Goal: Task Accomplishment & Management: Use online tool/utility

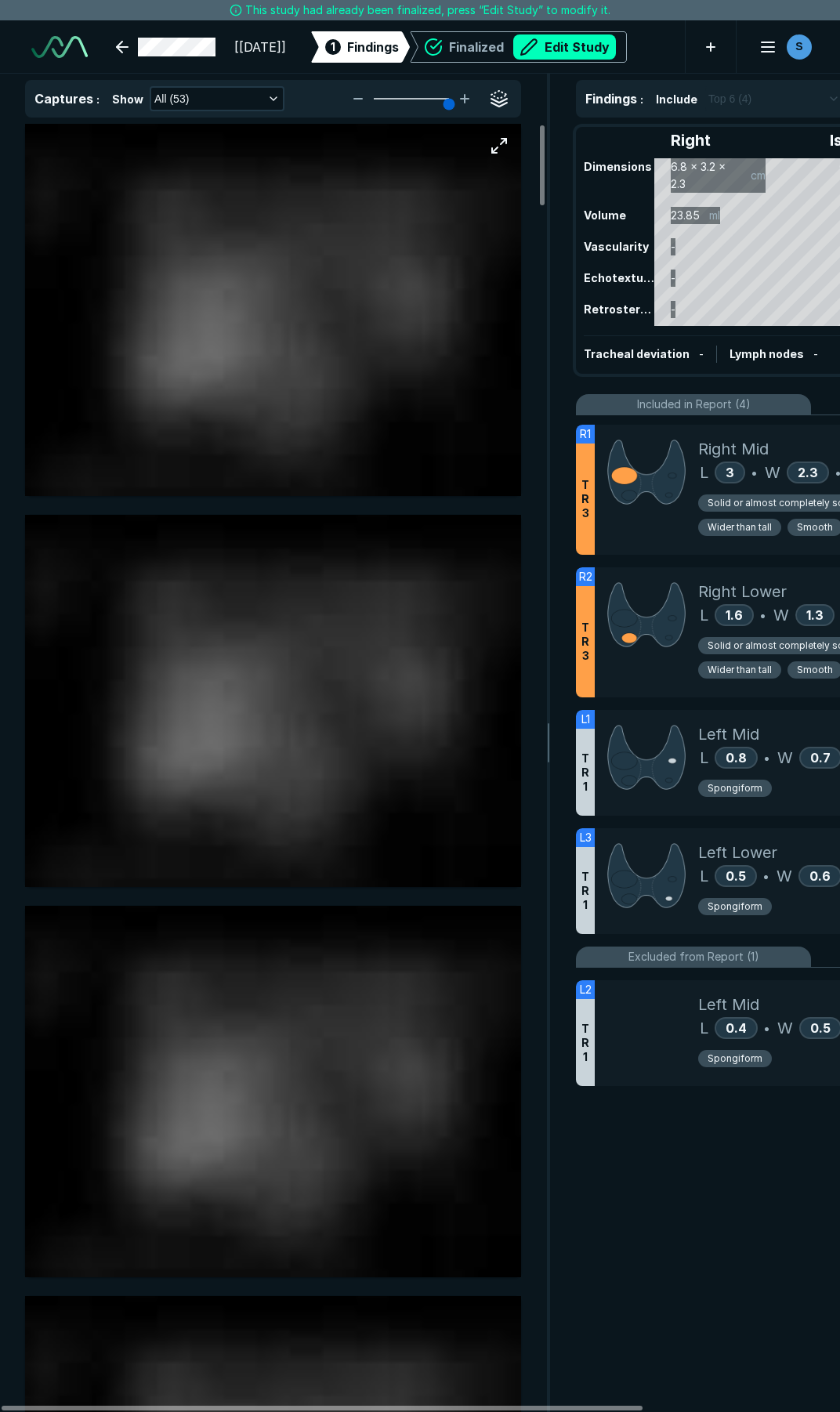
scroll to position [8004, 5793]
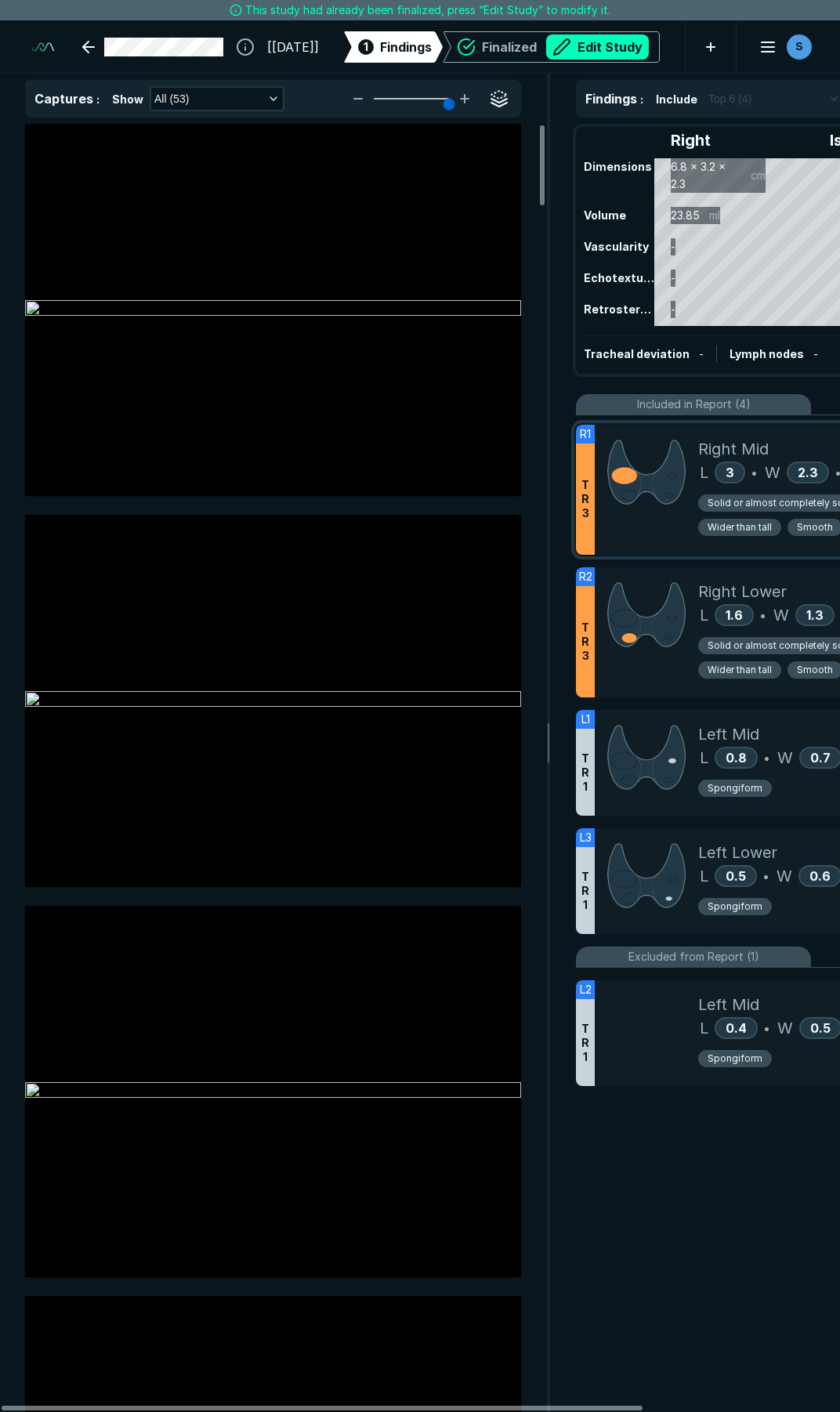
click at [649, 540] on div at bounding box center [646, 490] width 103 height 130
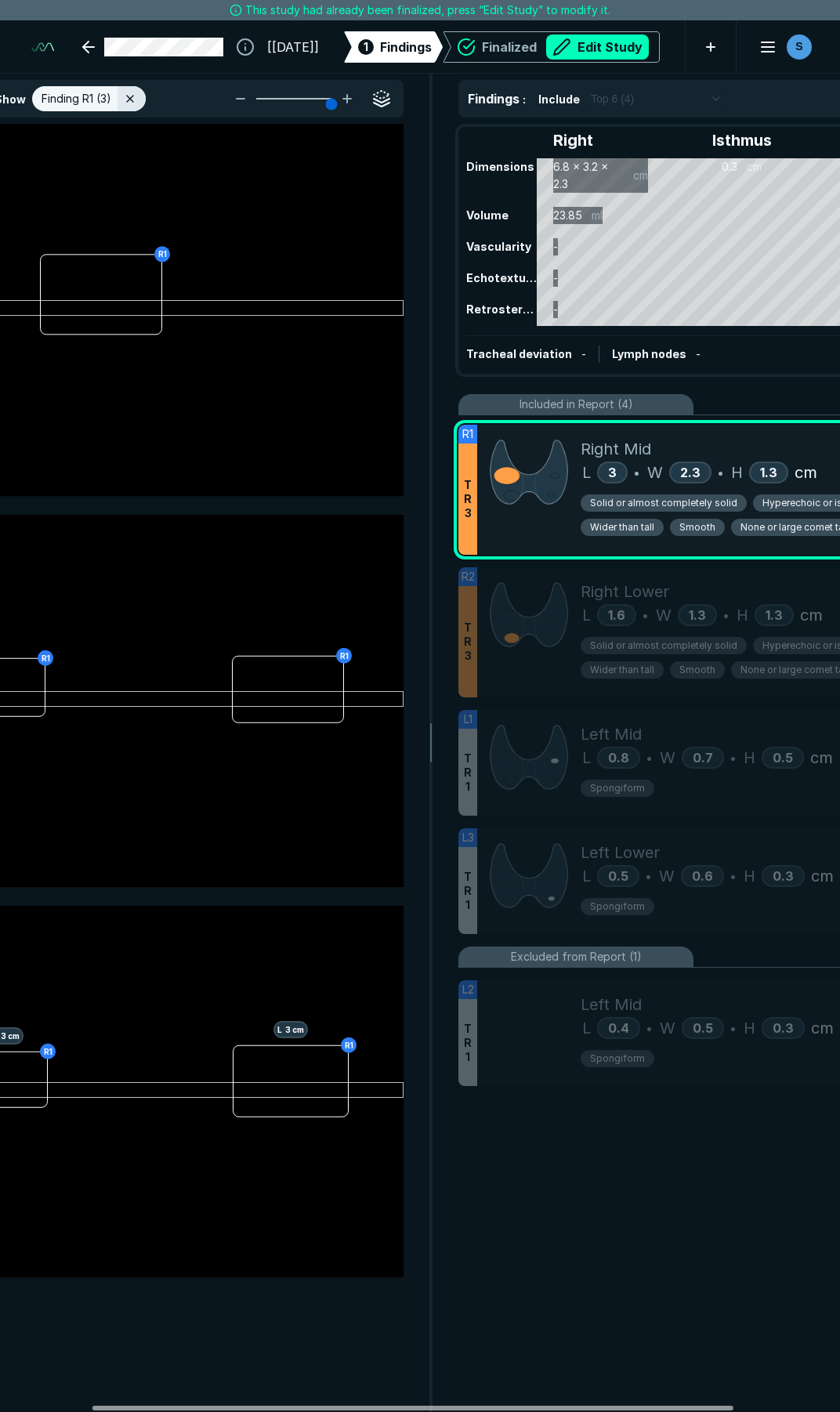
scroll to position [0, 119]
drag, startPoint x: 480, startPoint y: 1405, endPoint x: 571, endPoint y: 1375, distance: 95.8
click at [571, 1406] on div at bounding box center [412, 1409] width 641 height 5
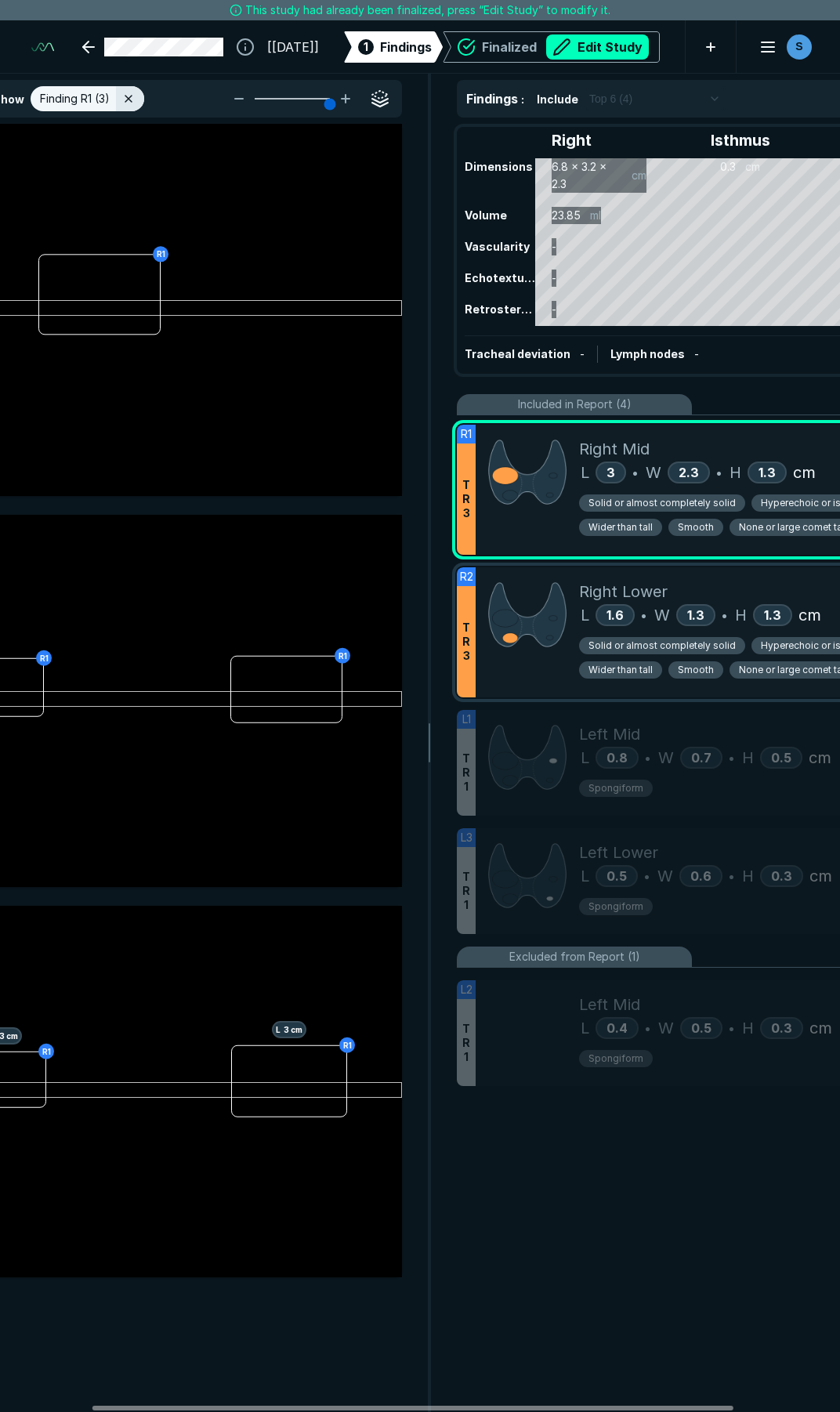
click at [528, 685] on div at bounding box center [528, 633] width 103 height 130
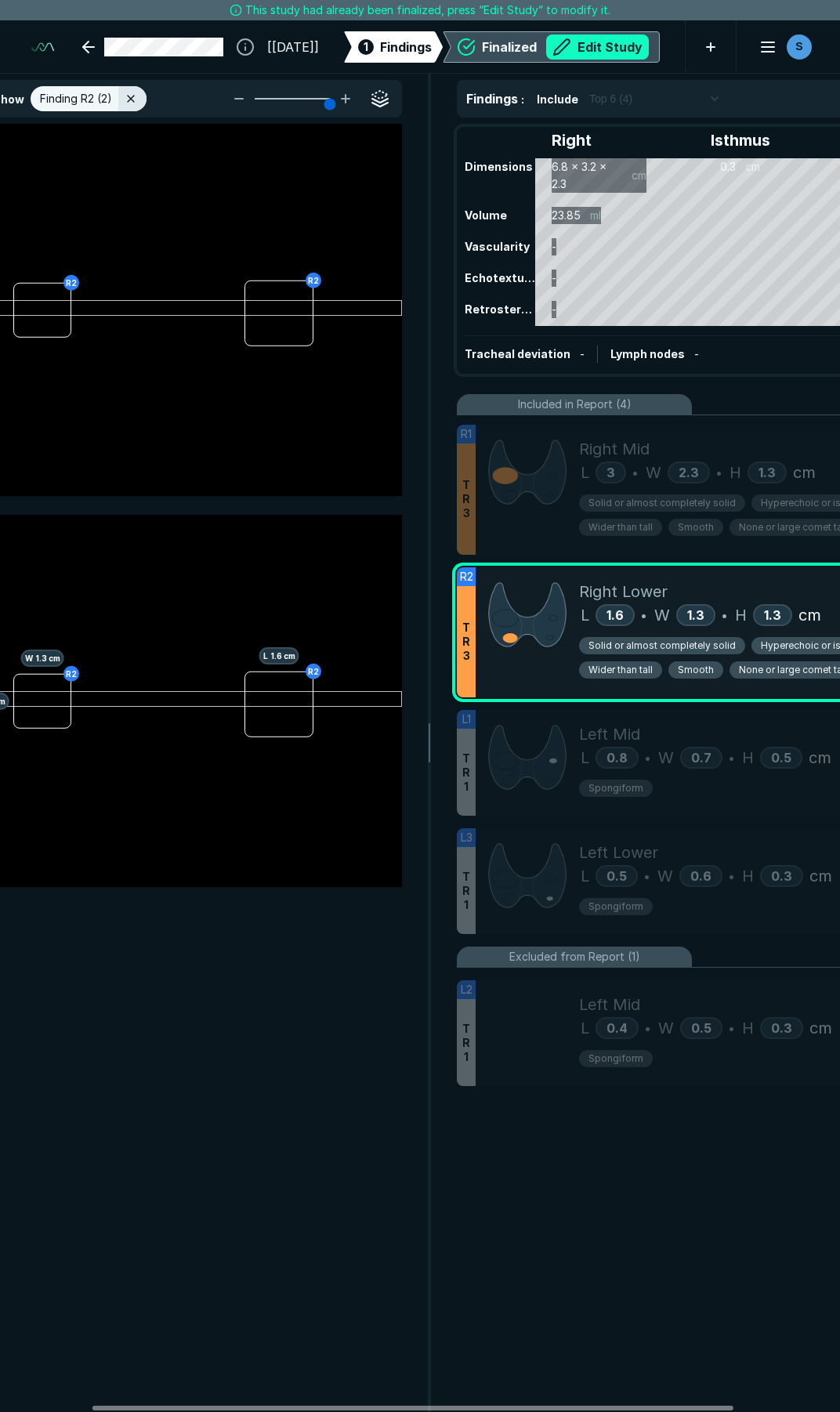
click at [579, 42] on button "Edit Study" at bounding box center [597, 47] width 102 height 25
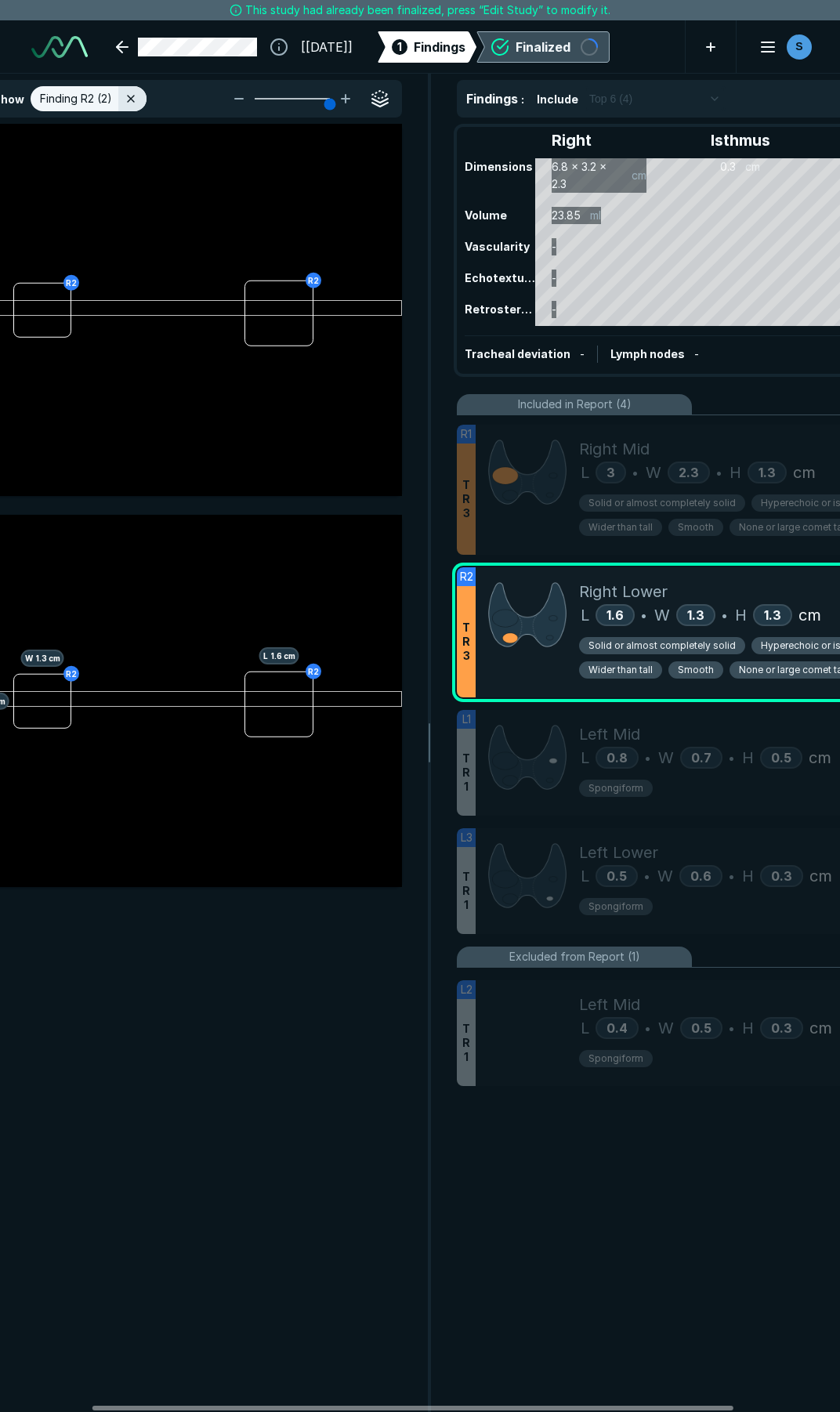
scroll to position [8095, 5793]
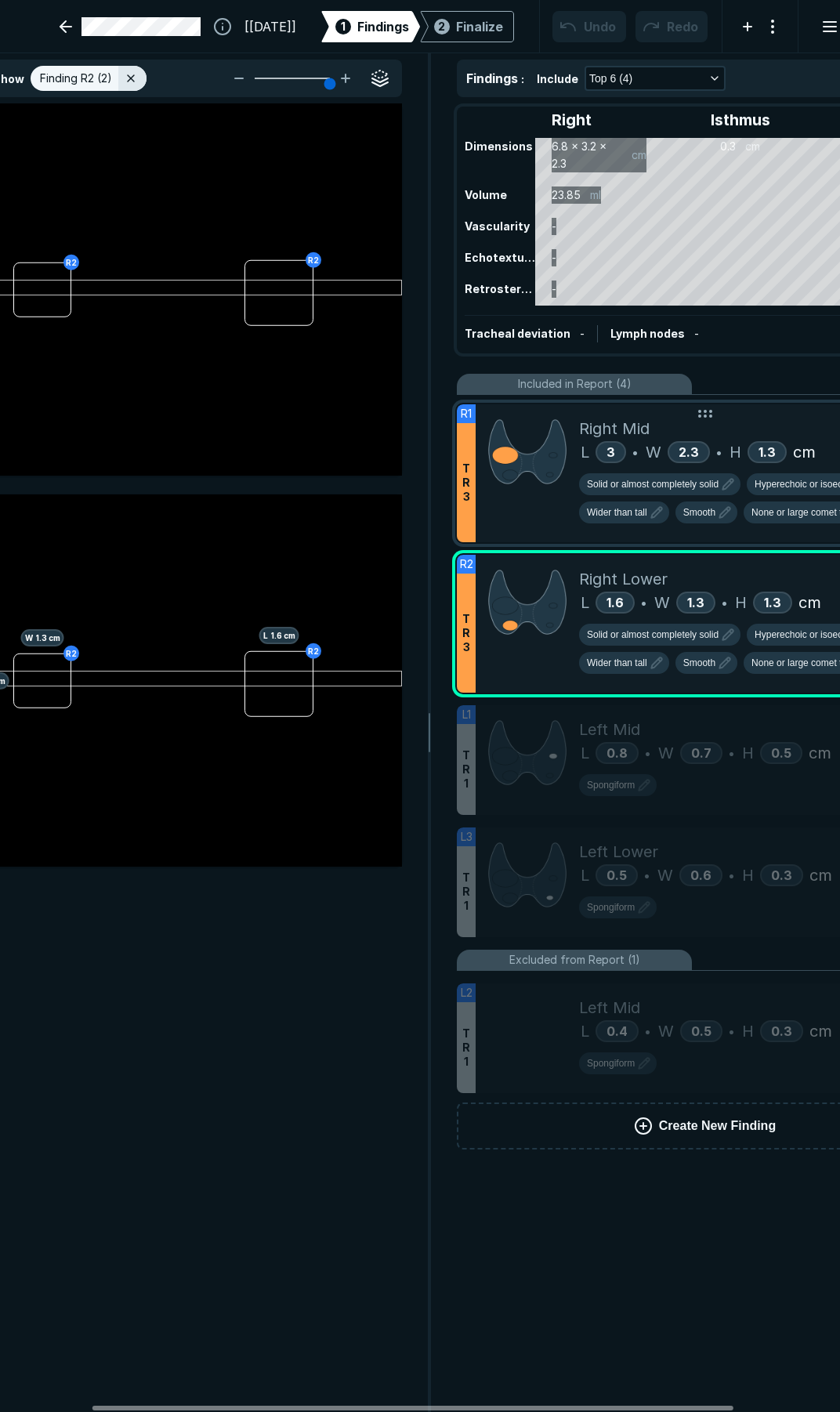
click at [550, 528] on div at bounding box center [528, 473] width 103 height 138
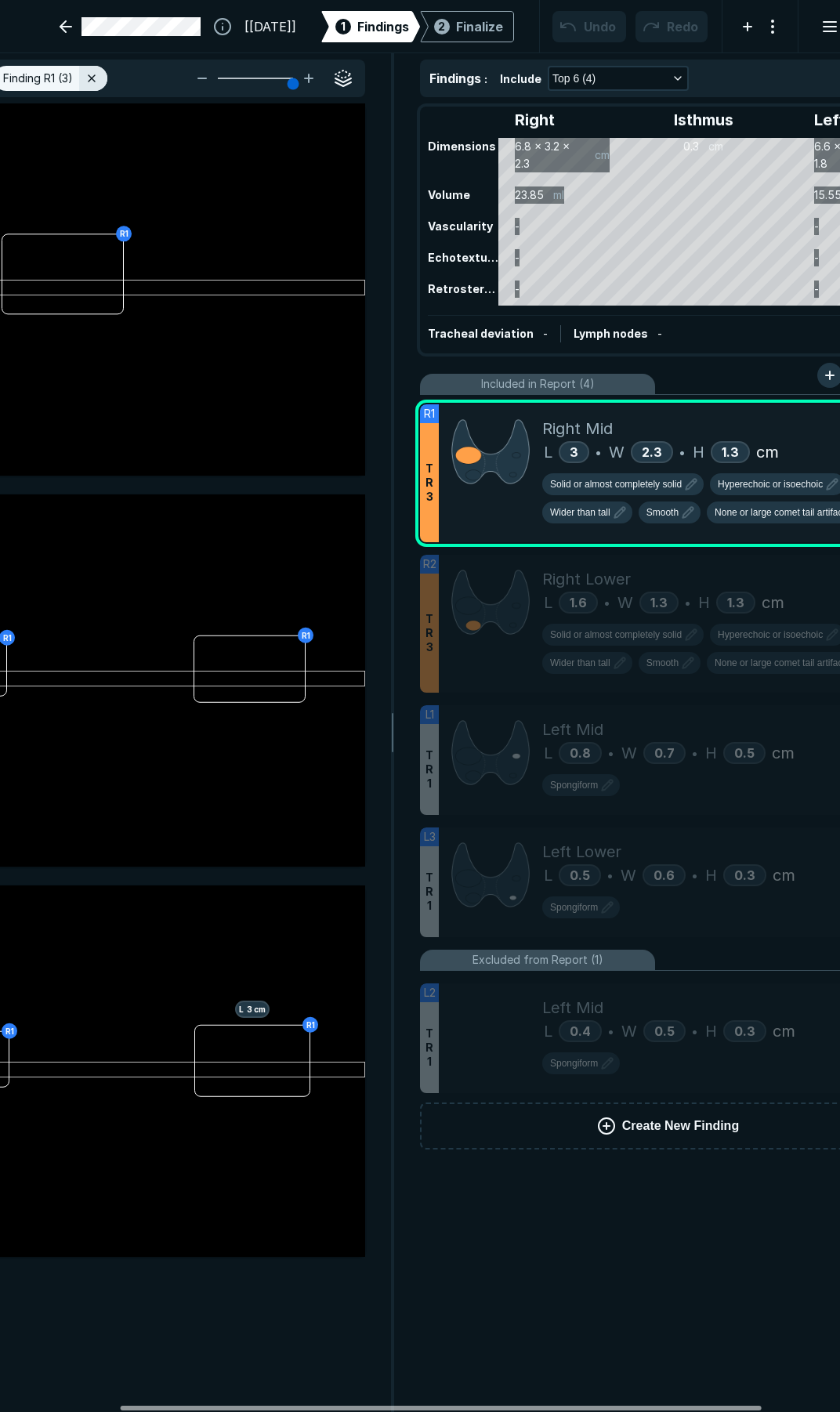
scroll to position [0, 163]
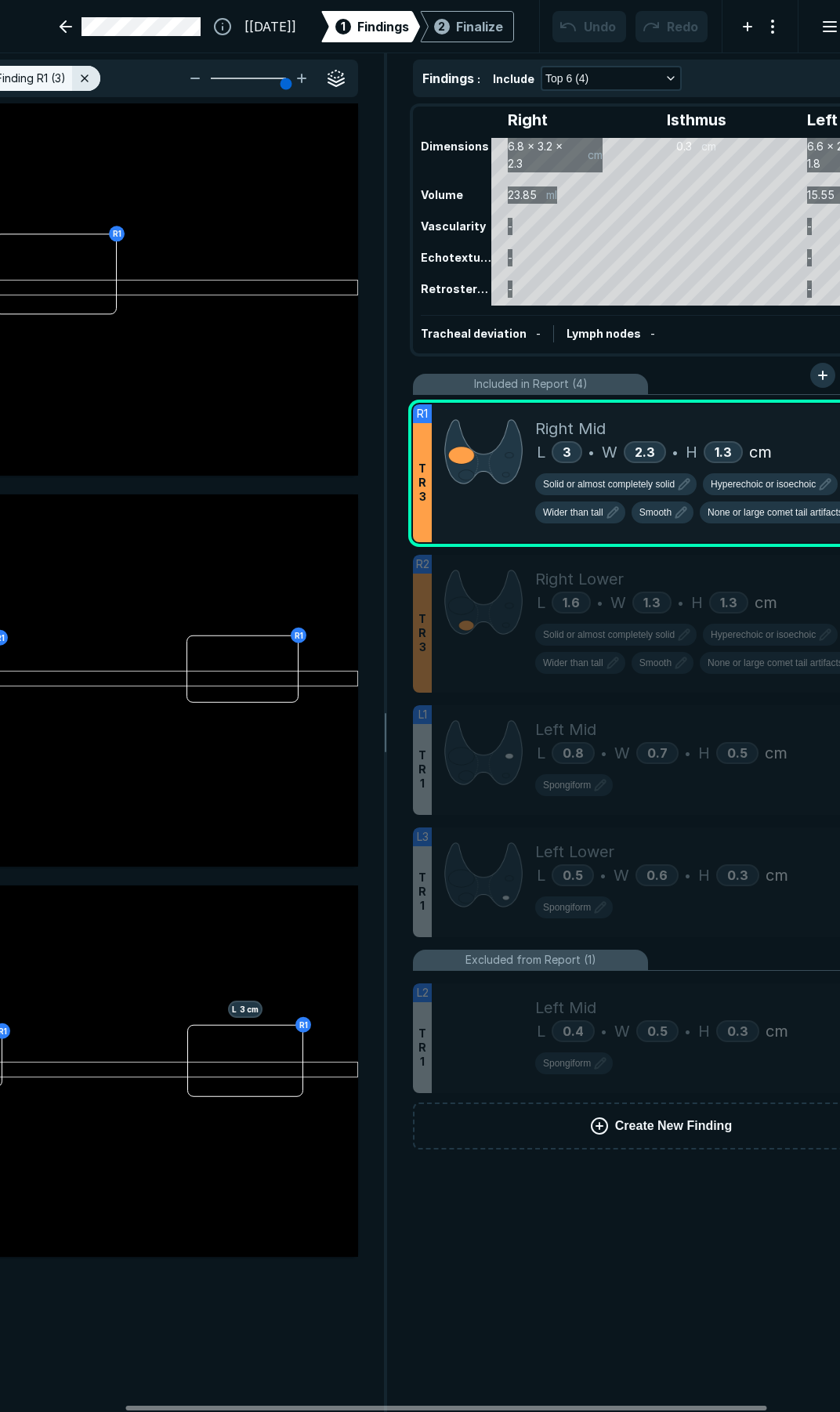
drag, startPoint x: 470, startPoint y: 1404, endPoint x: 504, endPoint y: 1398, distance: 34.5
click at [504, 1406] on div at bounding box center [445, 1409] width 641 height 5
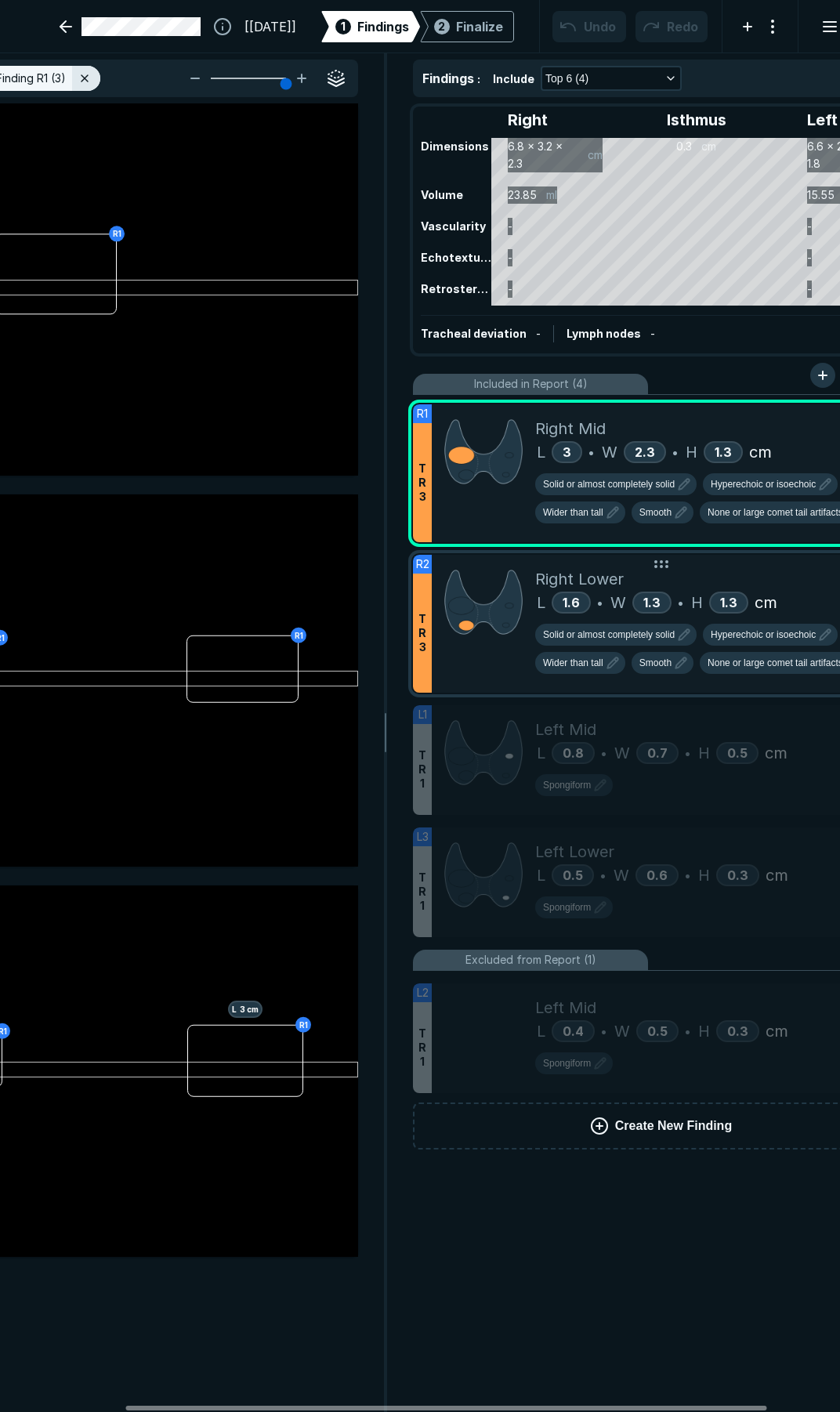
click at [534, 673] on div at bounding box center [484, 623] width 103 height 138
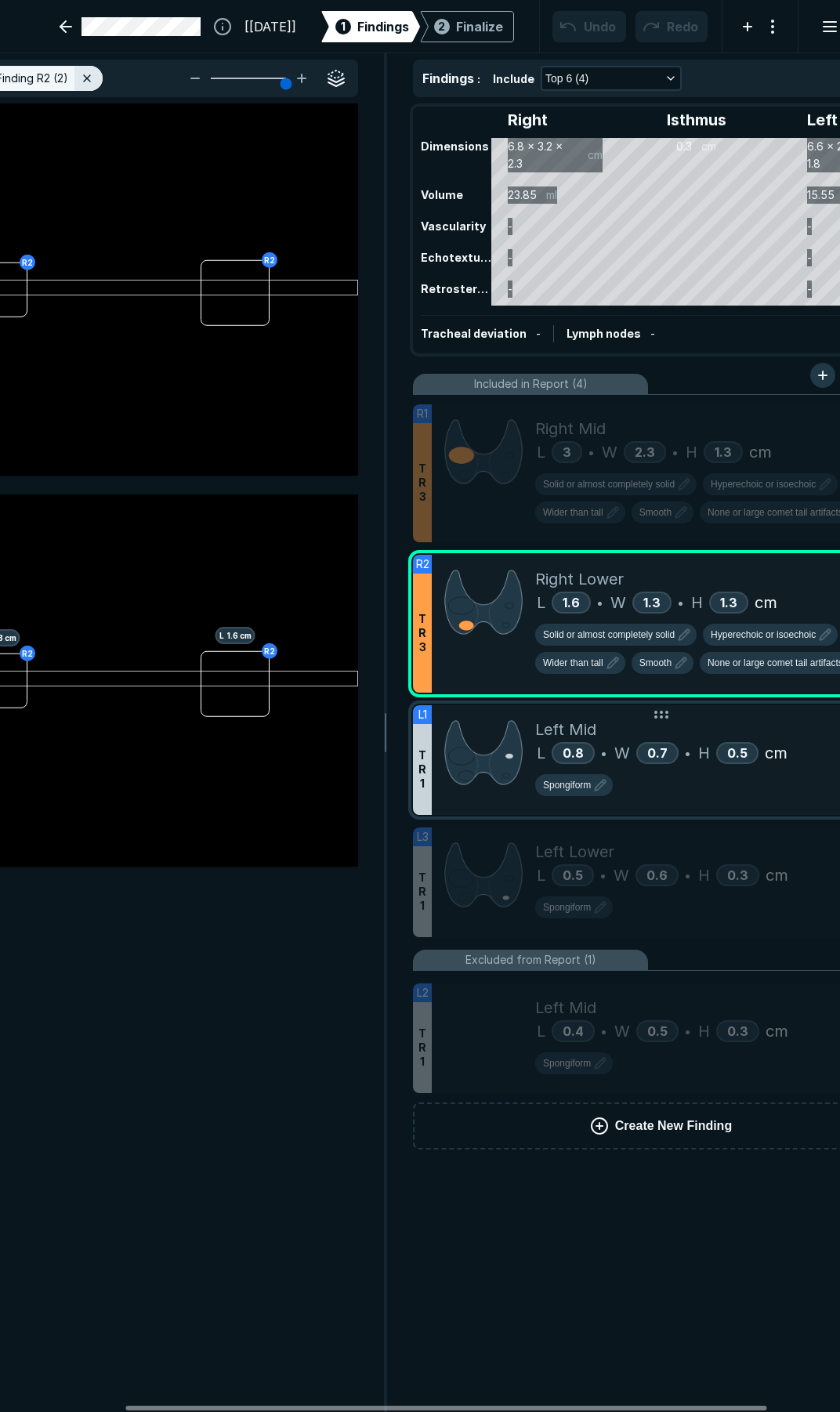
click at [660, 733] on div "Left Mid" at bounding box center [716, 729] width 362 height 24
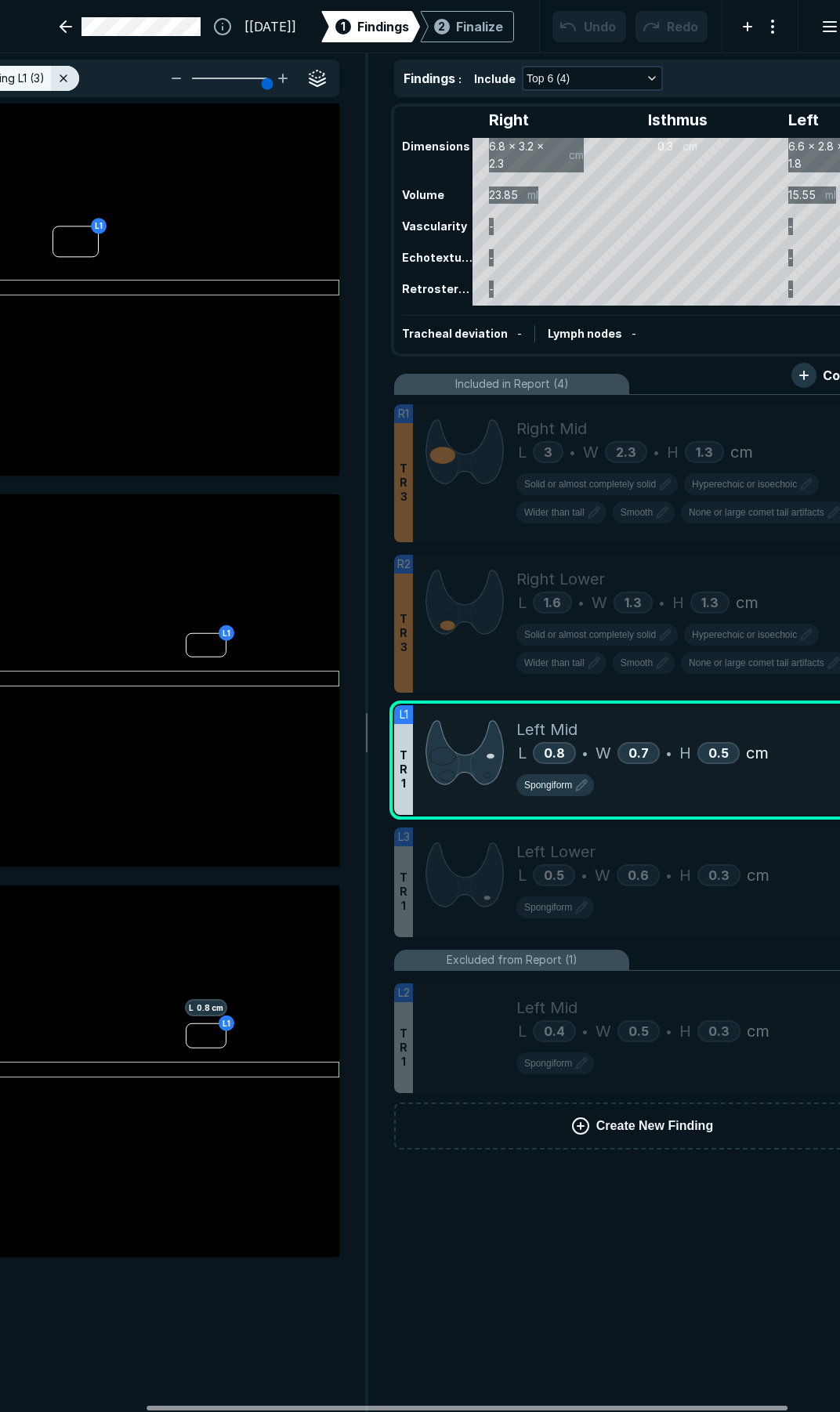
scroll to position [0, 257]
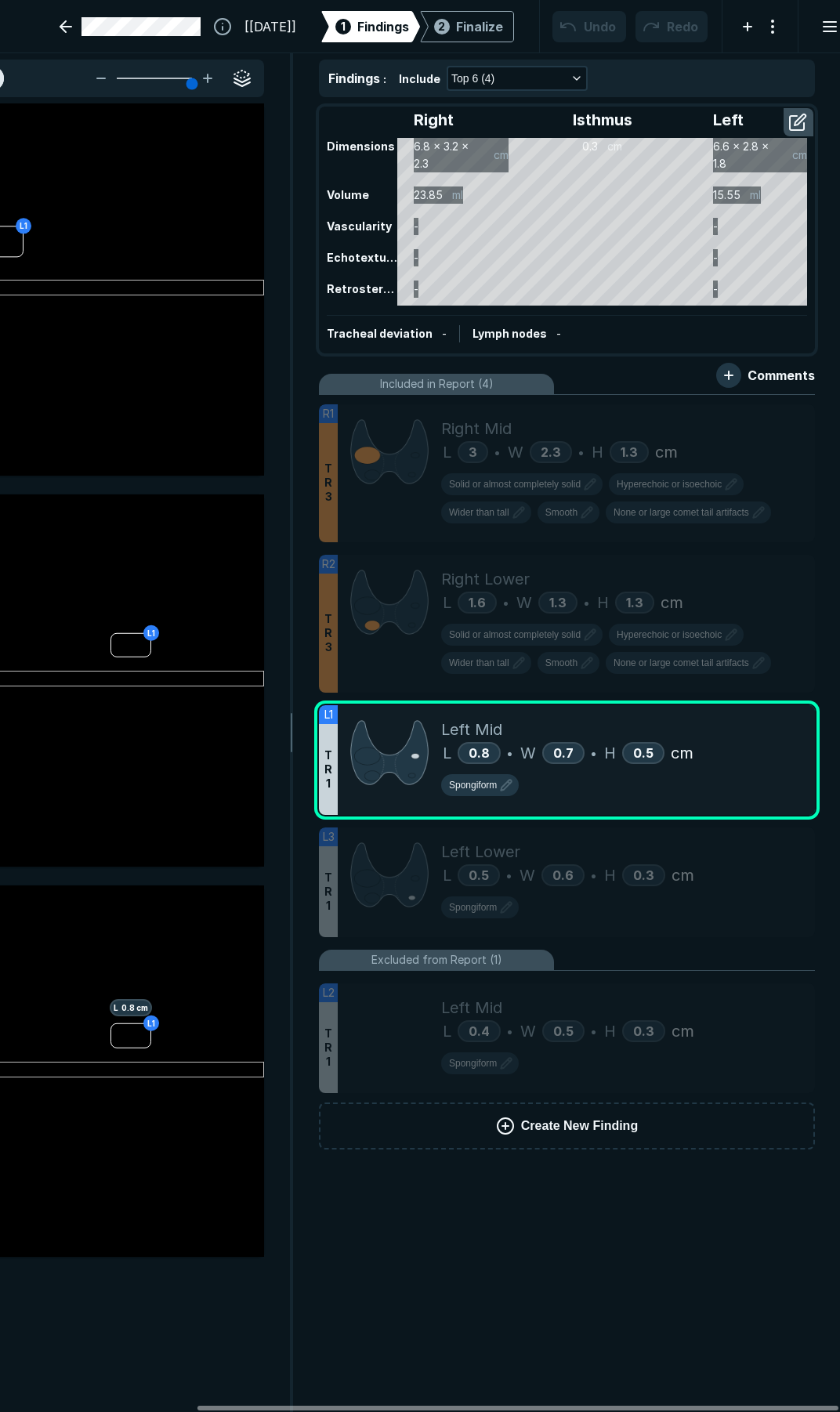
drag, startPoint x: 628, startPoint y: 1409, endPoint x: 727, endPoint y: 1342, distance: 119.5
click at [729, 1406] on div at bounding box center [517, 1409] width 641 height 5
click at [772, 715] on icon at bounding box center [770, 718] width 11 height 11
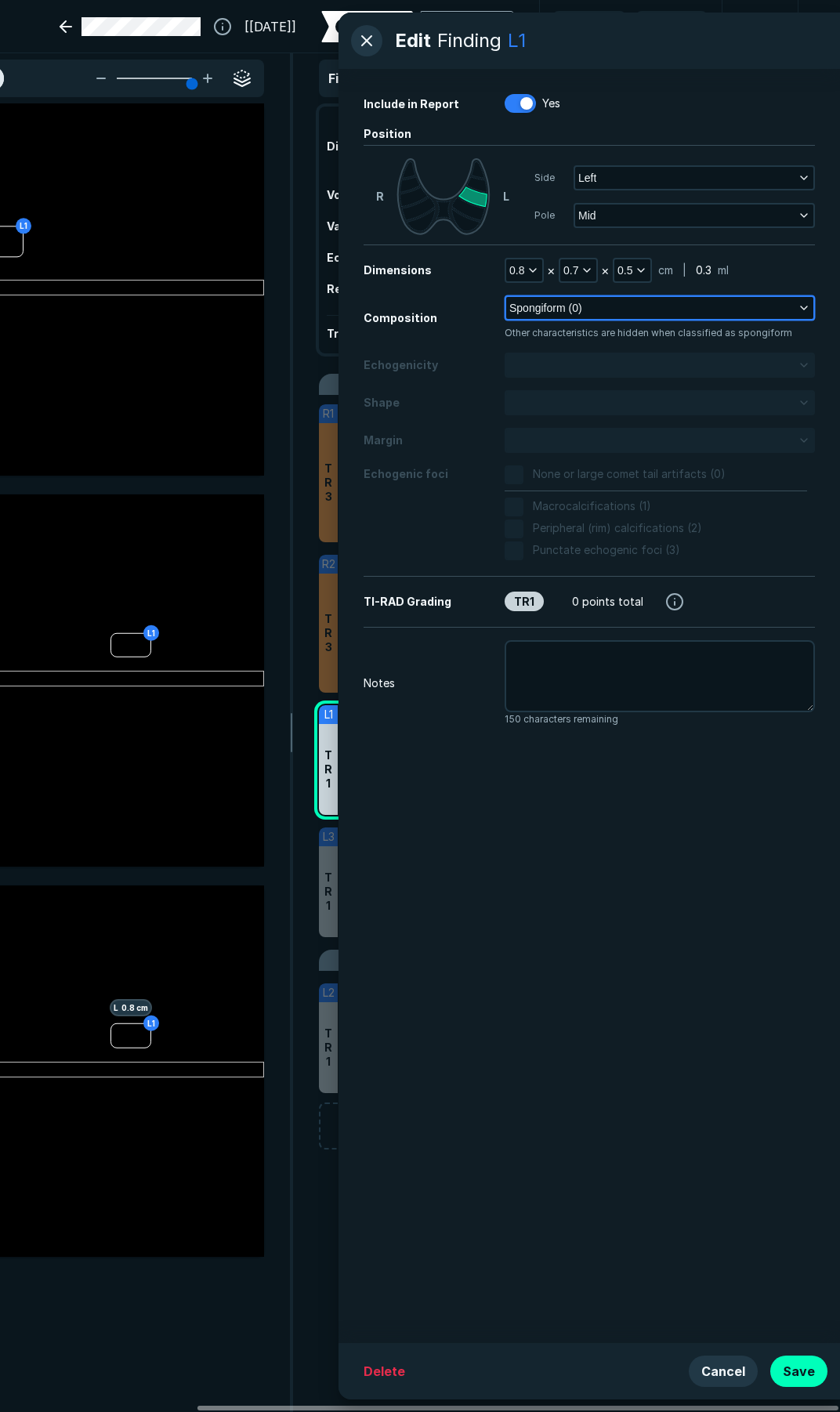
click at [608, 312] on button "Spongiform (0)" at bounding box center [660, 308] width 307 height 22
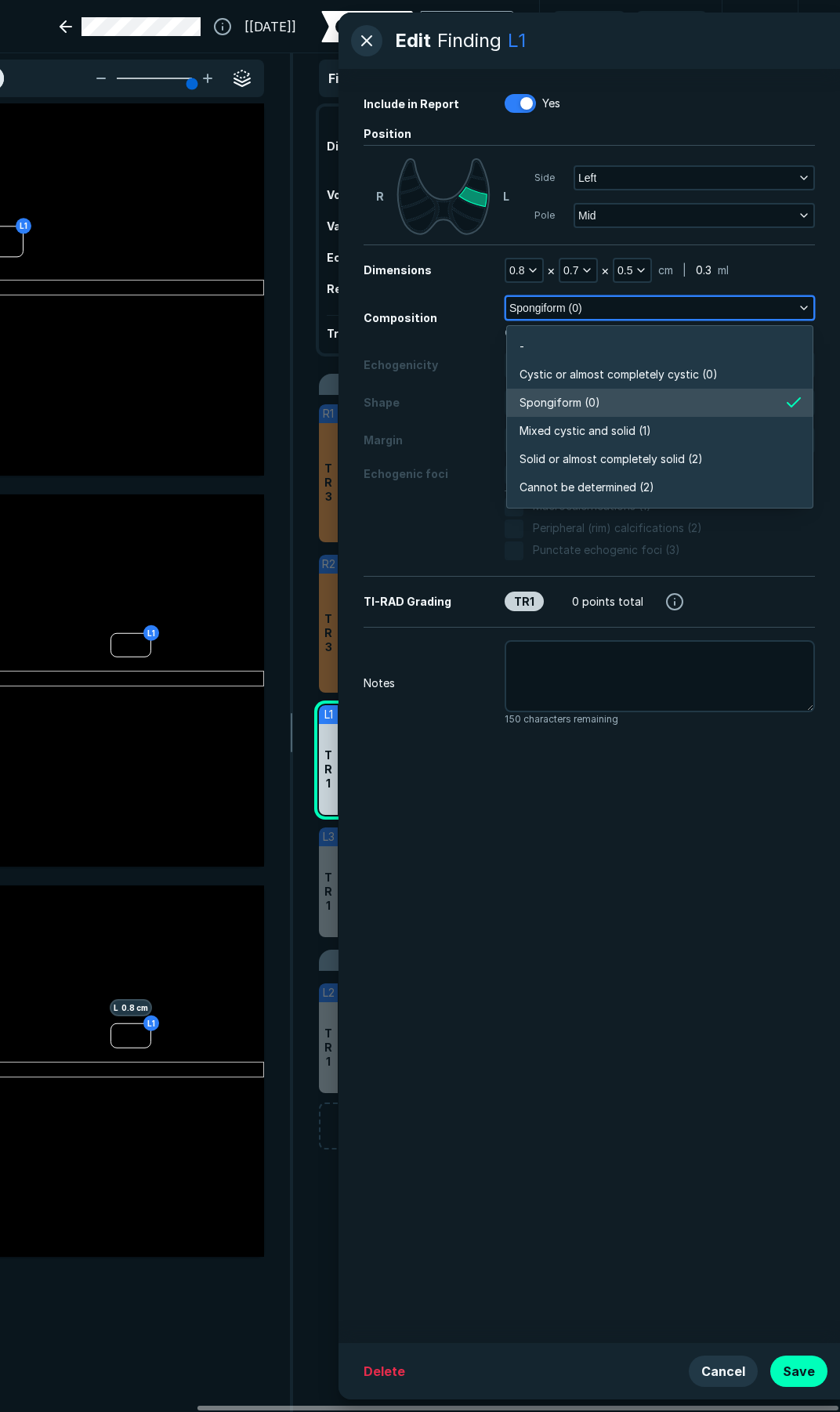
scroll to position [2742, 3388]
click at [589, 430] on span "Mixed cystic and solid (1)" at bounding box center [584, 431] width 131 height 17
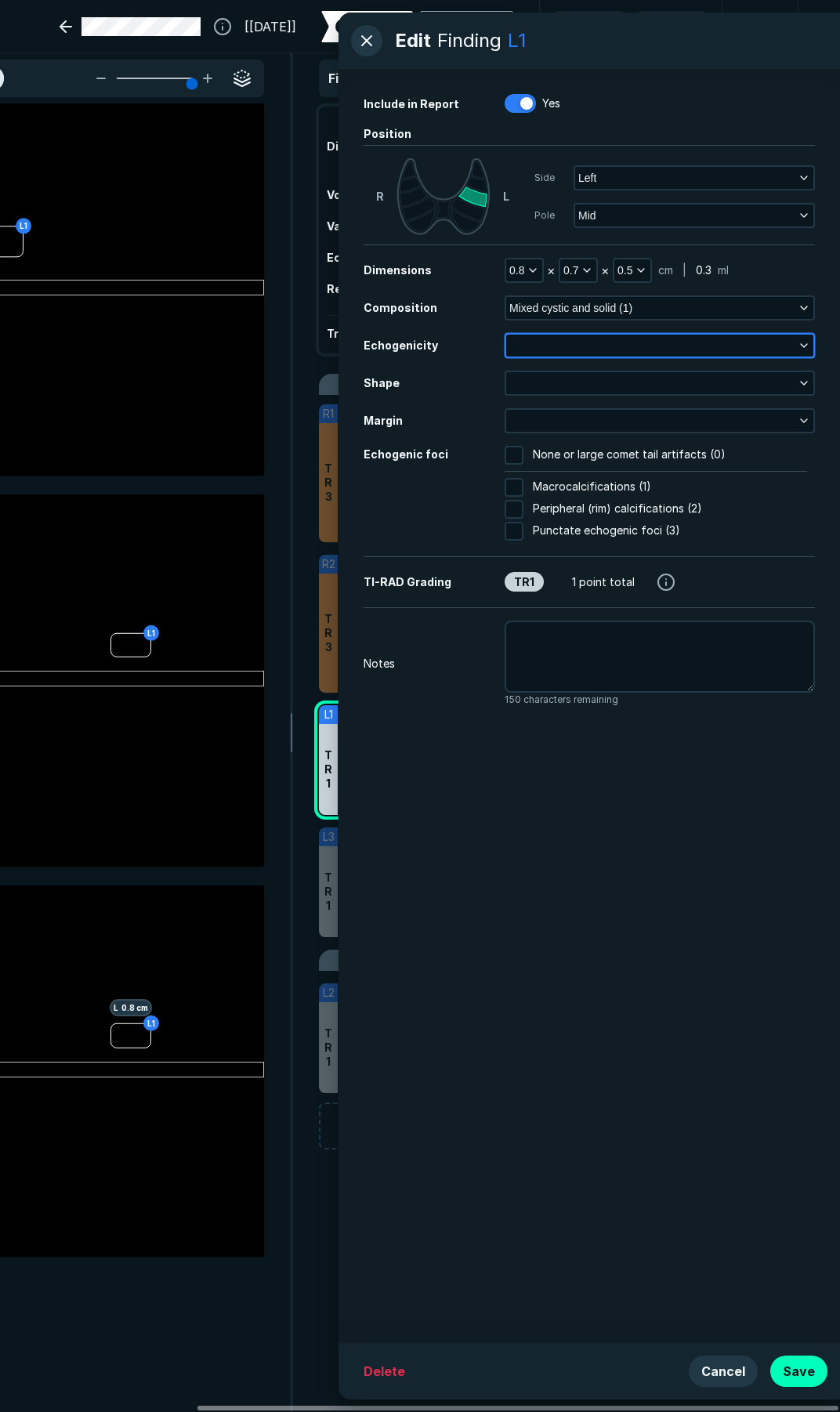
click at [586, 342] on button "button" at bounding box center [660, 346] width 307 height 22
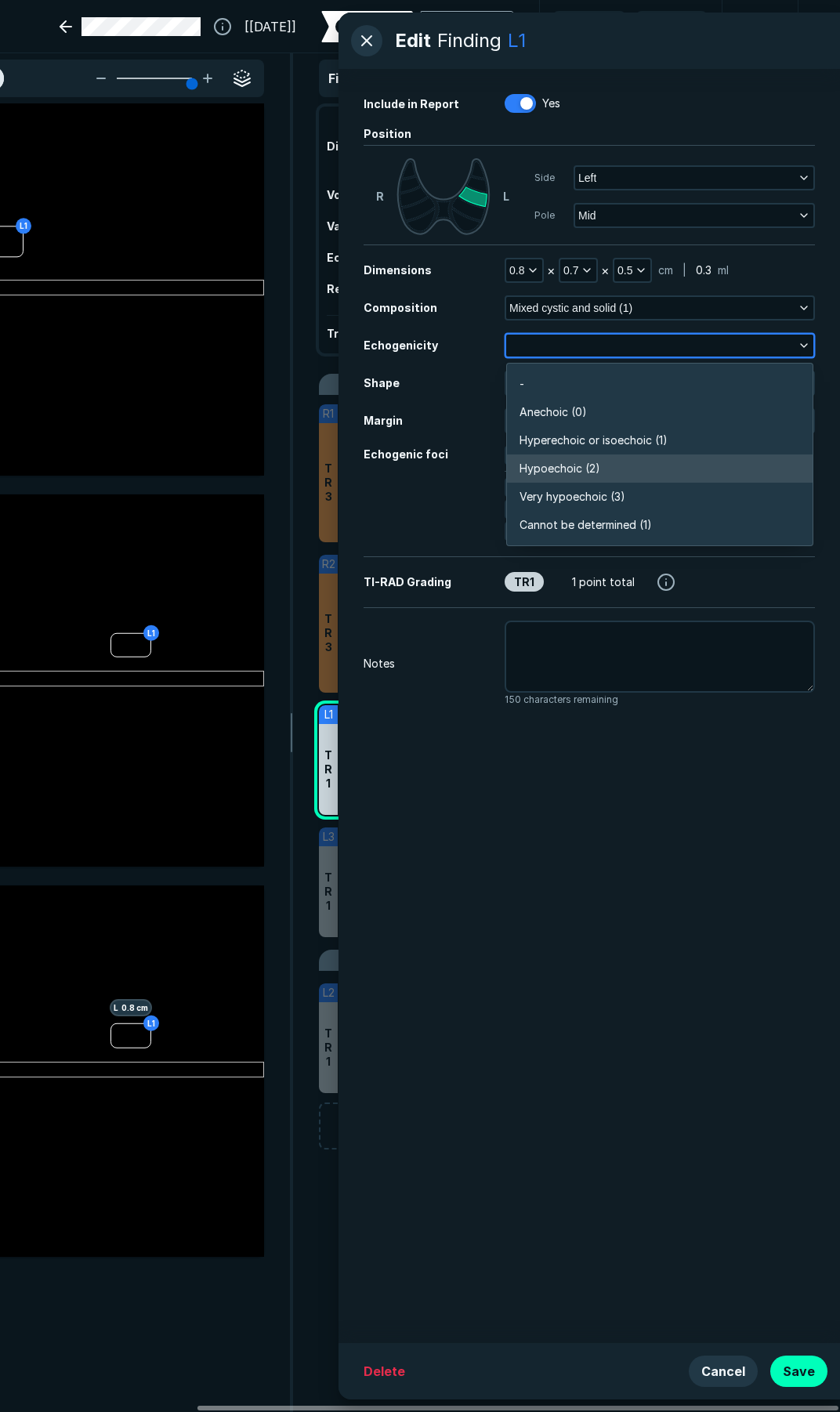
click at [572, 468] on span "Hypoechoic (2)" at bounding box center [559, 468] width 80 height 17
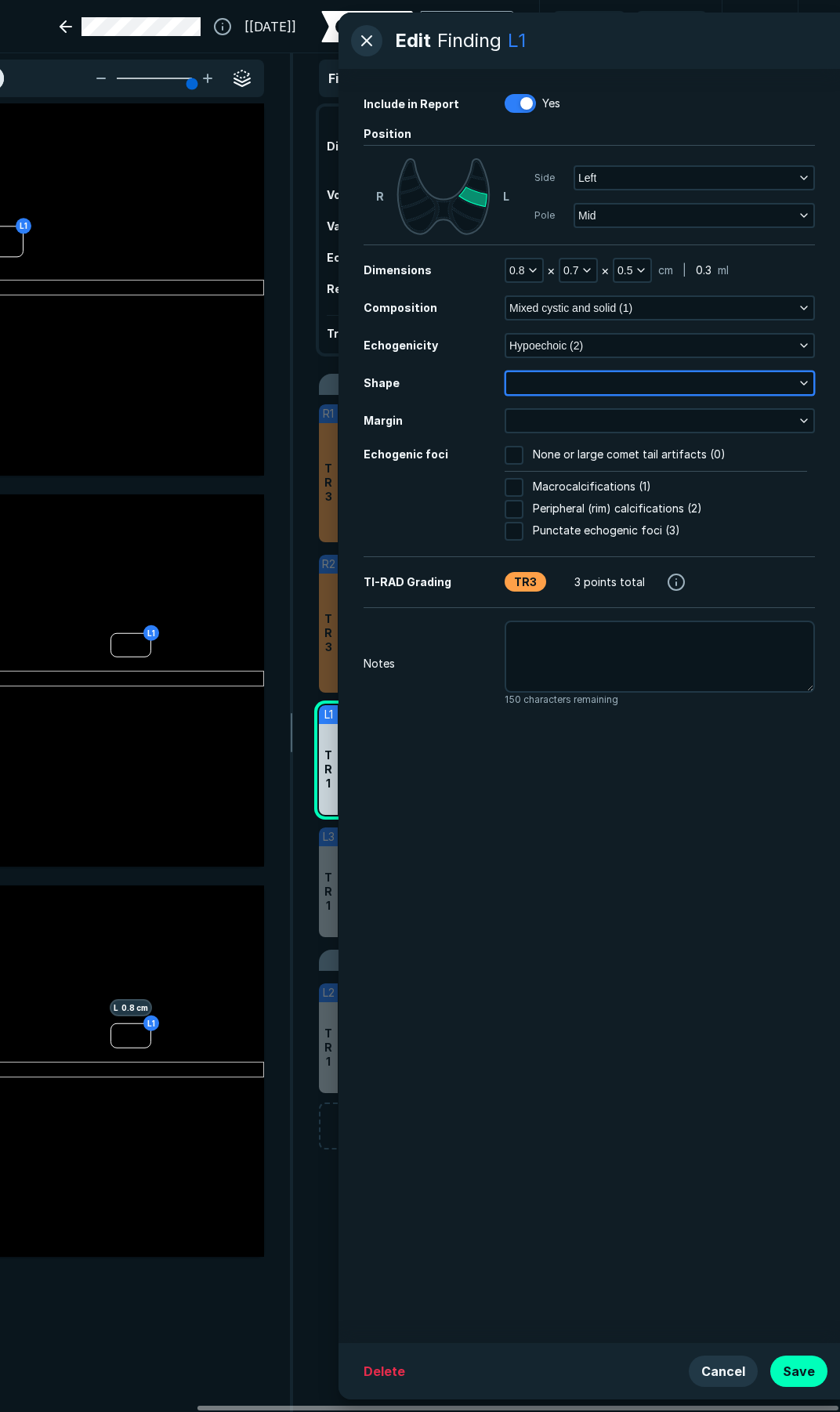
click at [574, 385] on button "button" at bounding box center [660, 383] width 307 height 22
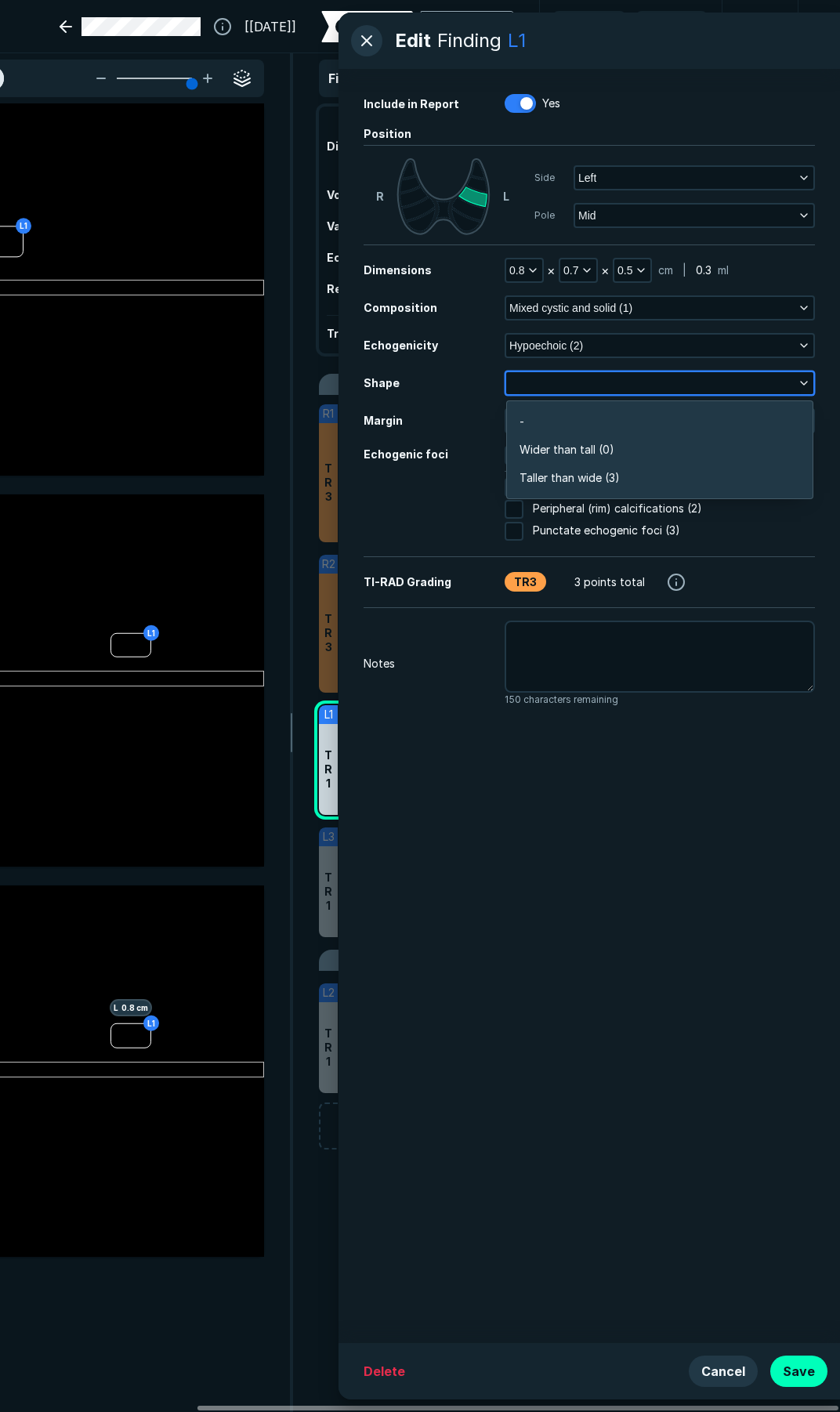
scroll to position [2362, 3388]
click at [581, 447] on span "Wider than tall (0)" at bounding box center [566, 450] width 95 height 17
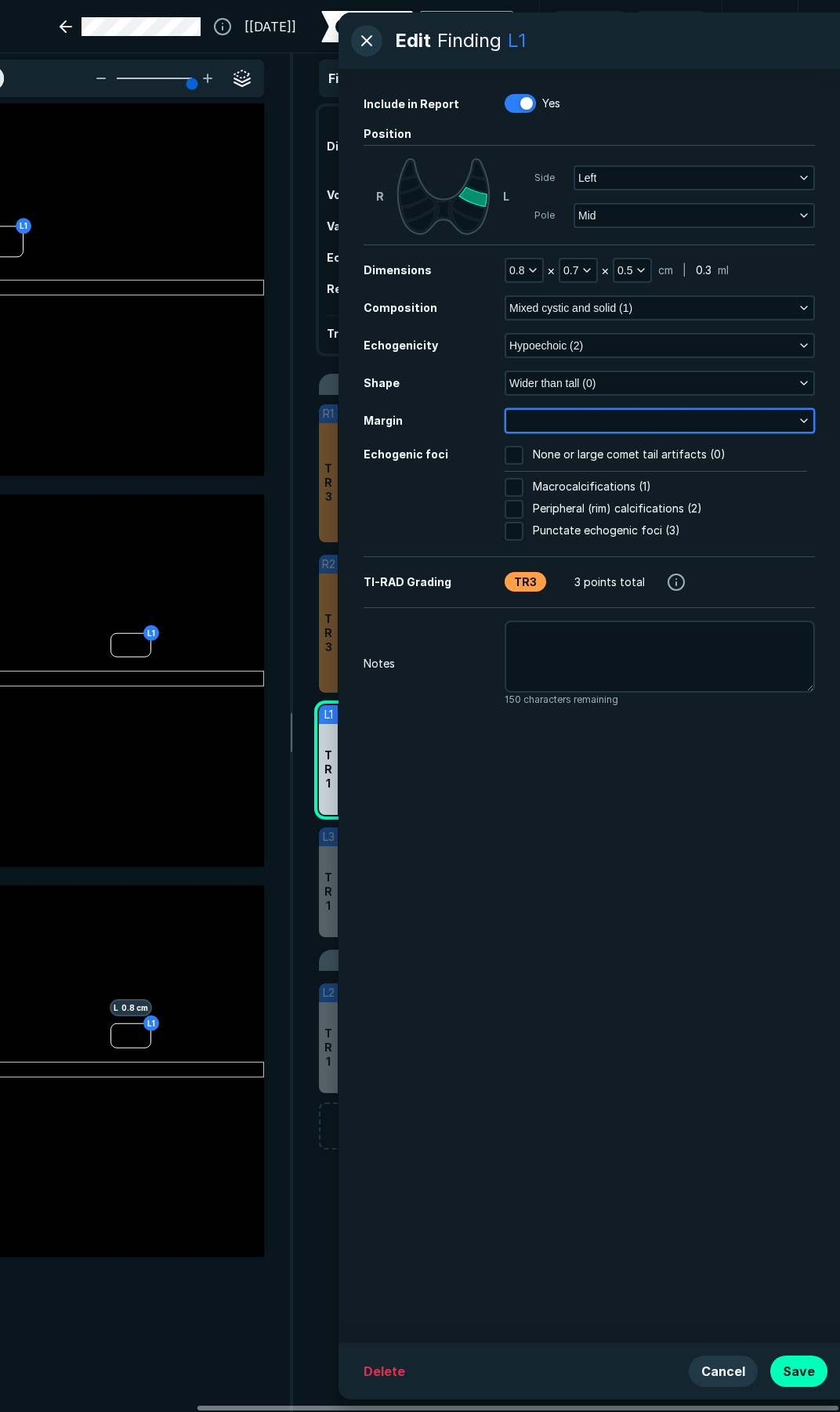
click at [578, 422] on button "button" at bounding box center [660, 421] width 307 height 22
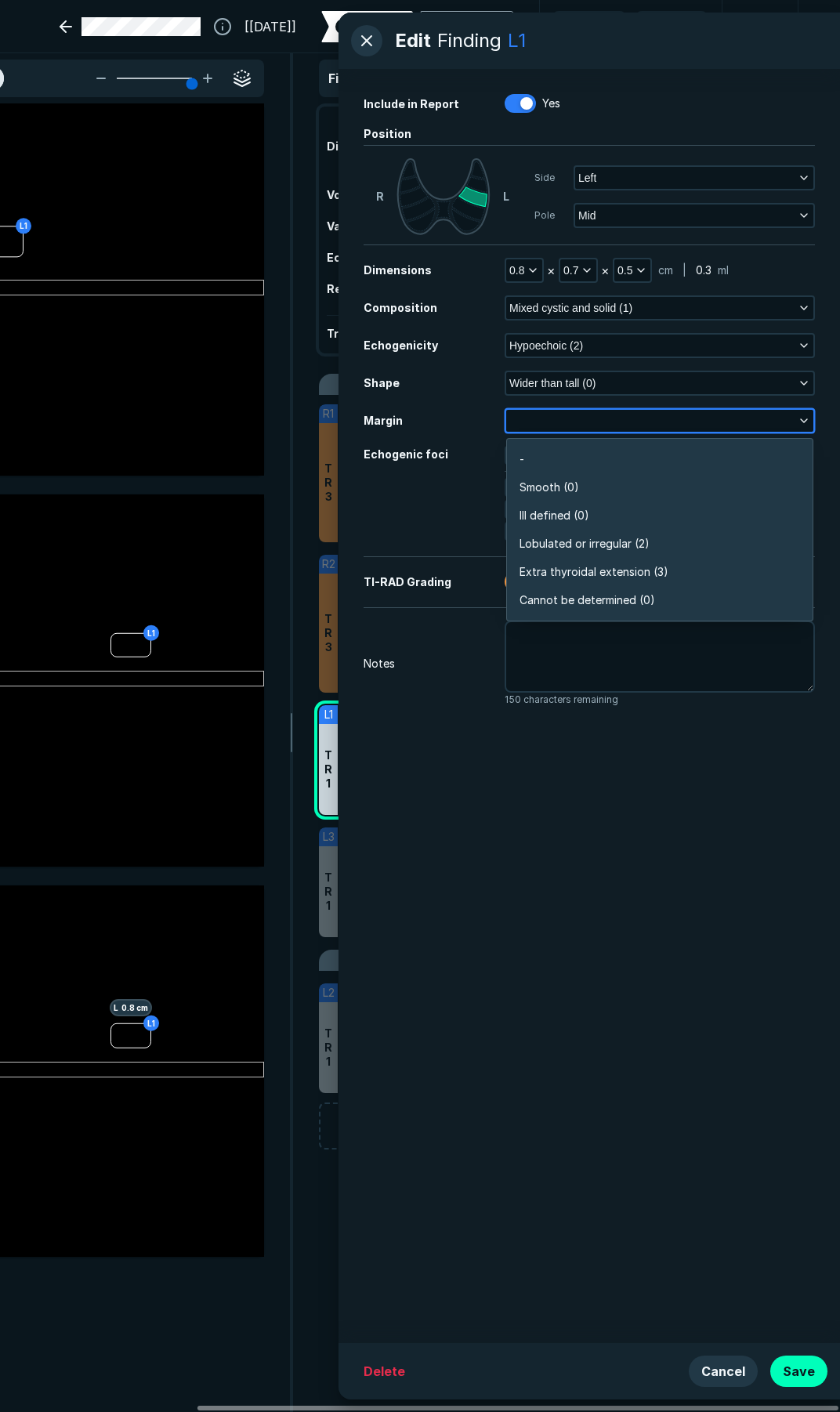
scroll to position [2742, 3388]
click at [578, 487] on li "Smooth (0)" at bounding box center [660, 487] width 306 height 28
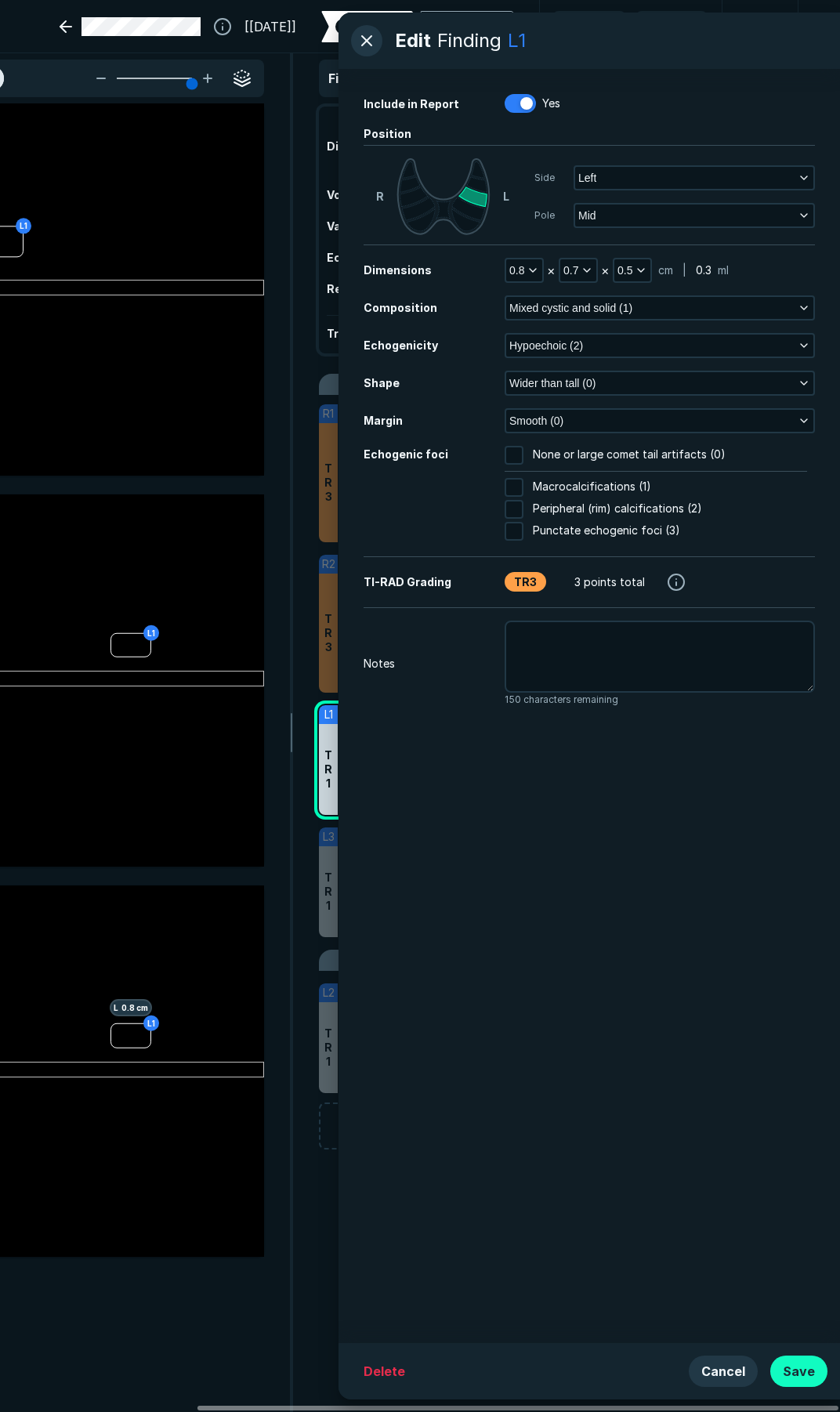
click at [801, 1367] on button "Save" at bounding box center [799, 1371] width 58 height 31
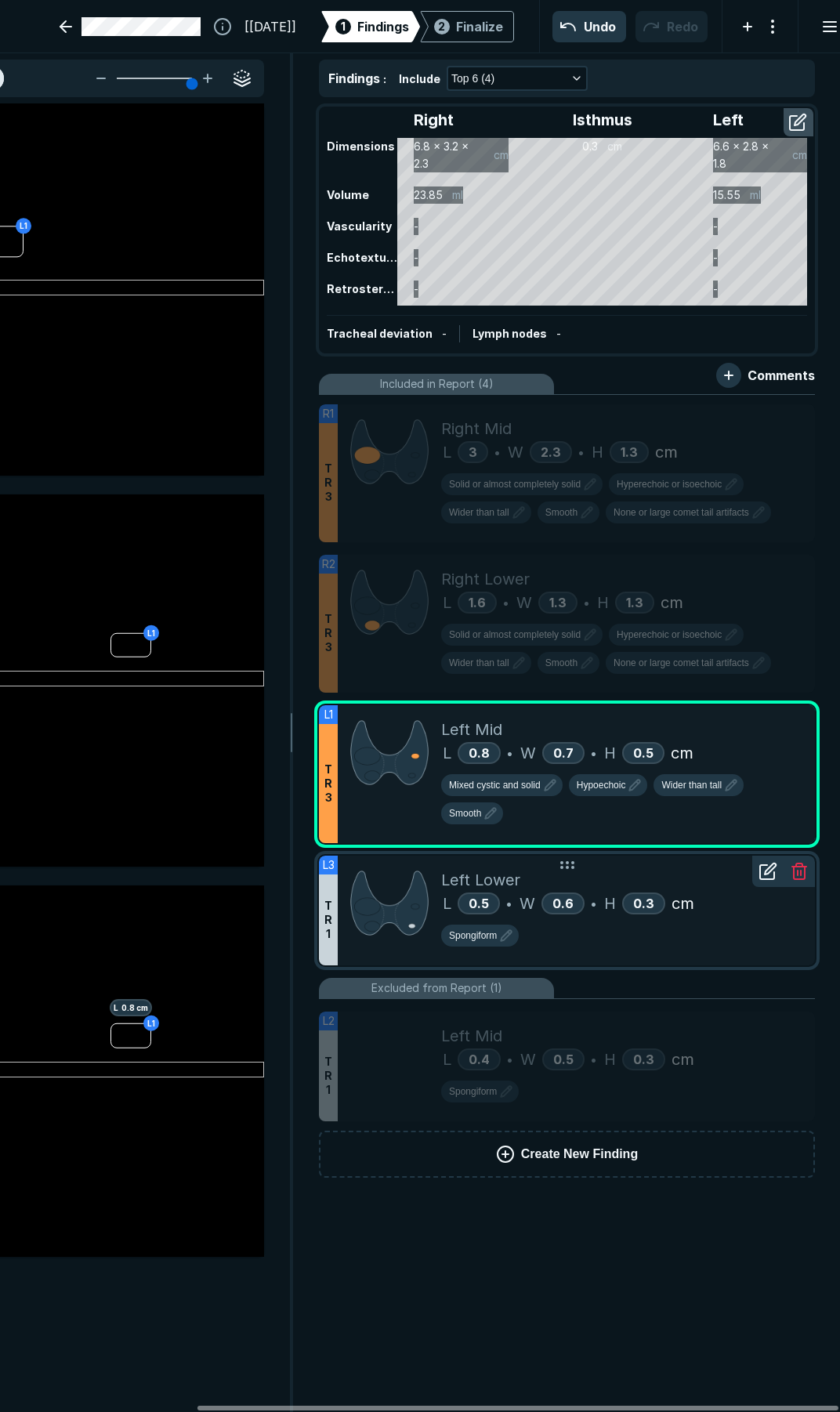
click at [662, 885] on div "Left Lower" at bounding box center [622, 880] width 362 height 24
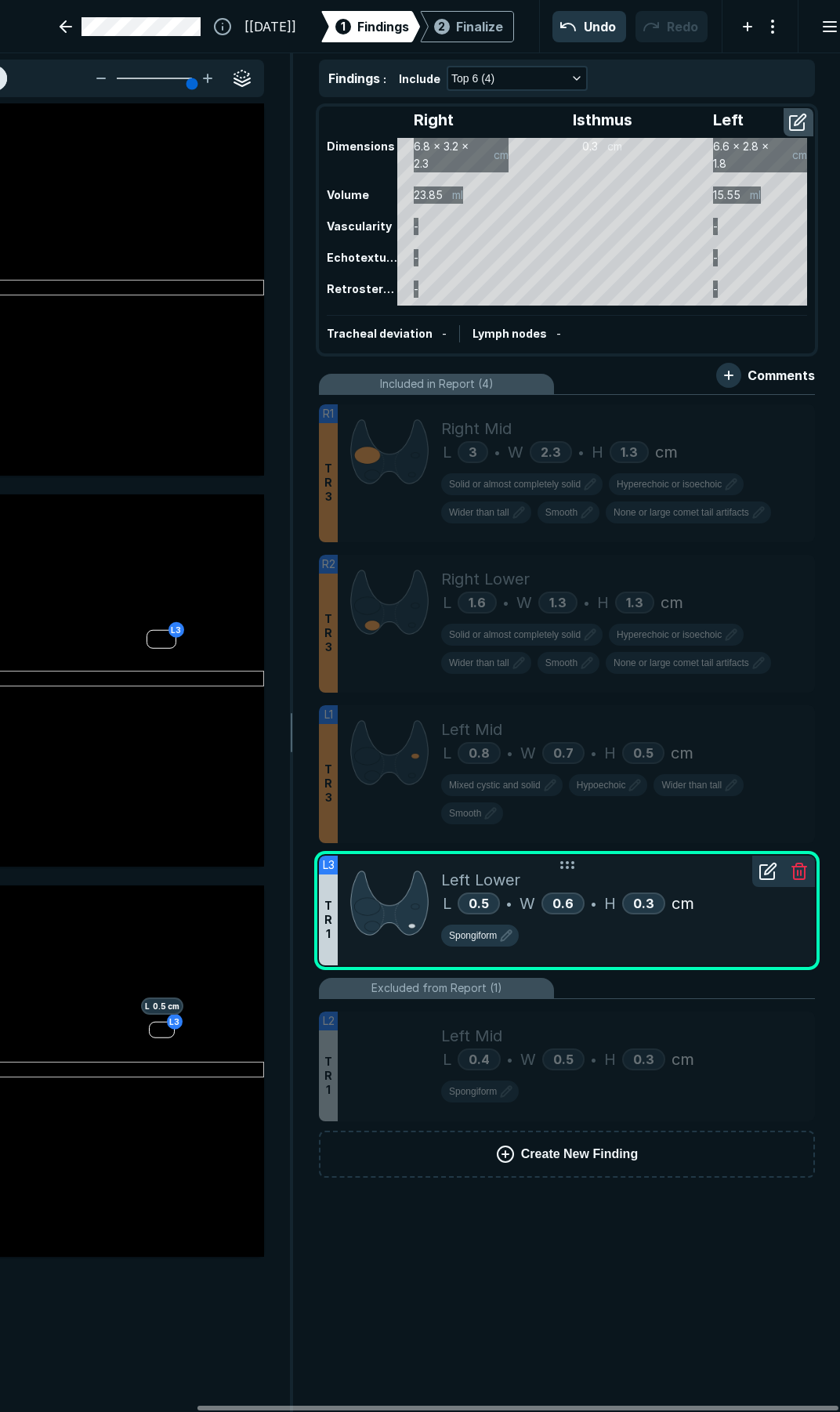
click at [768, 875] on icon at bounding box center [768, 872] width 19 height 19
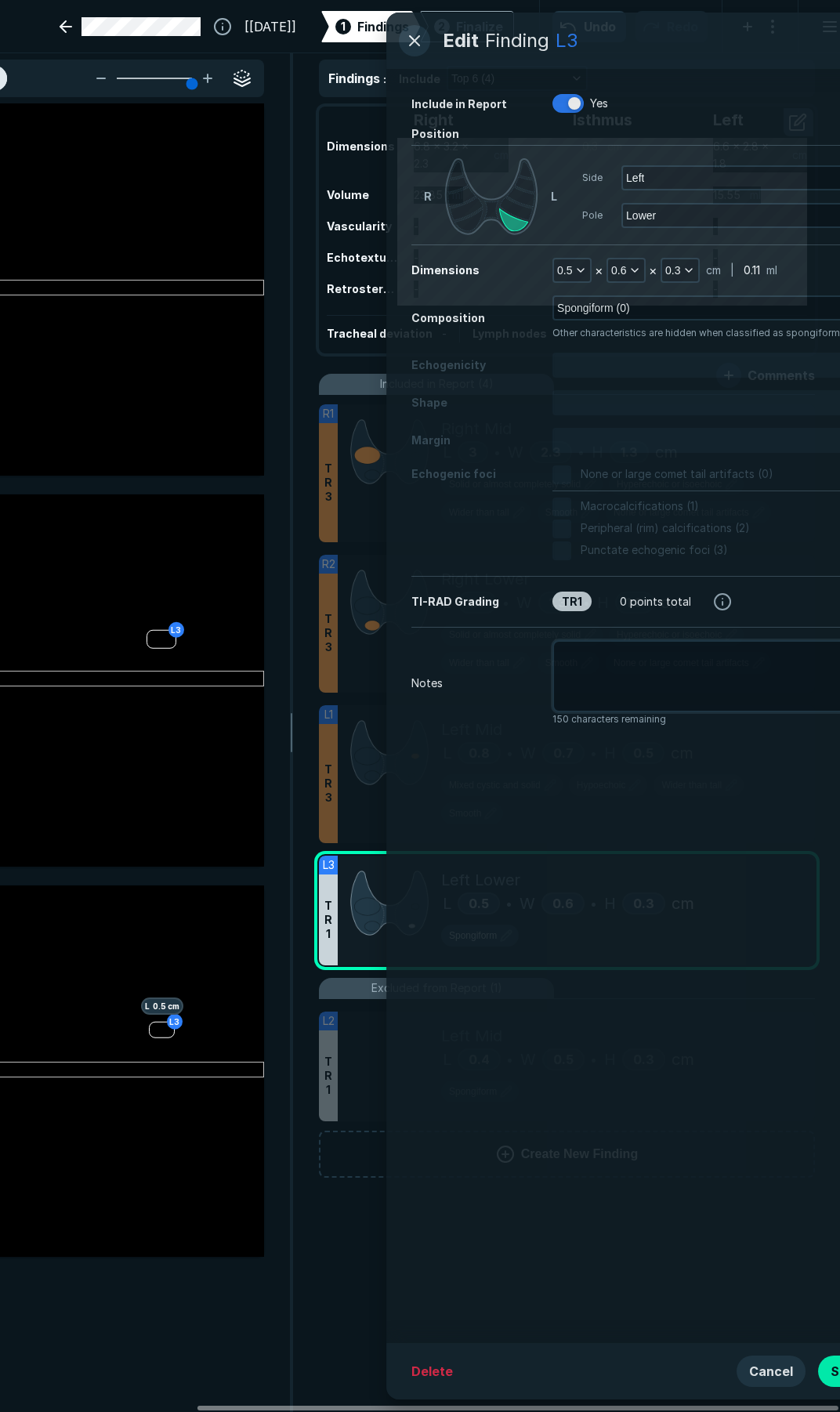
scroll to position [7463, 4019]
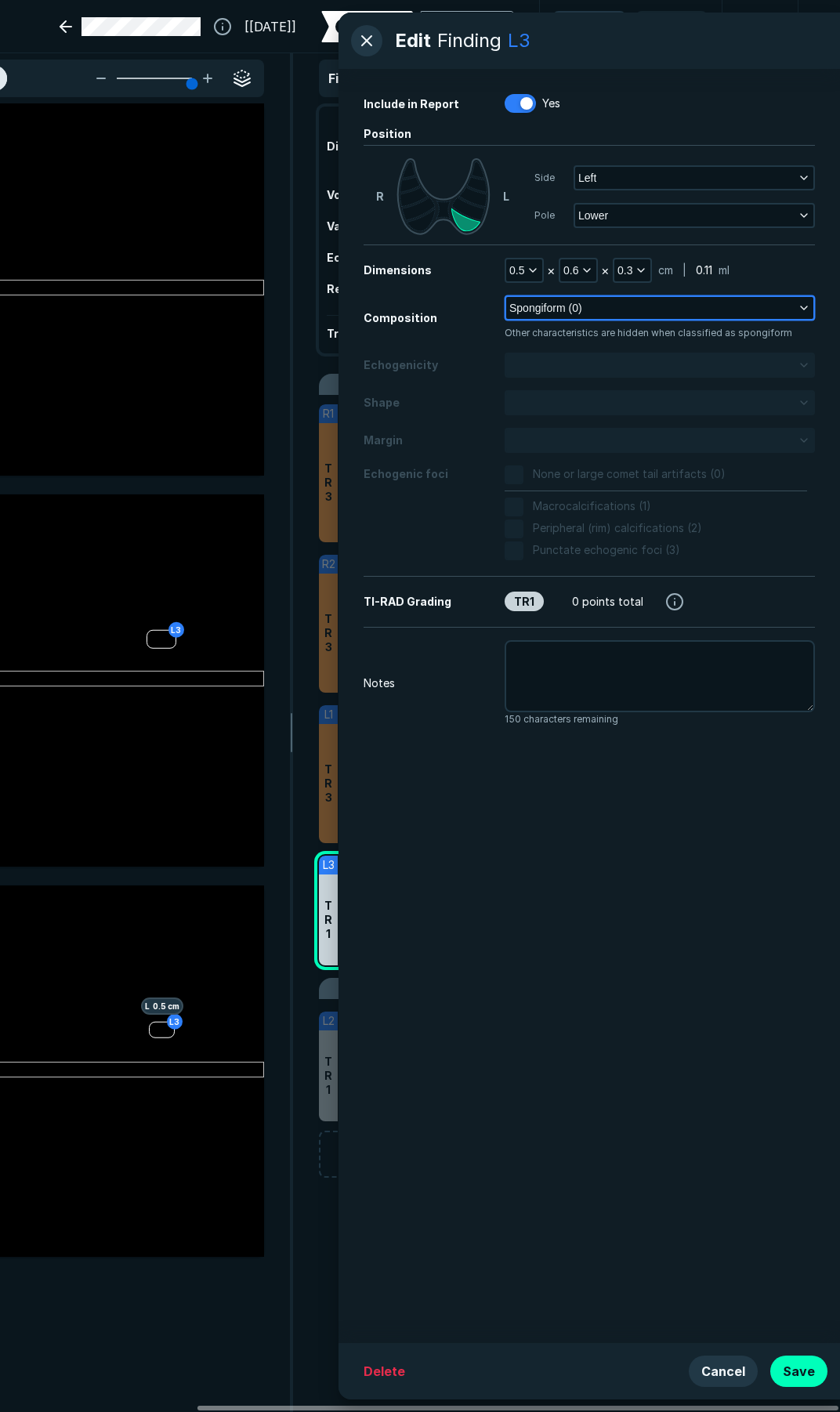
click at [580, 306] on span "Spongiform (0)" at bounding box center [545, 307] width 73 height 17
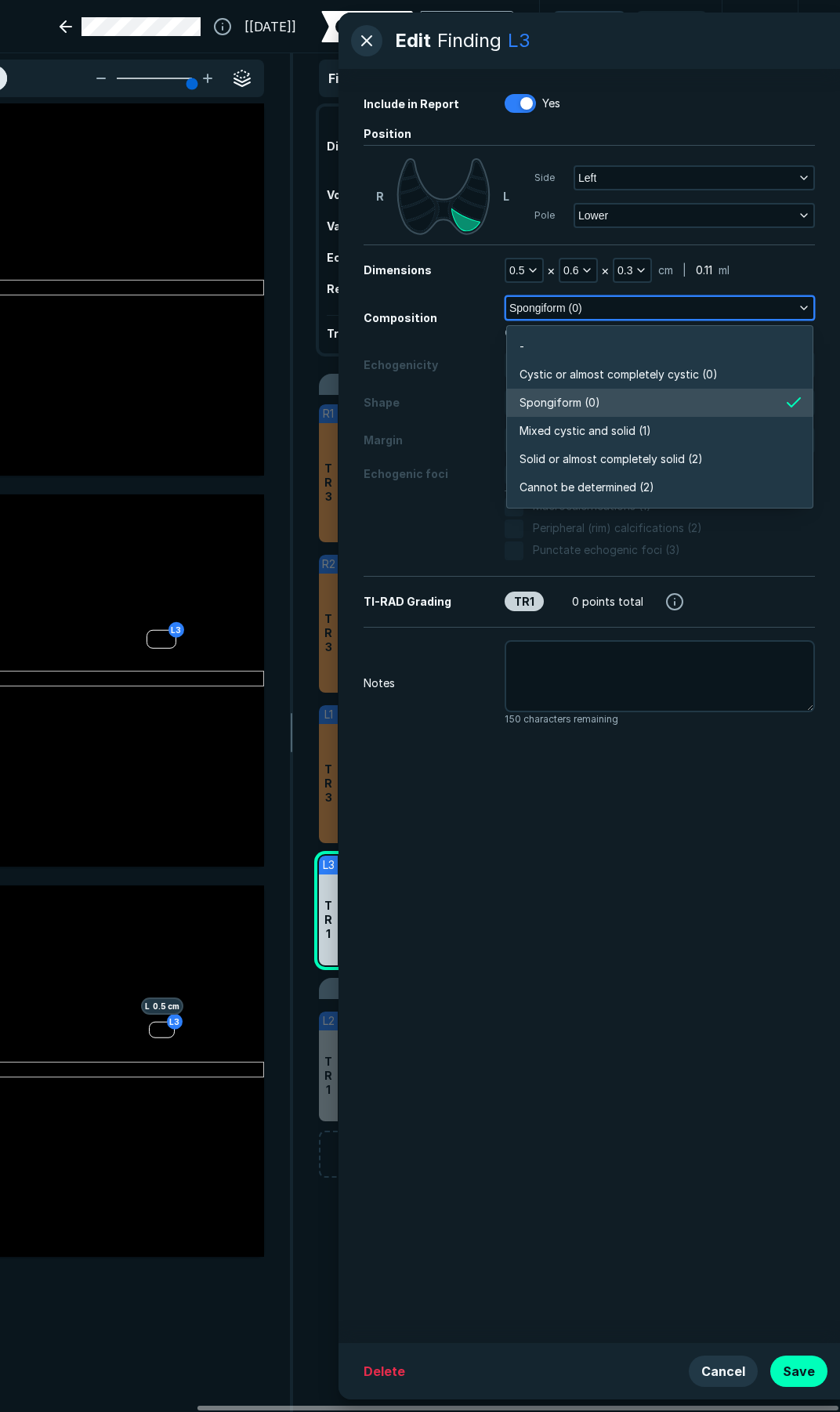
scroll to position [2742, 3388]
click at [579, 374] on span "Cystic or almost completely cystic (0)" at bounding box center [618, 374] width 198 height 17
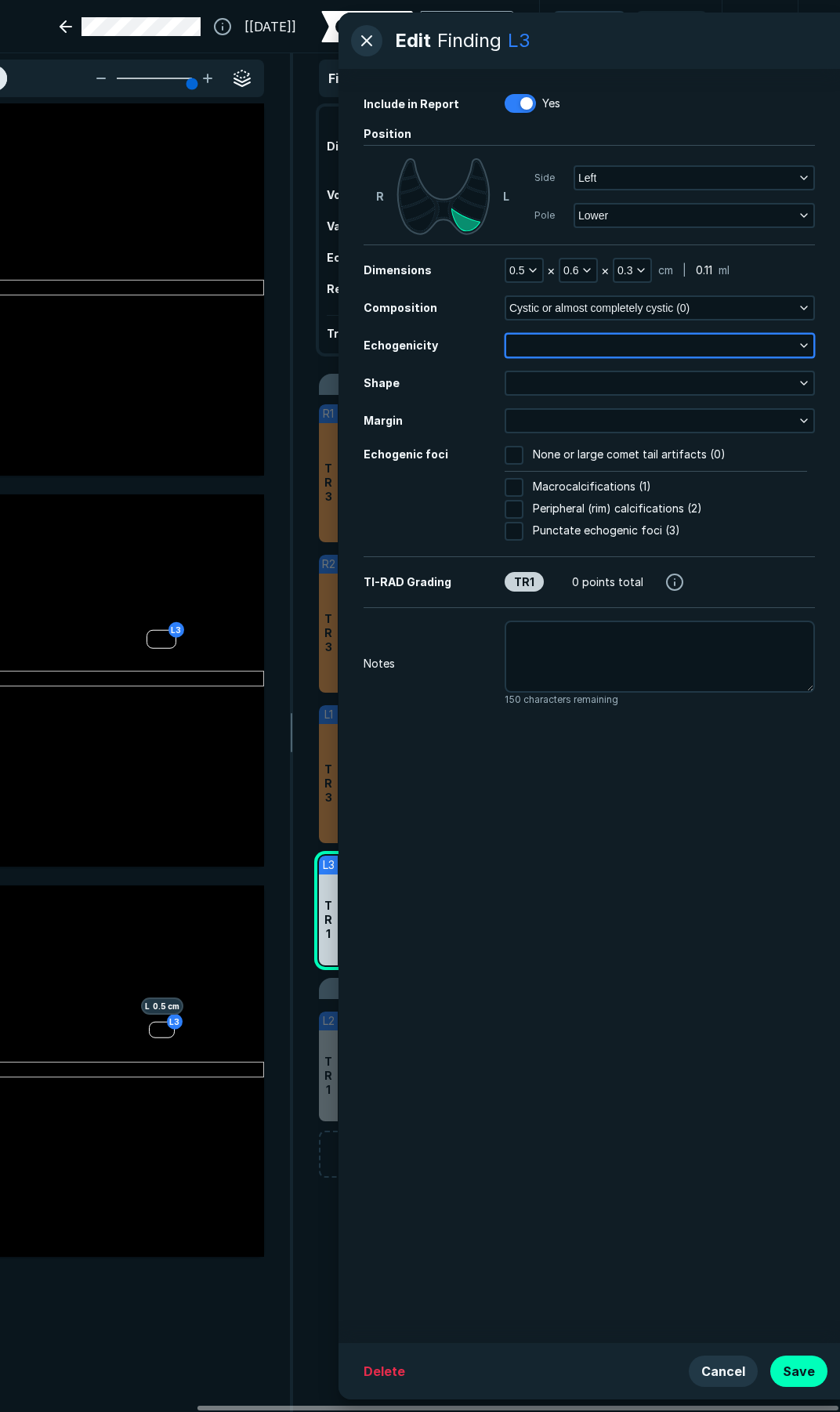
click at [627, 340] on button "button" at bounding box center [660, 346] width 307 height 22
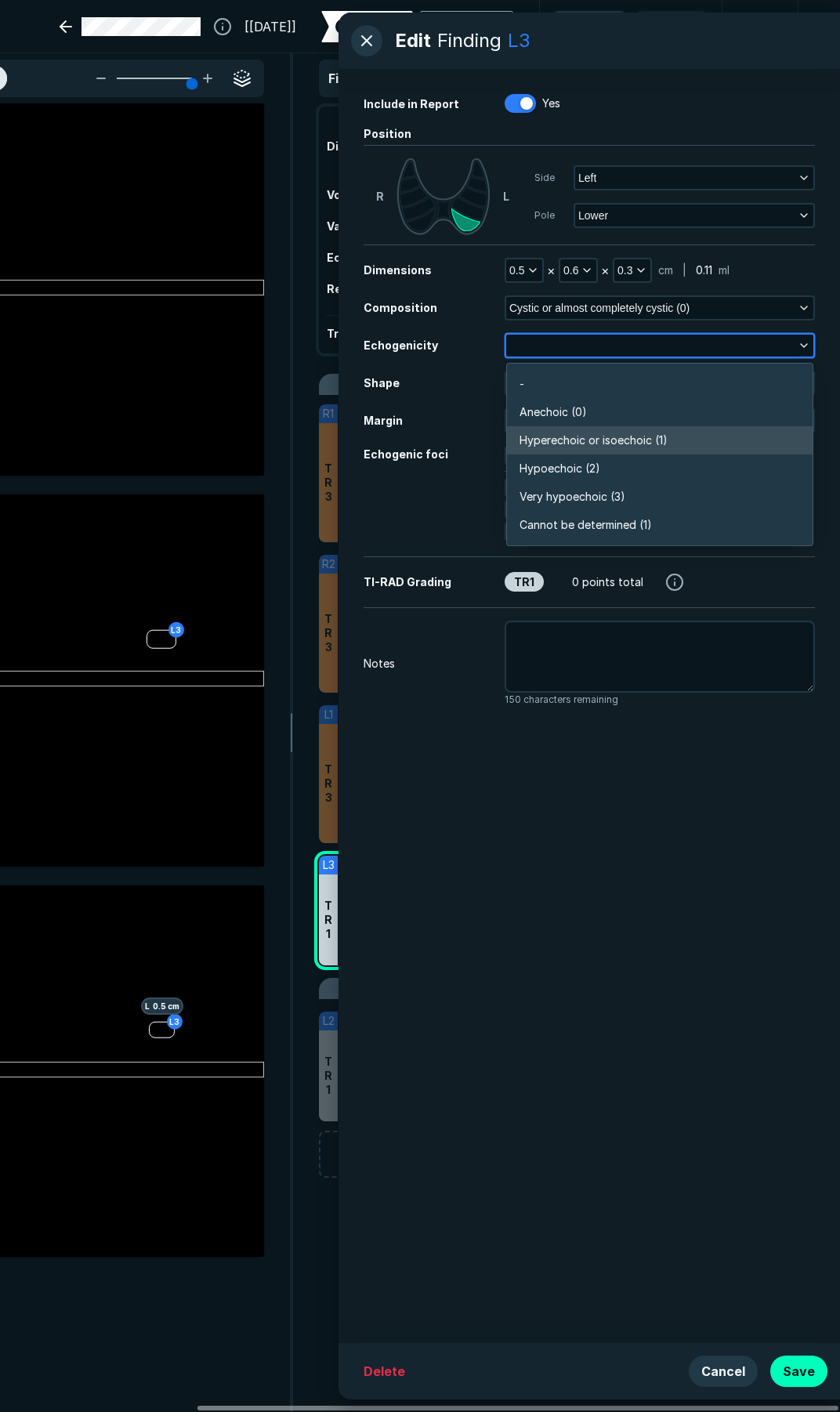
click at [591, 452] on li "Hyperechoic or isoechoic (1)" at bounding box center [660, 440] width 306 height 28
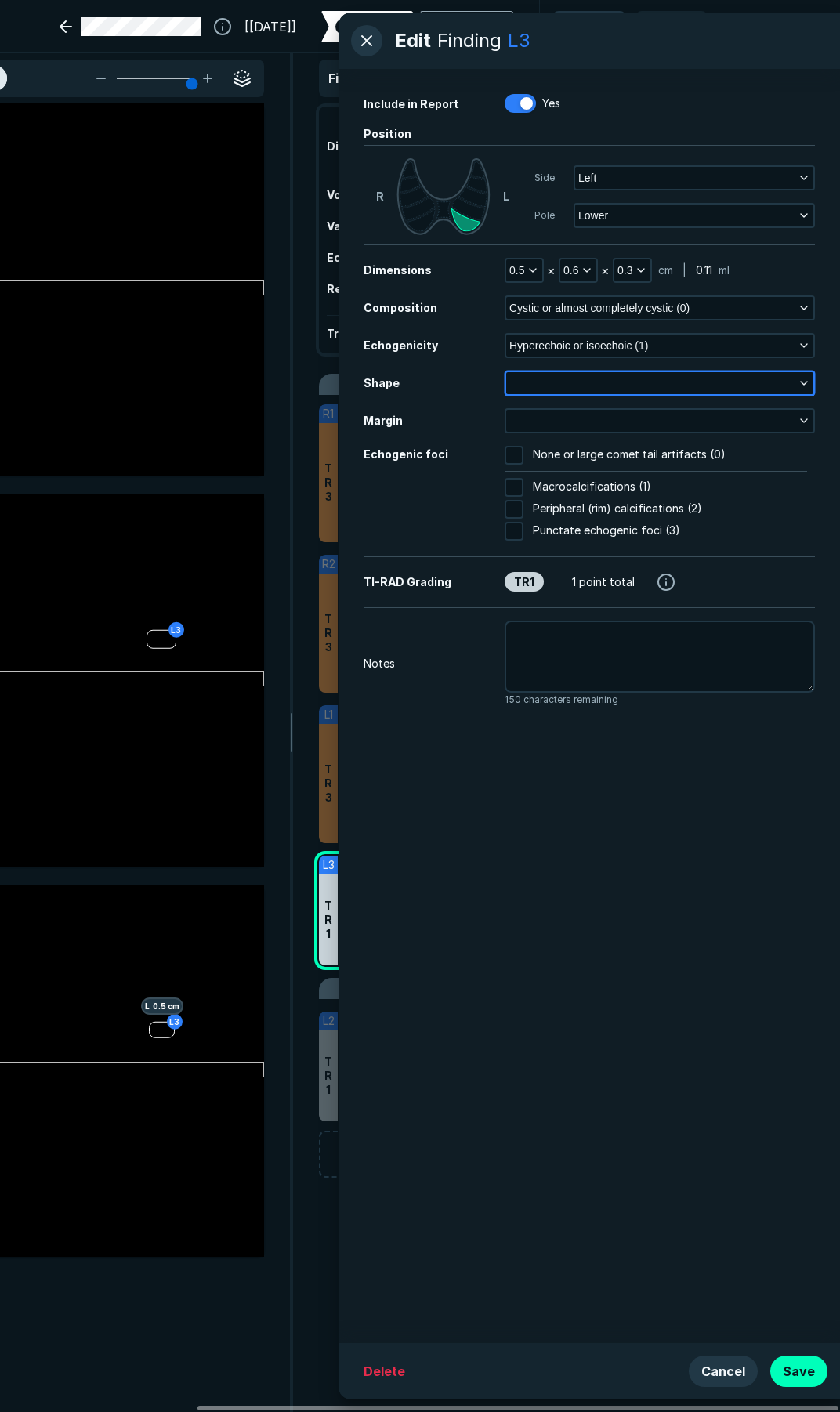
click at [584, 385] on button "button" at bounding box center [660, 383] width 307 height 22
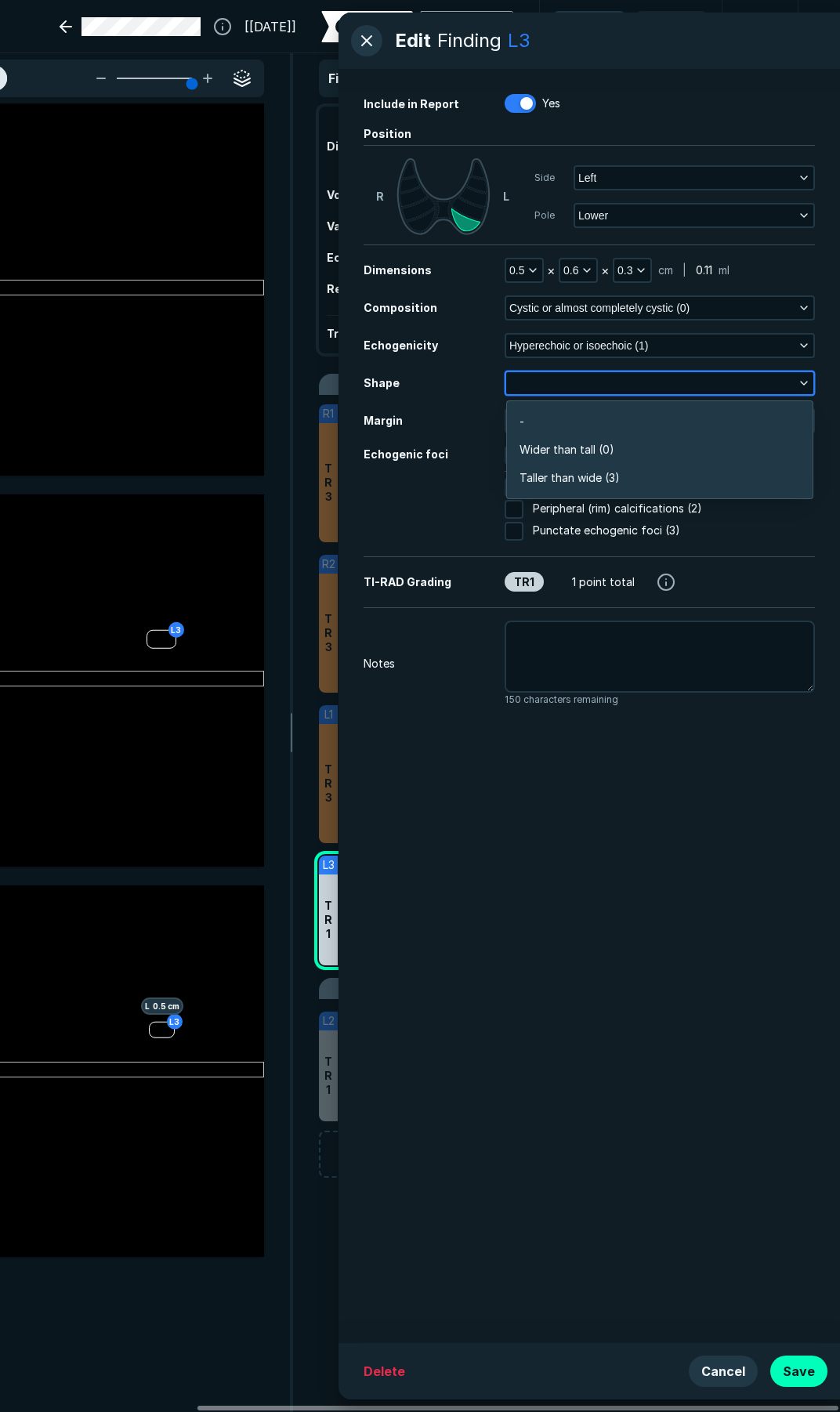
scroll to position [2362, 3388]
click at [574, 451] on span "Wider than tall (0)" at bounding box center [566, 450] width 95 height 17
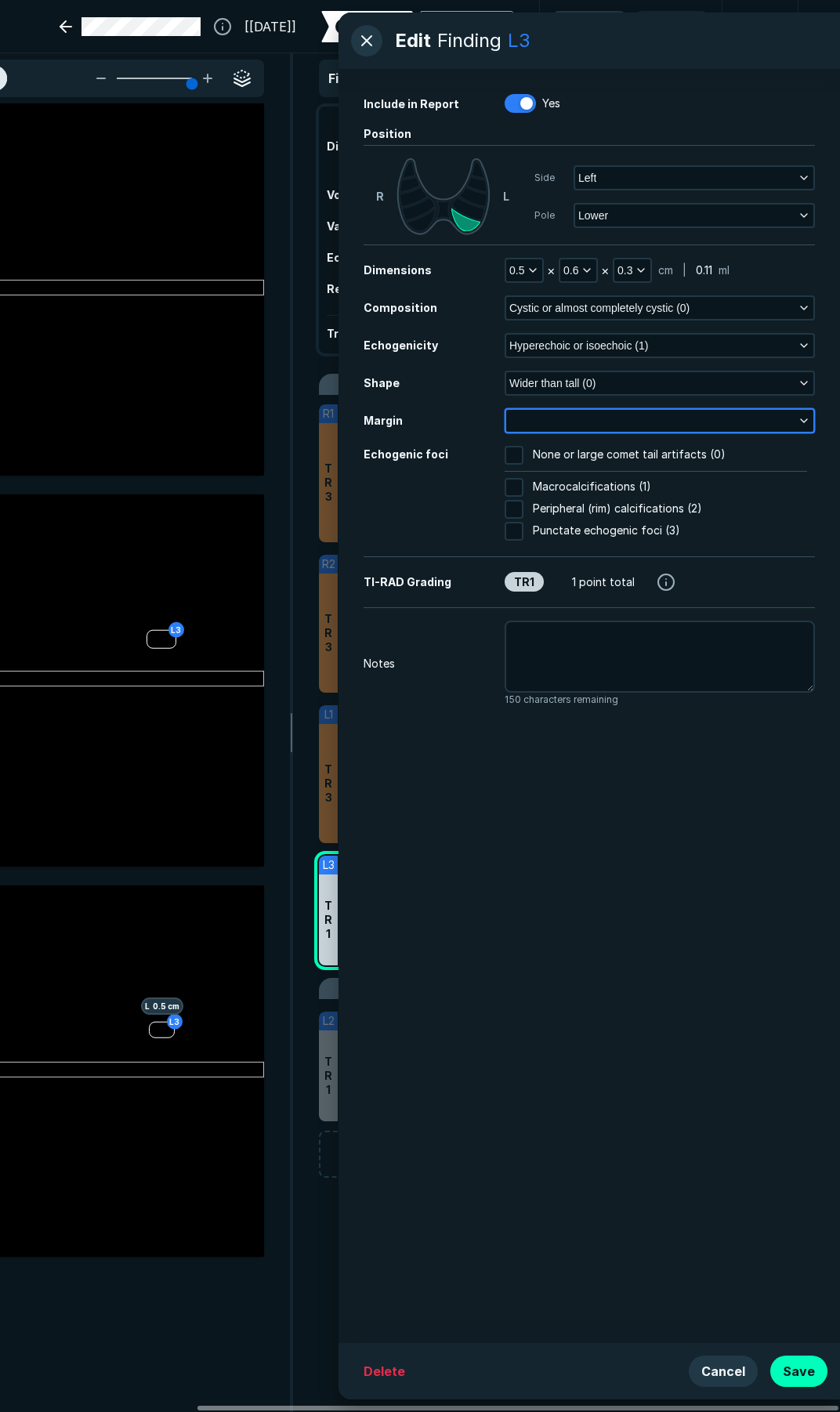
click at [573, 422] on button "button" at bounding box center [660, 421] width 307 height 22
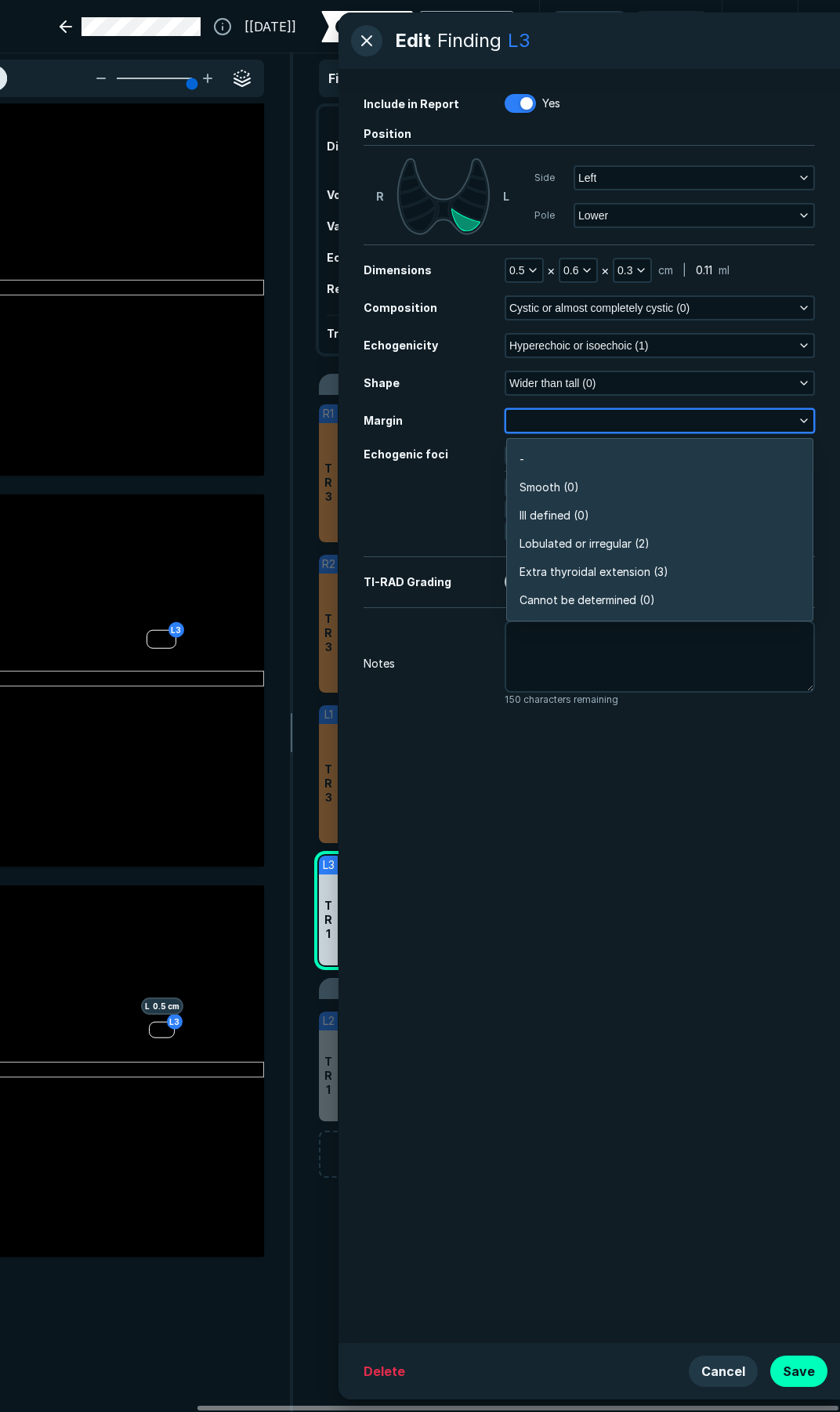
scroll to position [2742, 3388]
click at [553, 488] on span "Smooth (0)" at bounding box center [549, 487] width 59 height 17
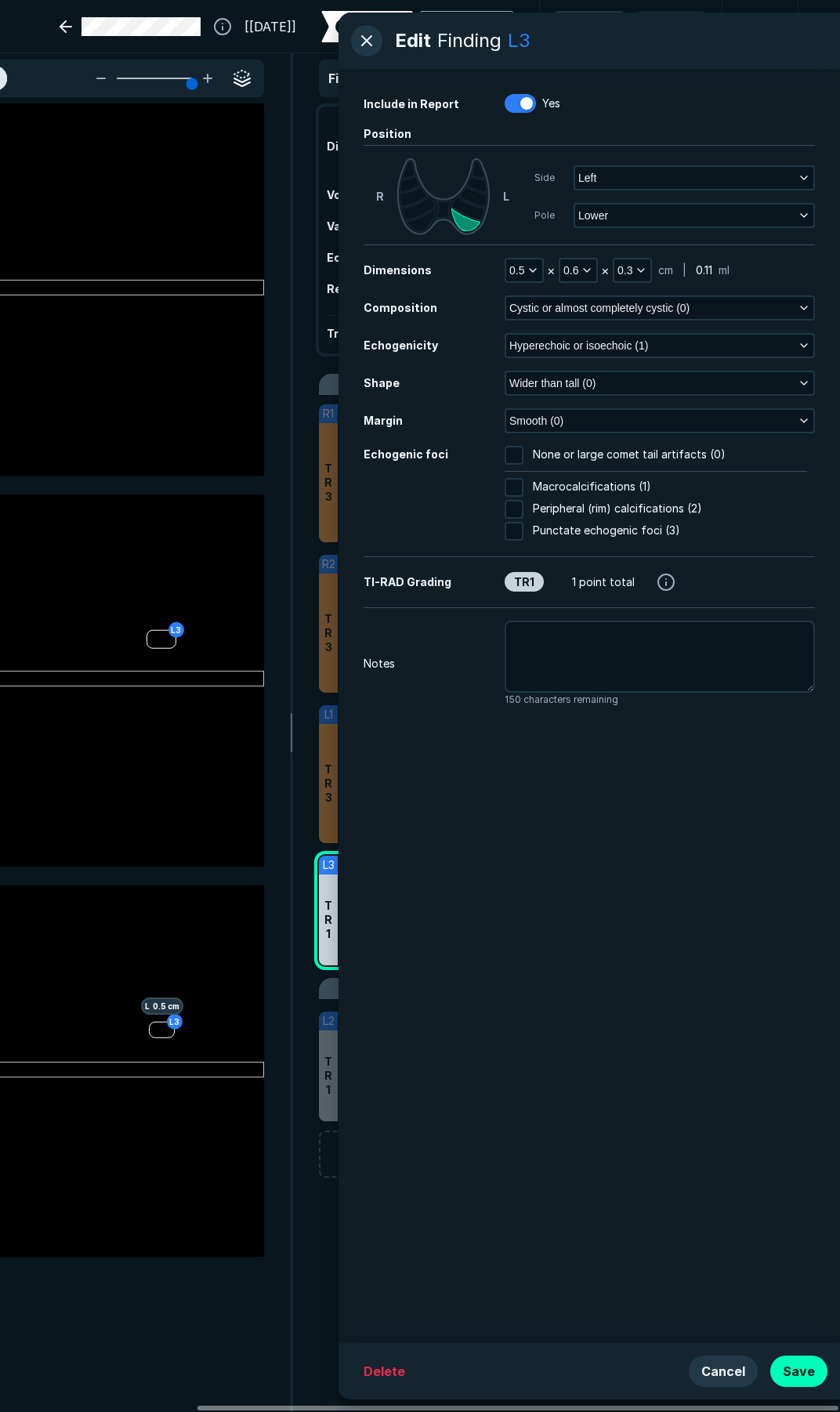
click at [521, 456] on input "None or large comet tail artifacts (0)" at bounding box center [514, 455] width 19 height 19
checkbox input "true"
click at [802, 1365] on button "Save" at bounding box center [799, 1371] width 58 height 31
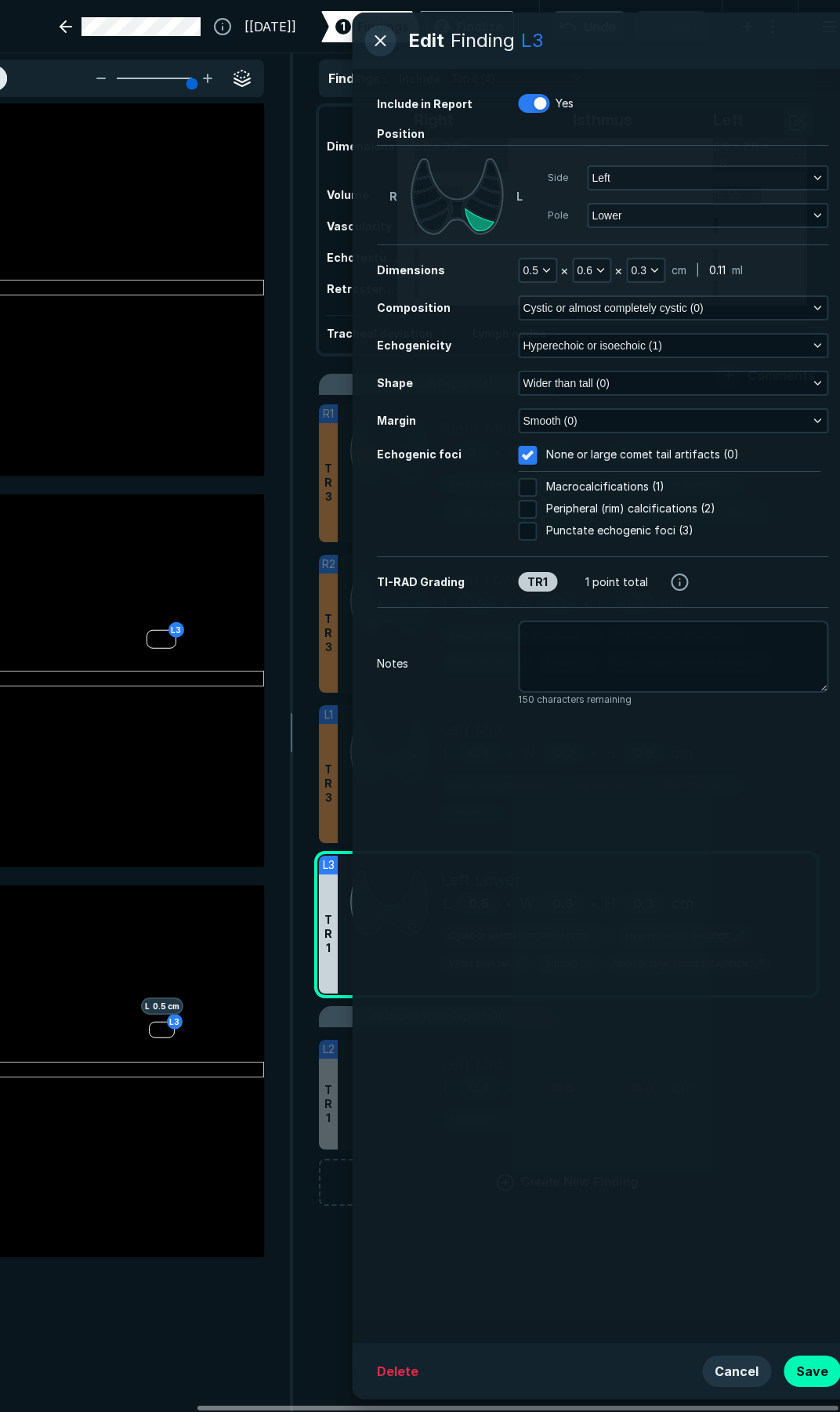
scroll to position [7042, 4220]
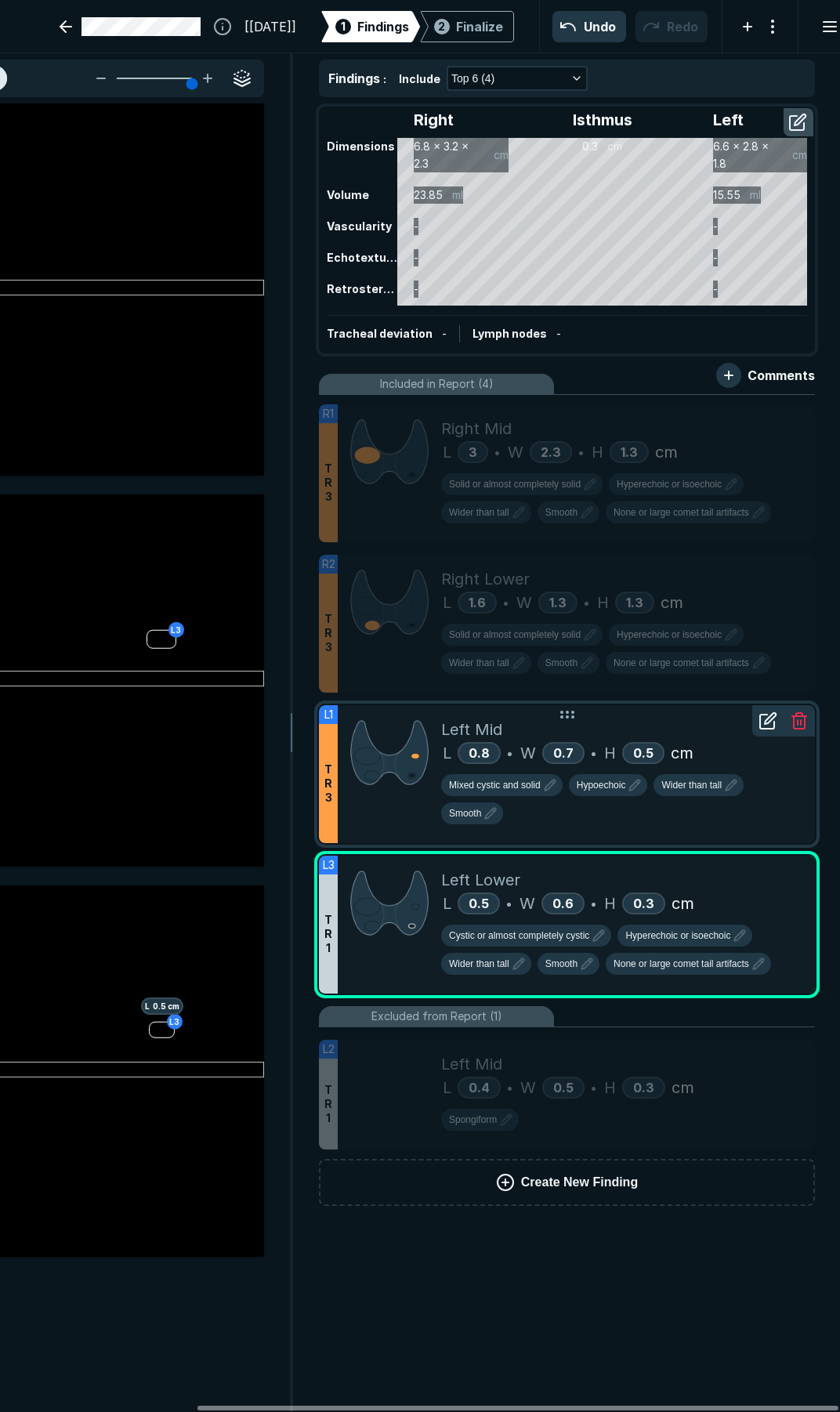
click at [574, 822] on div "Mixed cystic and solid Hypoechoic Wider than tall Smooth" at bounding box center [622, 802] width 362 height 57
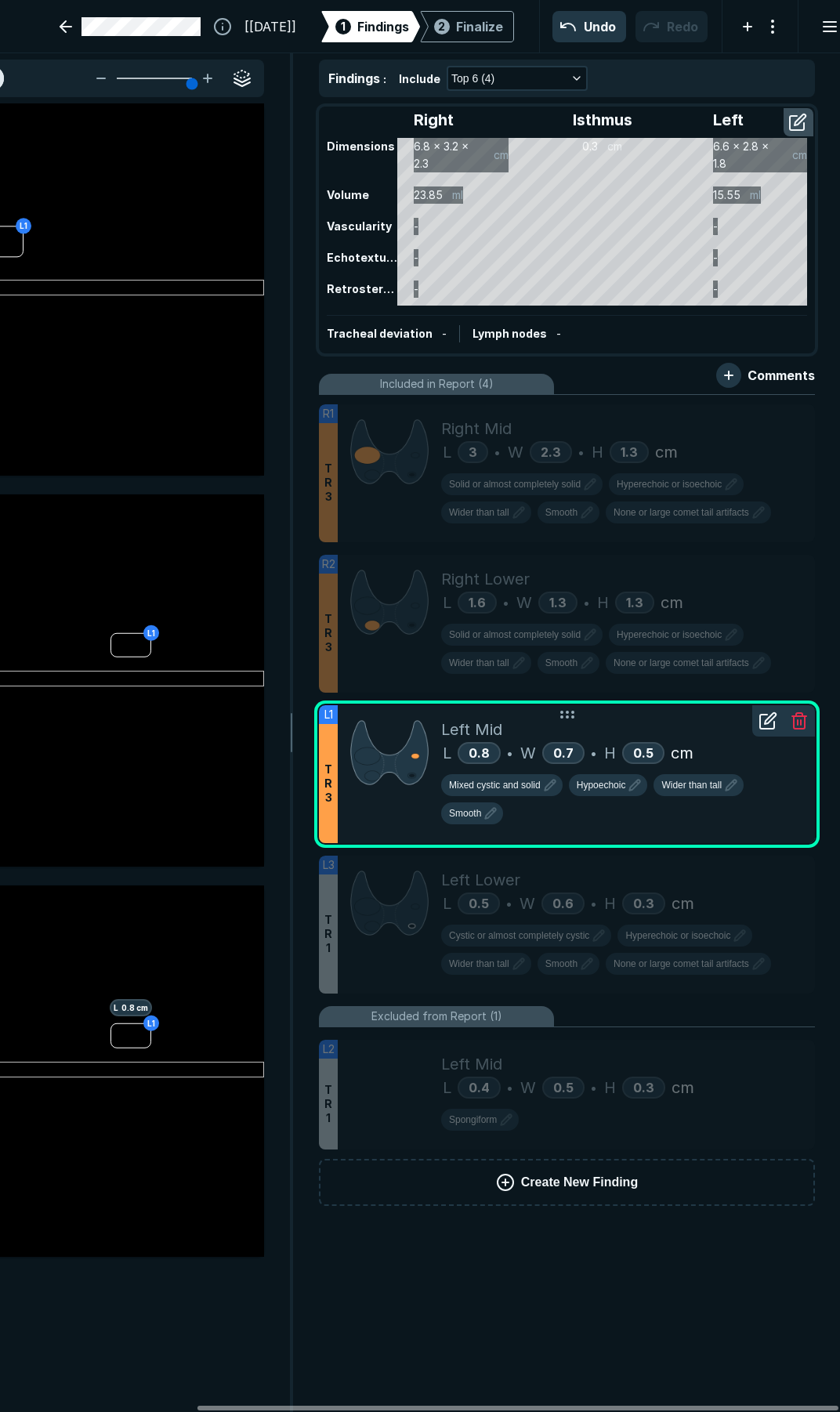
click at [776, 726] on icon at bounding box center [768, 721] width 19 height 19
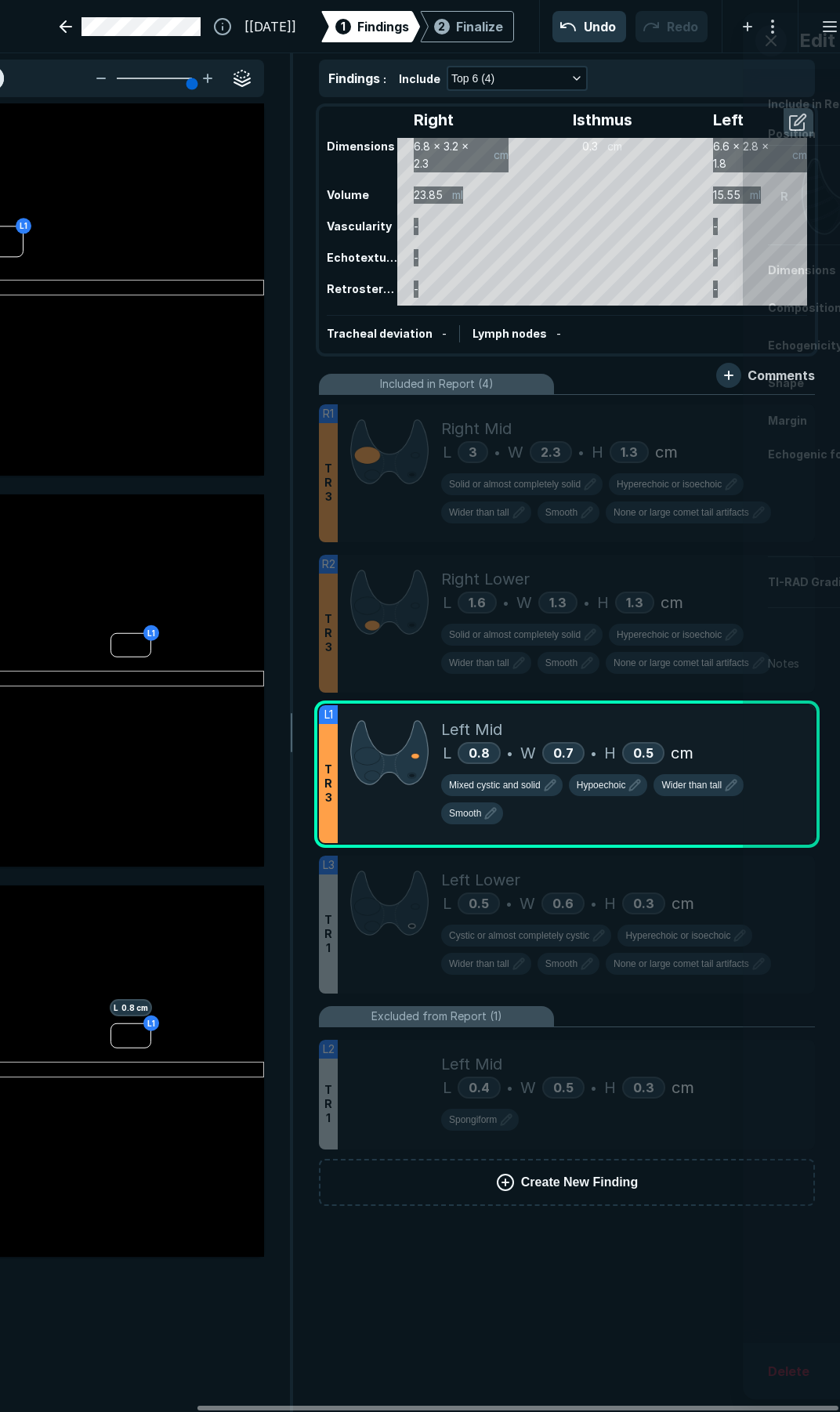
scroll to position [7463, 4019]
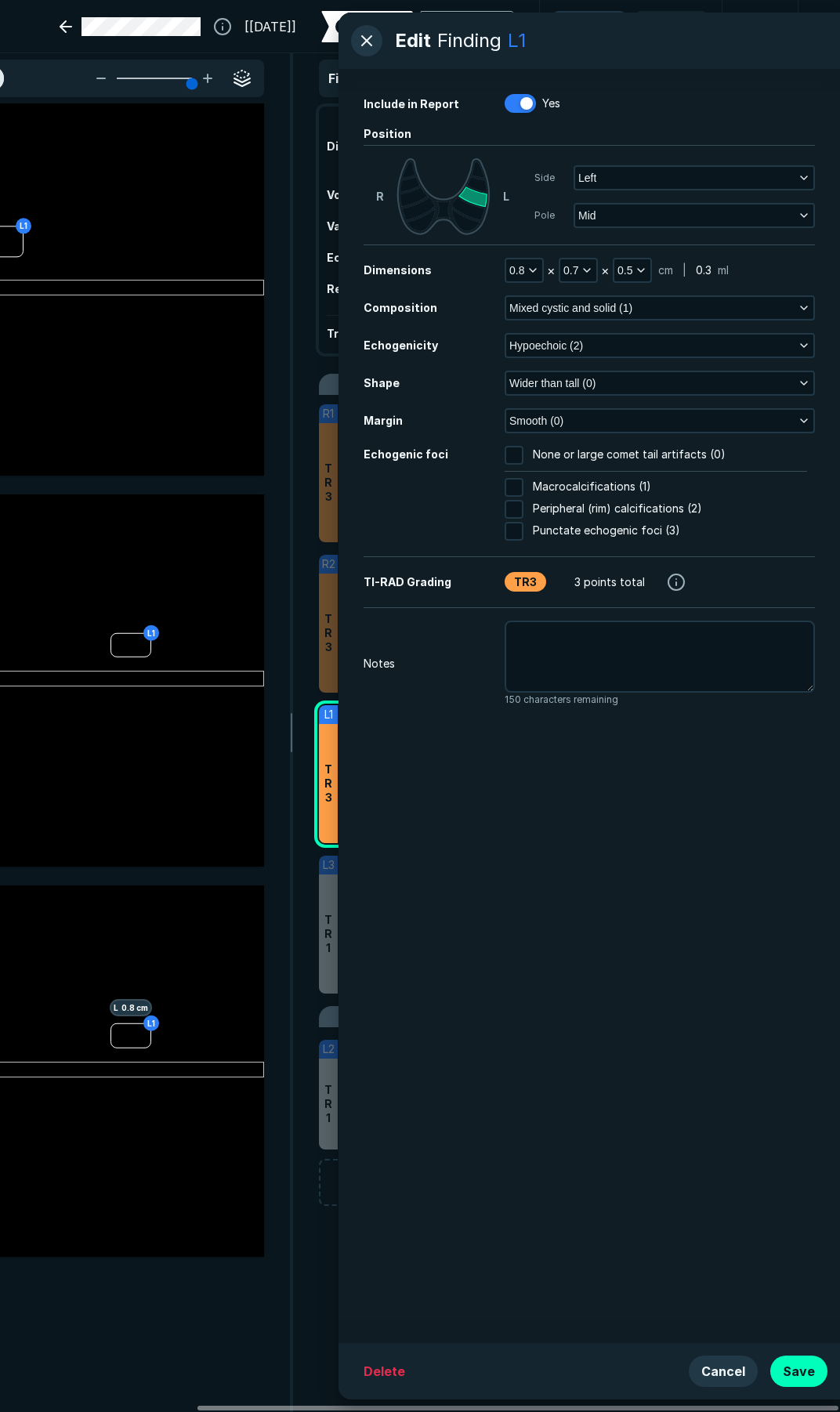
click at [519, 466] on div "None or large comet tail artifacts (0)" at bounding box center [655, 462] width 302 height 32
click at [514, 456] on input "None or large comet tail artifacts (0)" at bounding box center [514, 455] width 19 height 19
checkbox input "true"
click at [804, 1366] on button "Save" at bounding box center [799, 1371] width 58 height 31
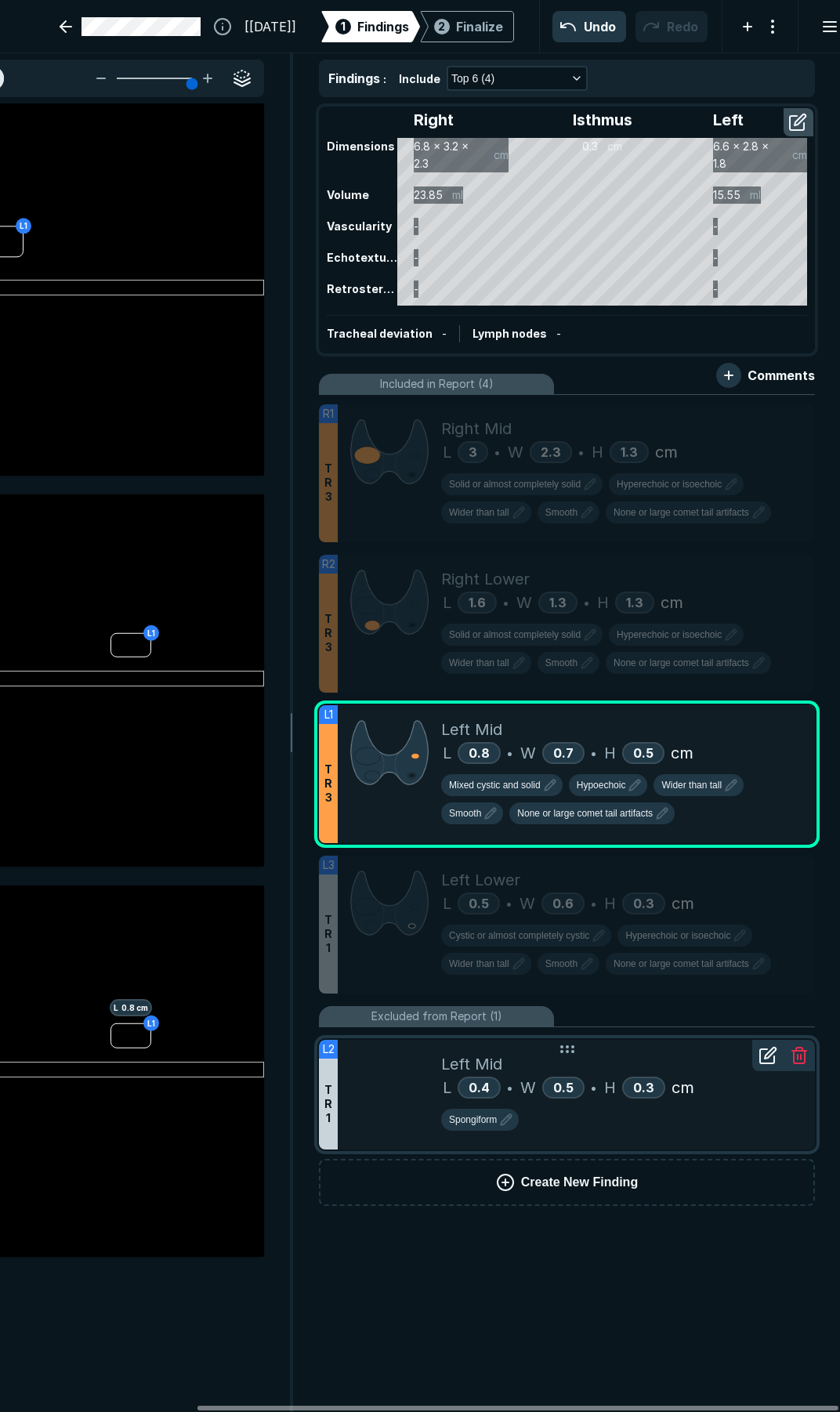
click at [405, 1054] on div at bounding box center [390, 1095] width 103 height 110
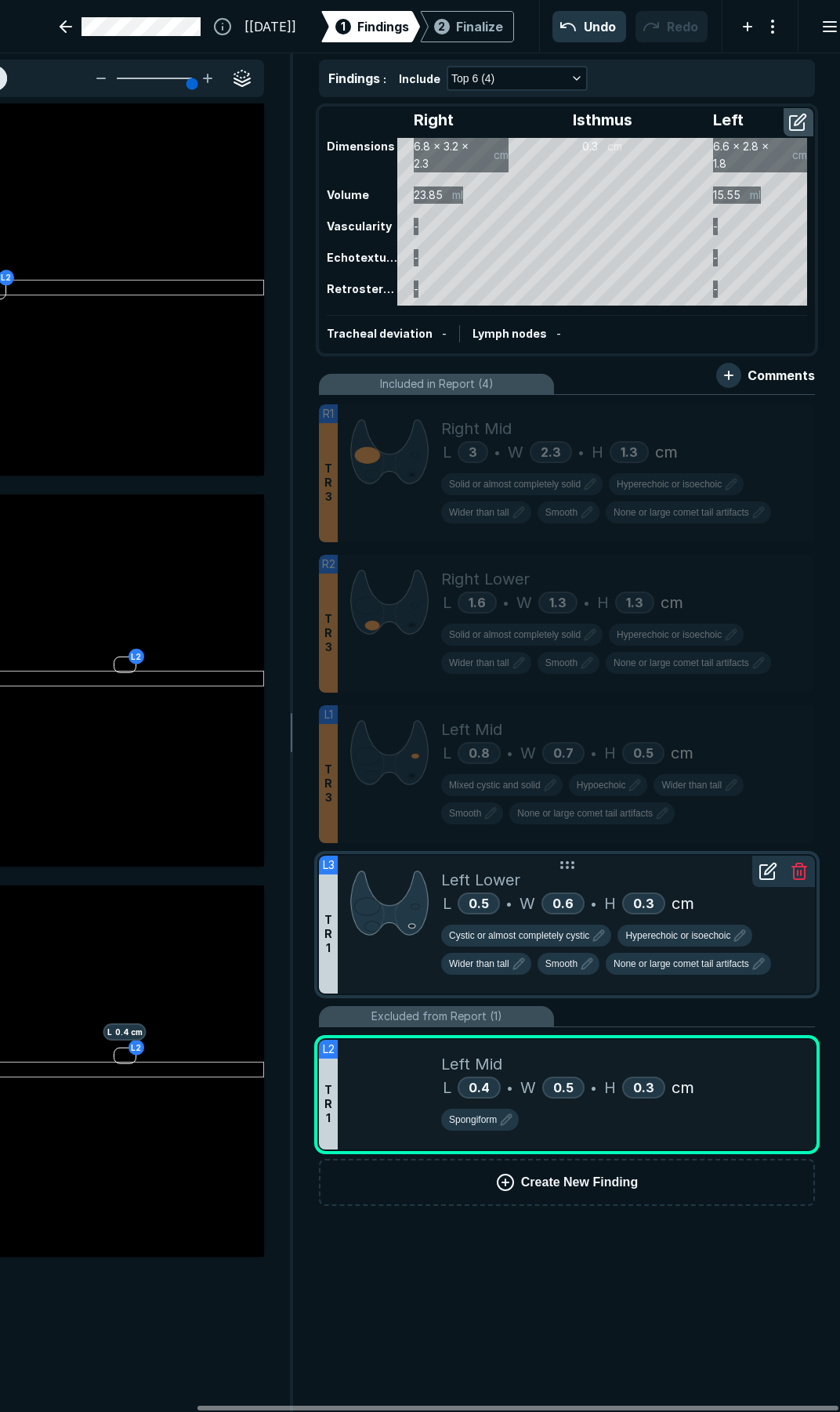
click at [621, 882] on div "Left Lower" at bounding box center [622, 880] width 362 height 24
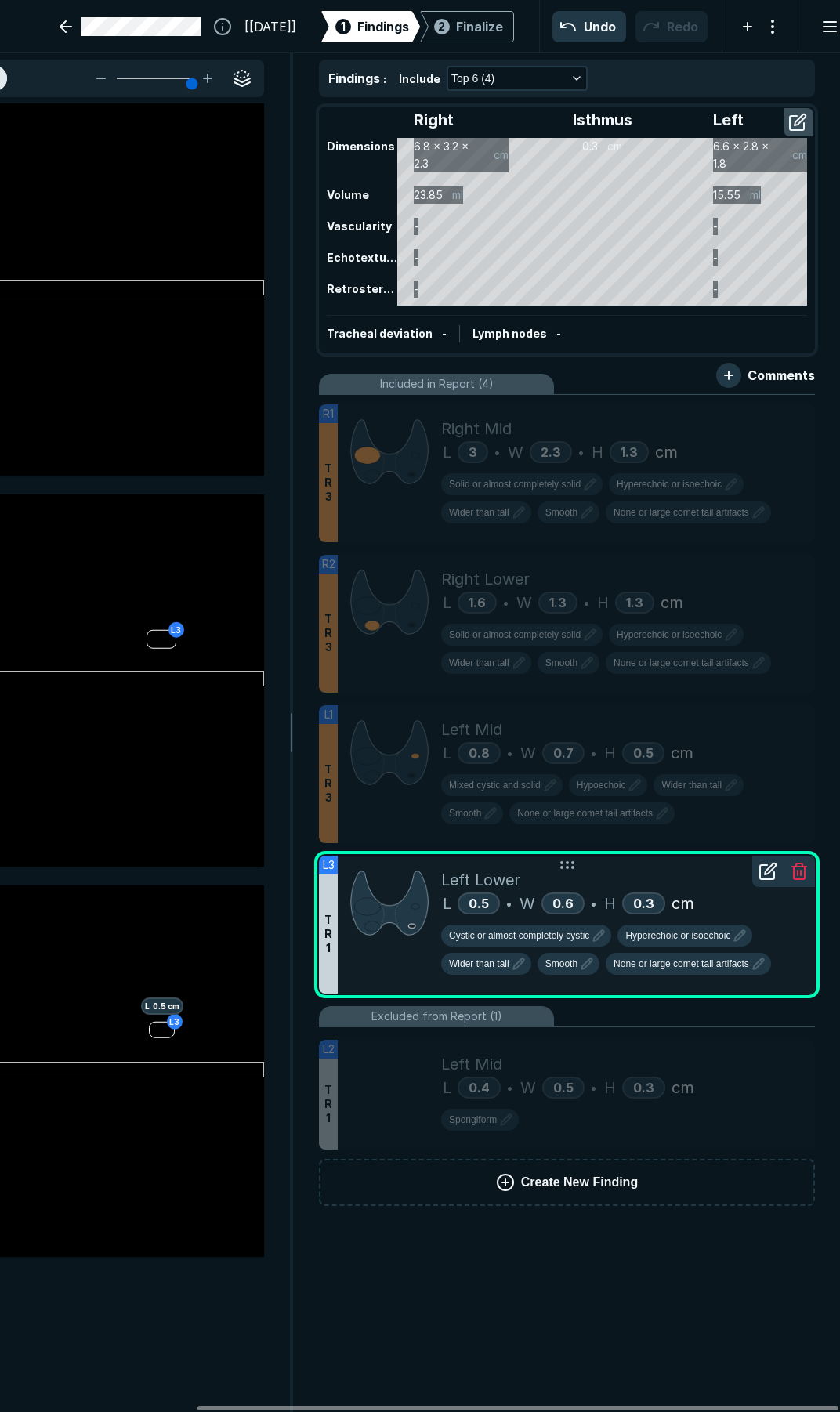
click at [762, 870] on icon at bounding box center [768, 872] width 19 height 19
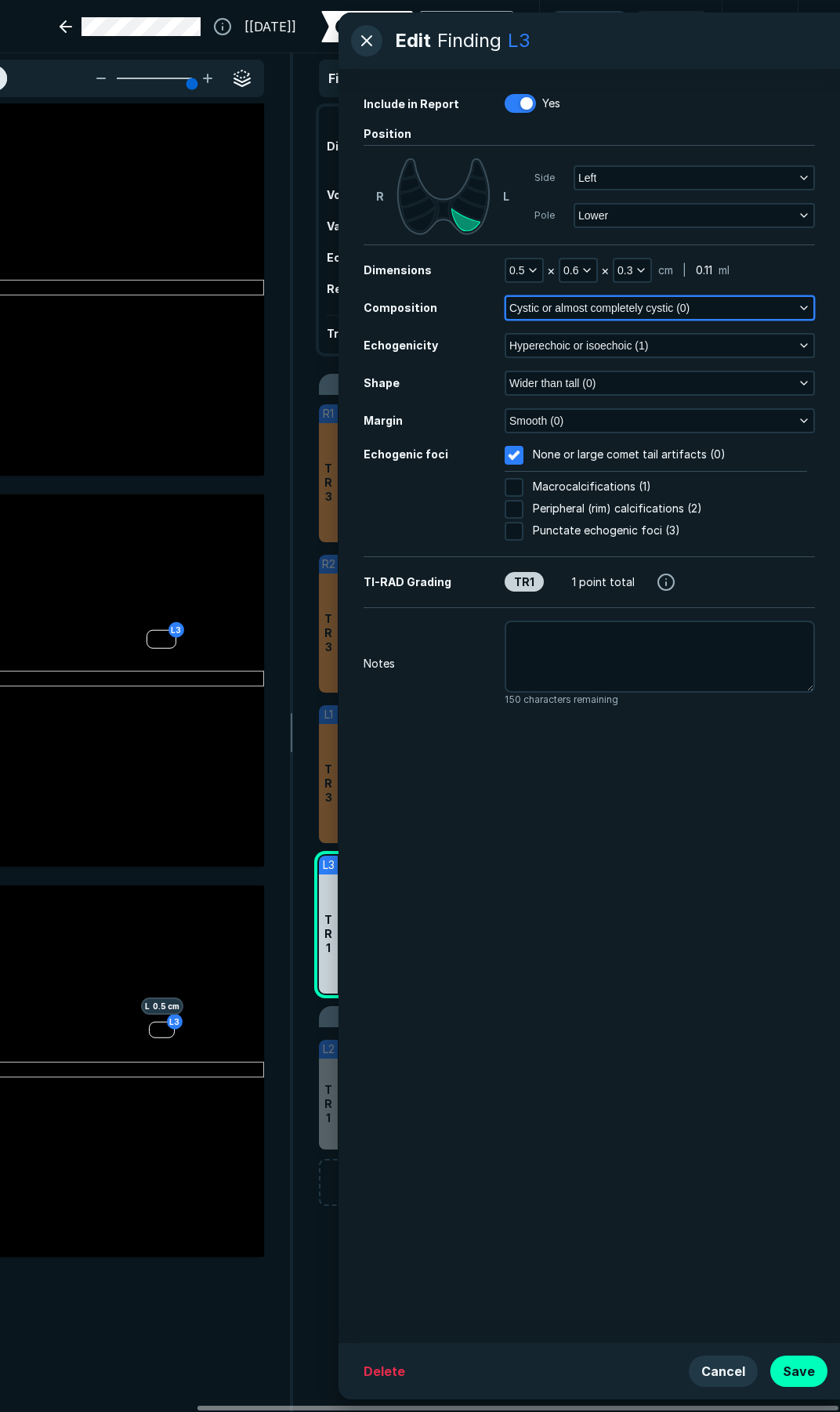
click at [633, 308] on span "Cystic or almost completely cystic (0)" at bounding box center [599, 307] width 180 height 17
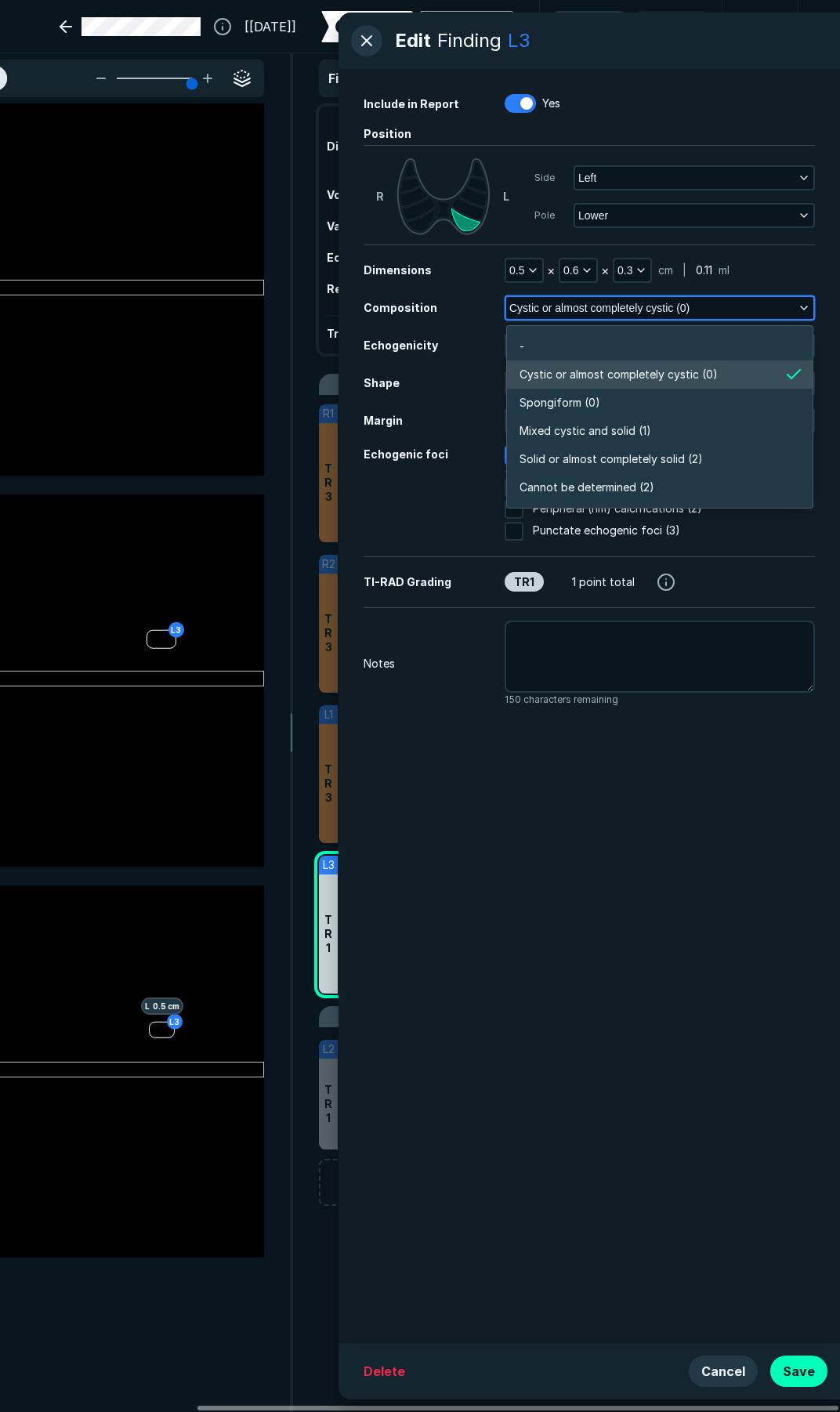
scroll to position [2742, 3388]
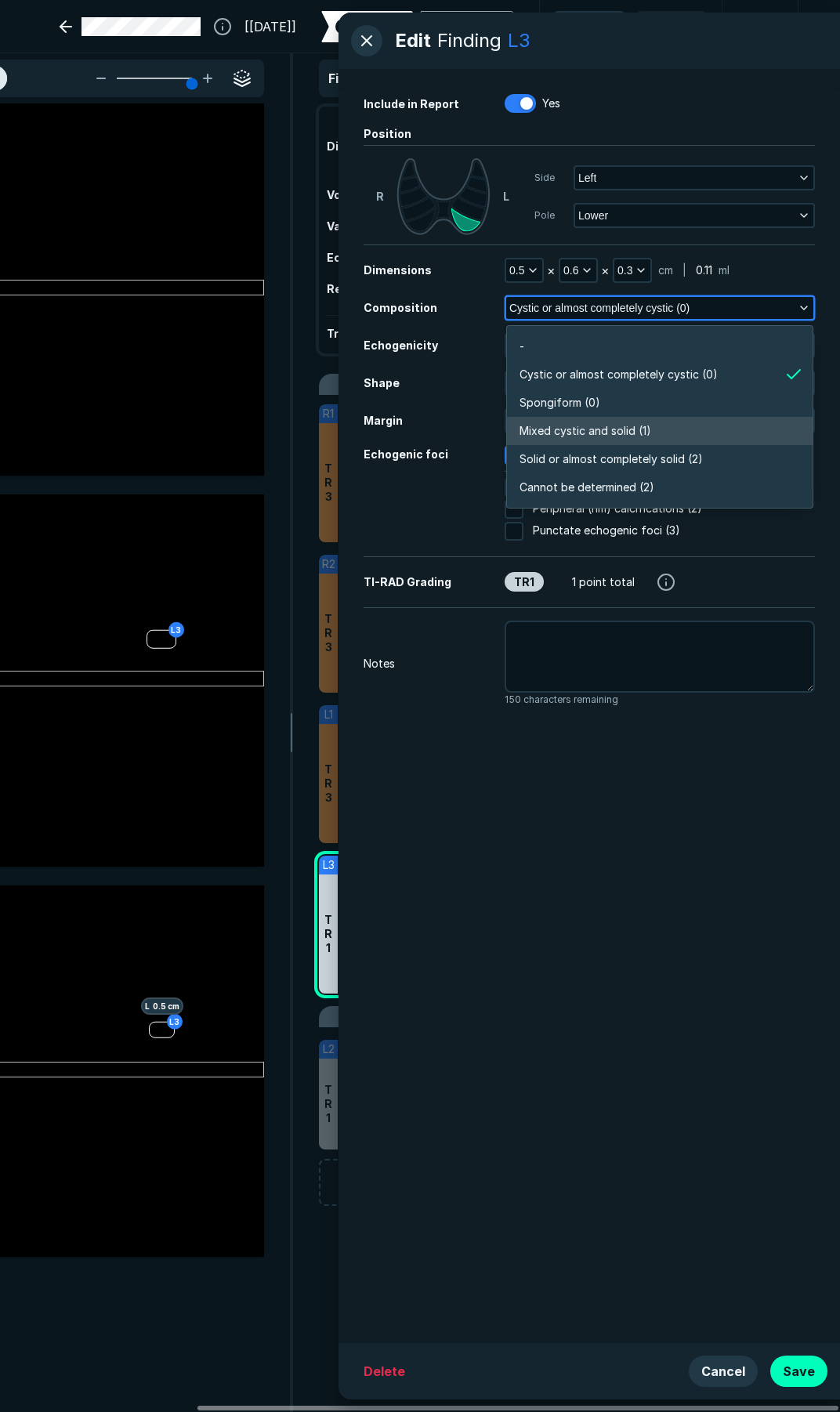
click at [583, 429] on span "Mixed cystic and solid (1)" at bounding box center [584, 431] width 131 height 17
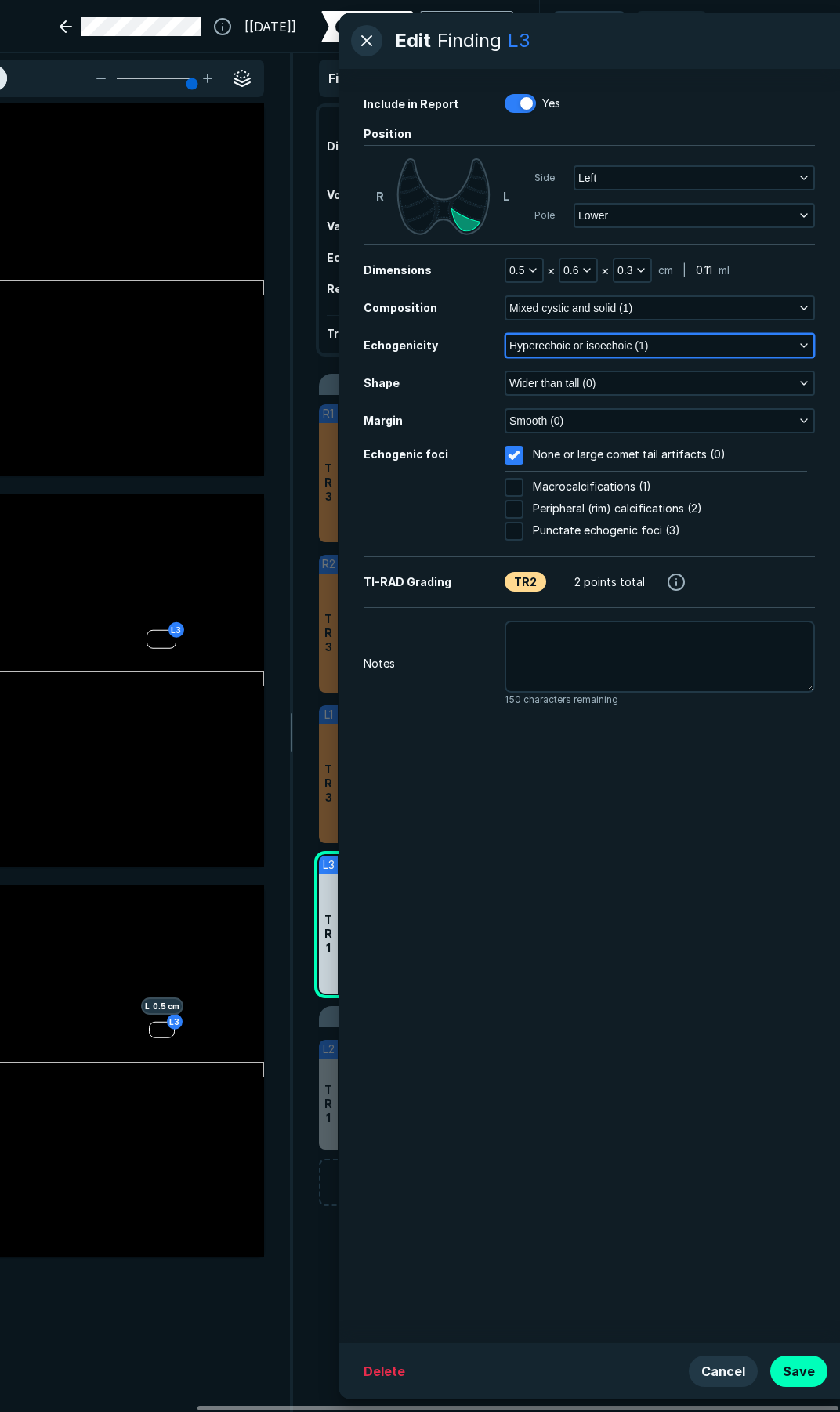
click at [685, 347] on button "Hyperechoic or isoechoic (1)" at bounding box center [660, 346] width 307 height 22
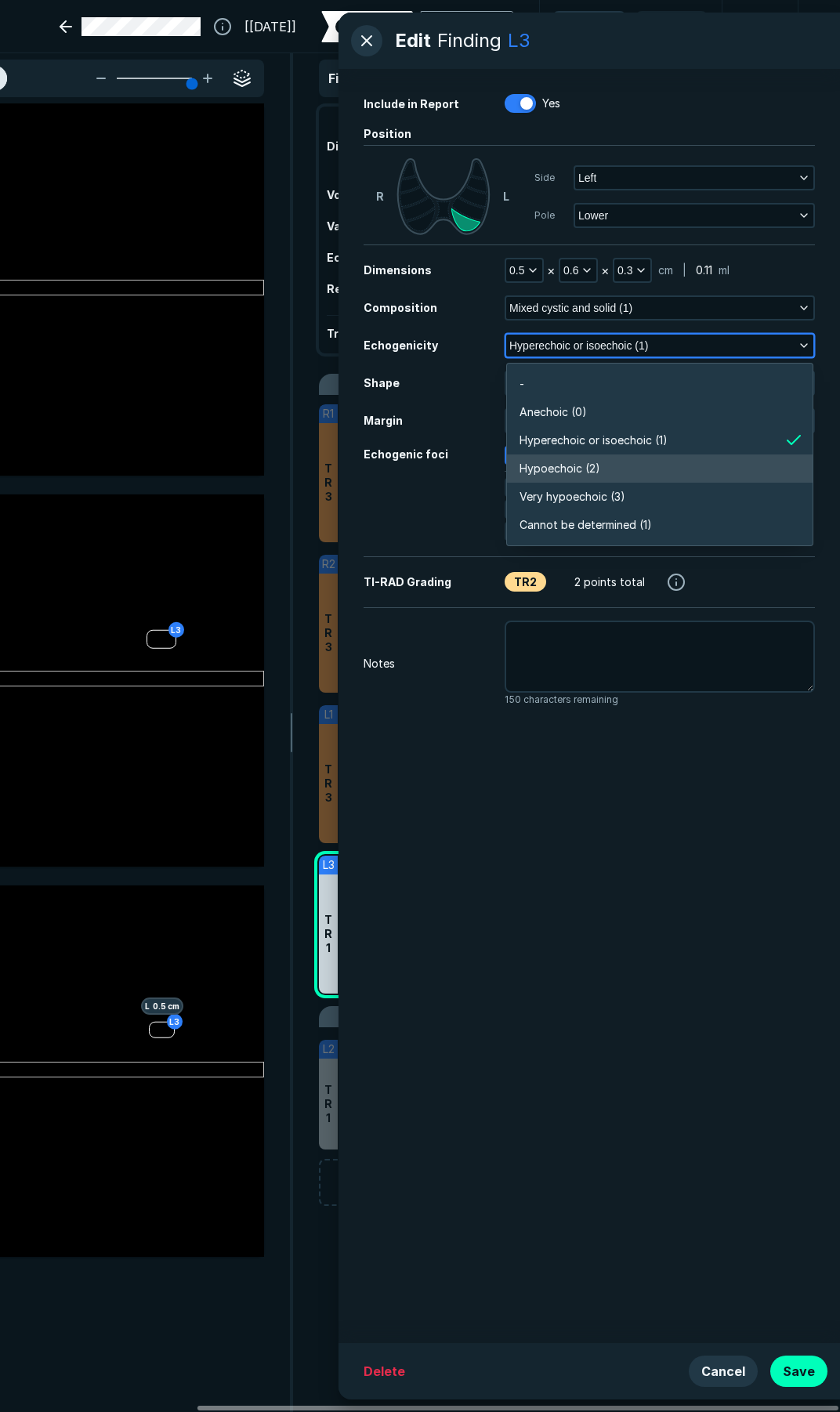
click at [605, 464] on li "Hypoechoic (2)" at bounding box center [660, 468] width 306 height 28
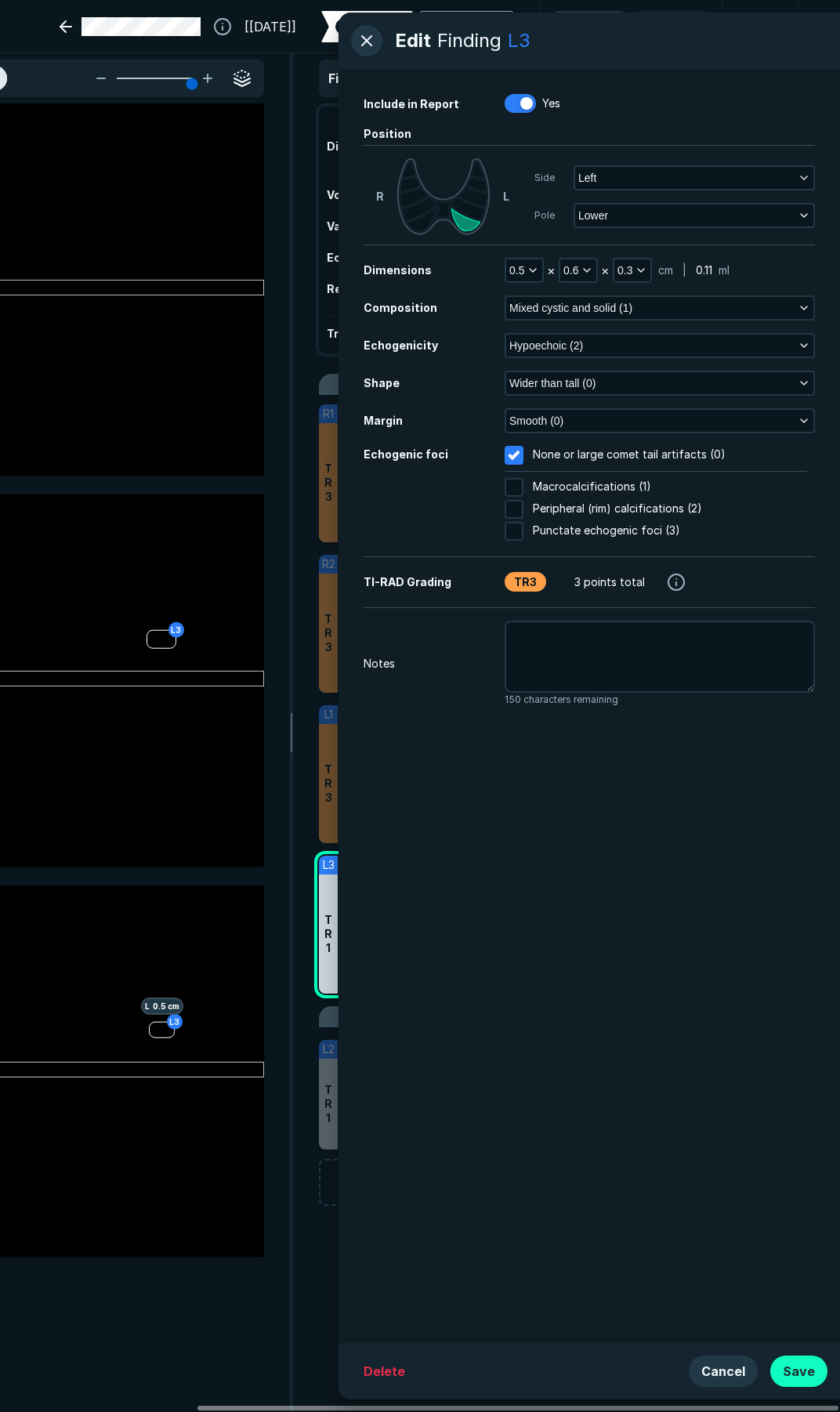
click at [809, 1376] on button "Save" at bounding box center [799, 1371] width 58 height 31
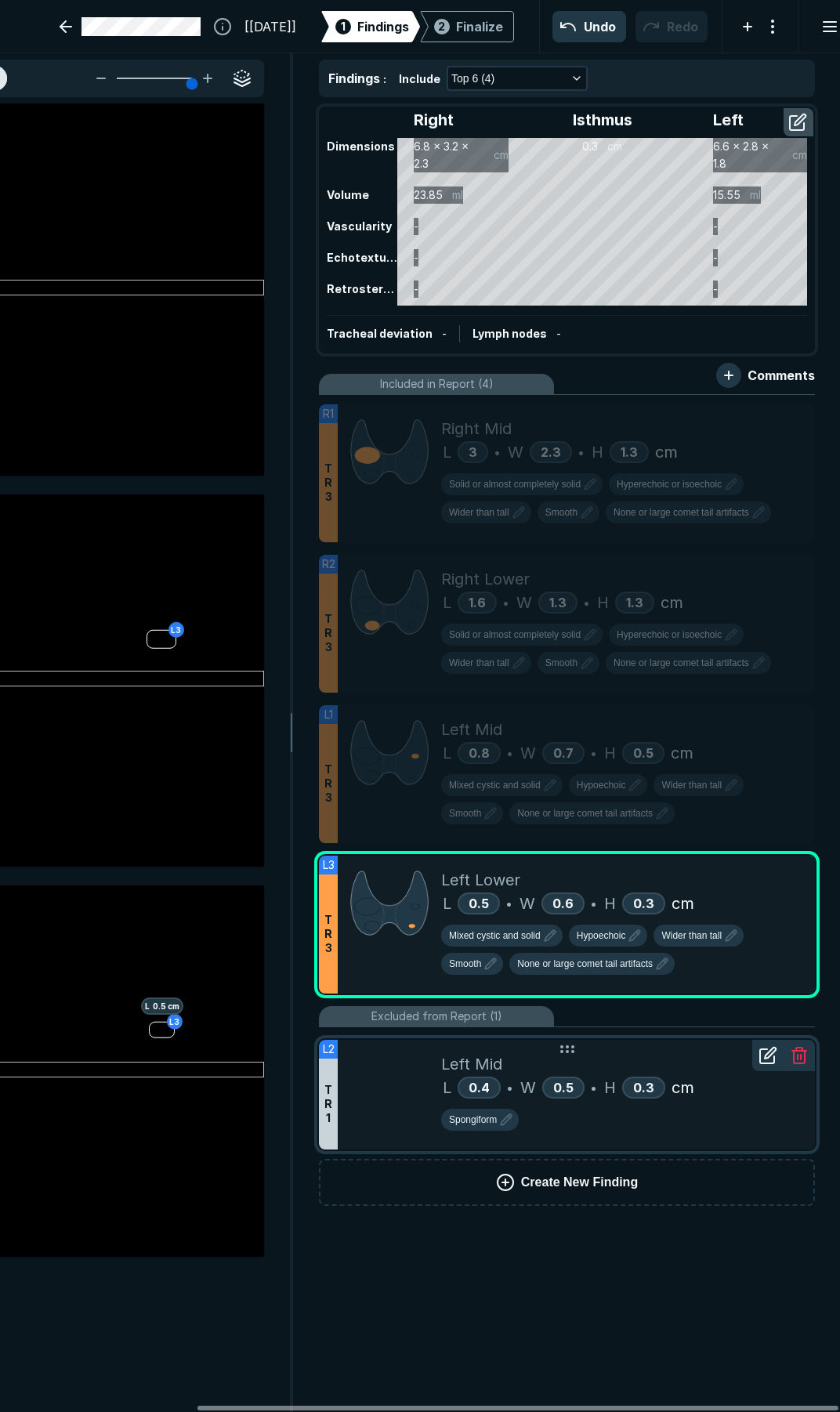
click at [410, 1094] on div at bounding box center [390, 1095] width 103 height 110
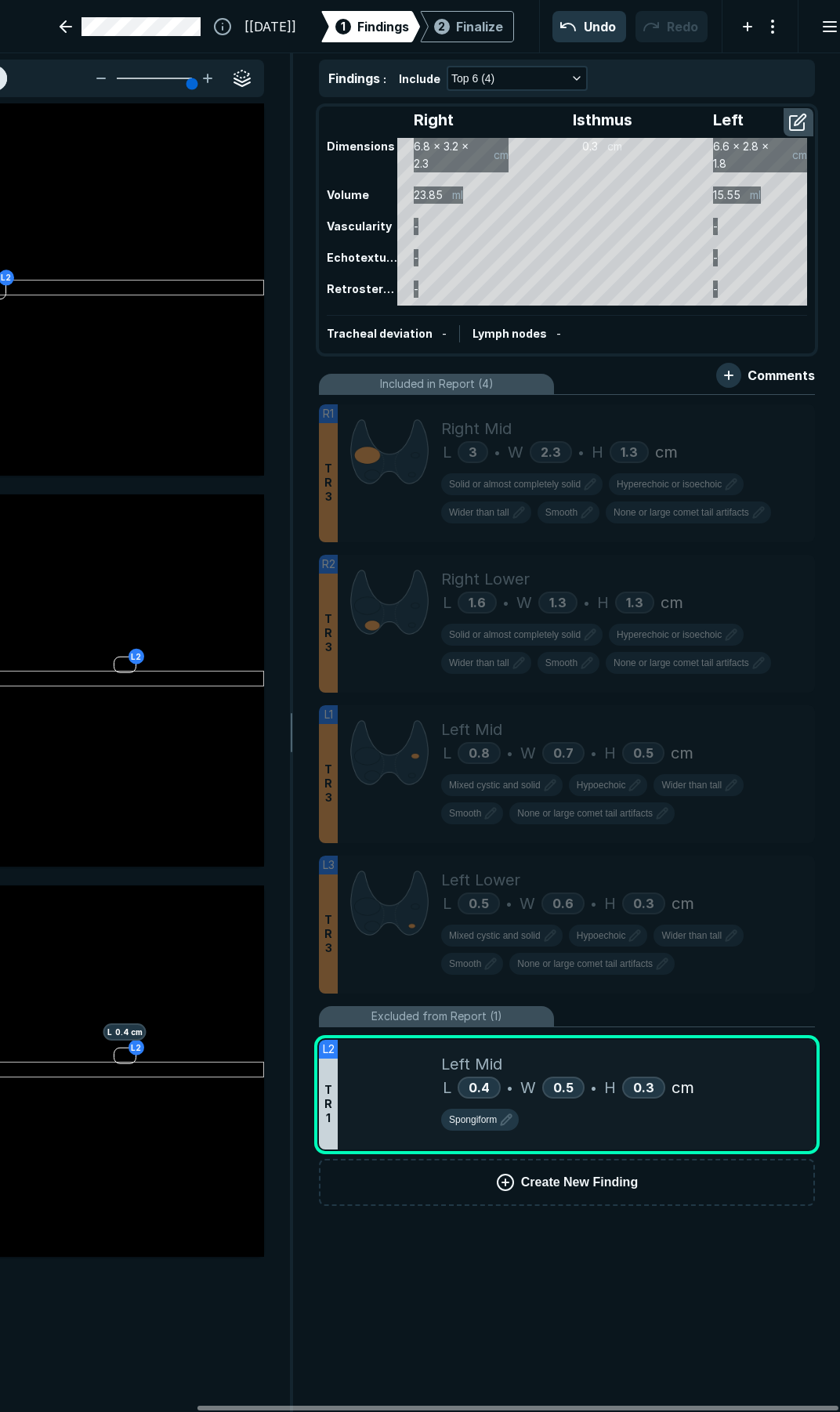
click at [770, 1033] on icon at bounding box center [768, 1024] width 19 height 19
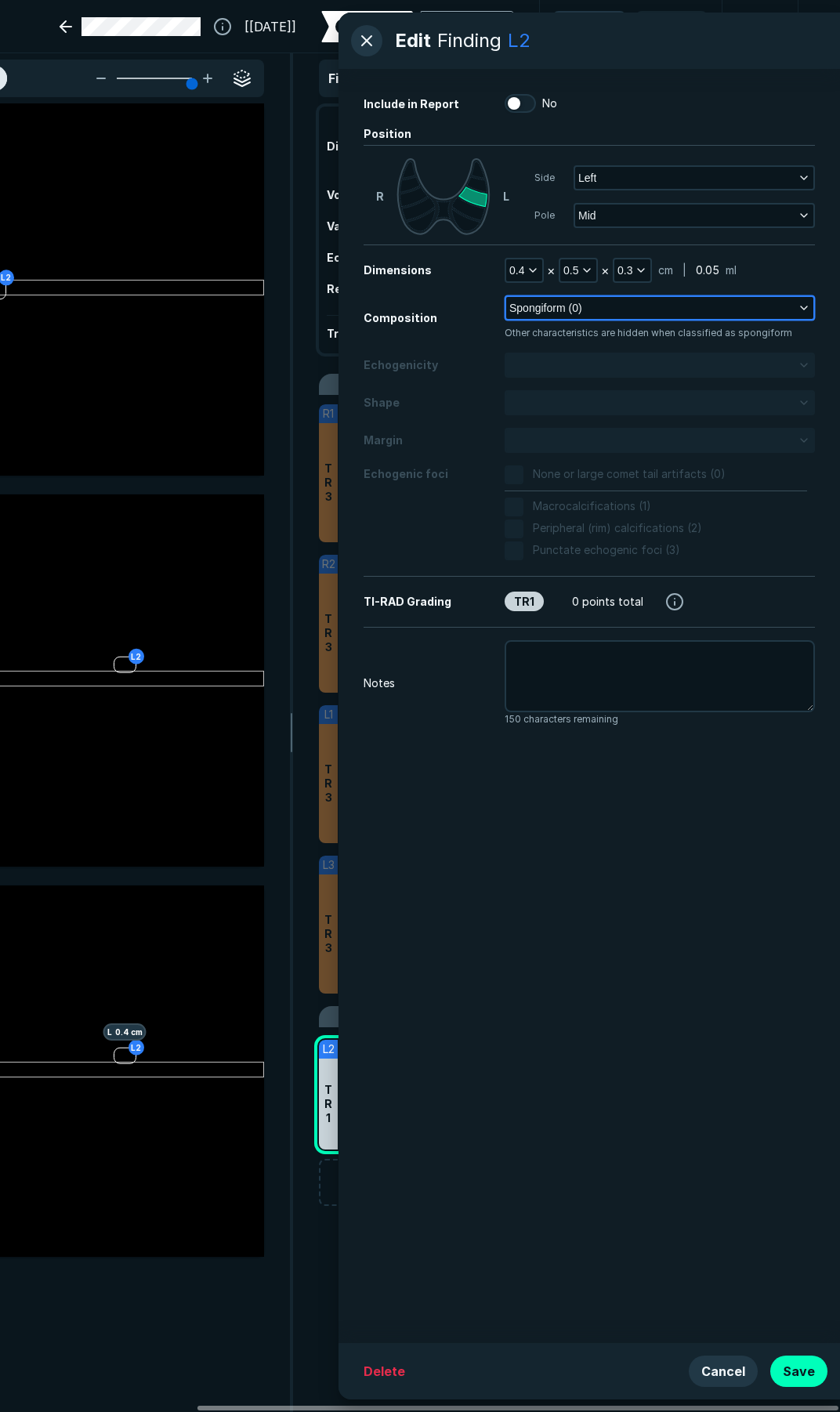
click at [541, 309] on span "Spongiform (0)" at bounding box center [545, 307] width 73 height 17
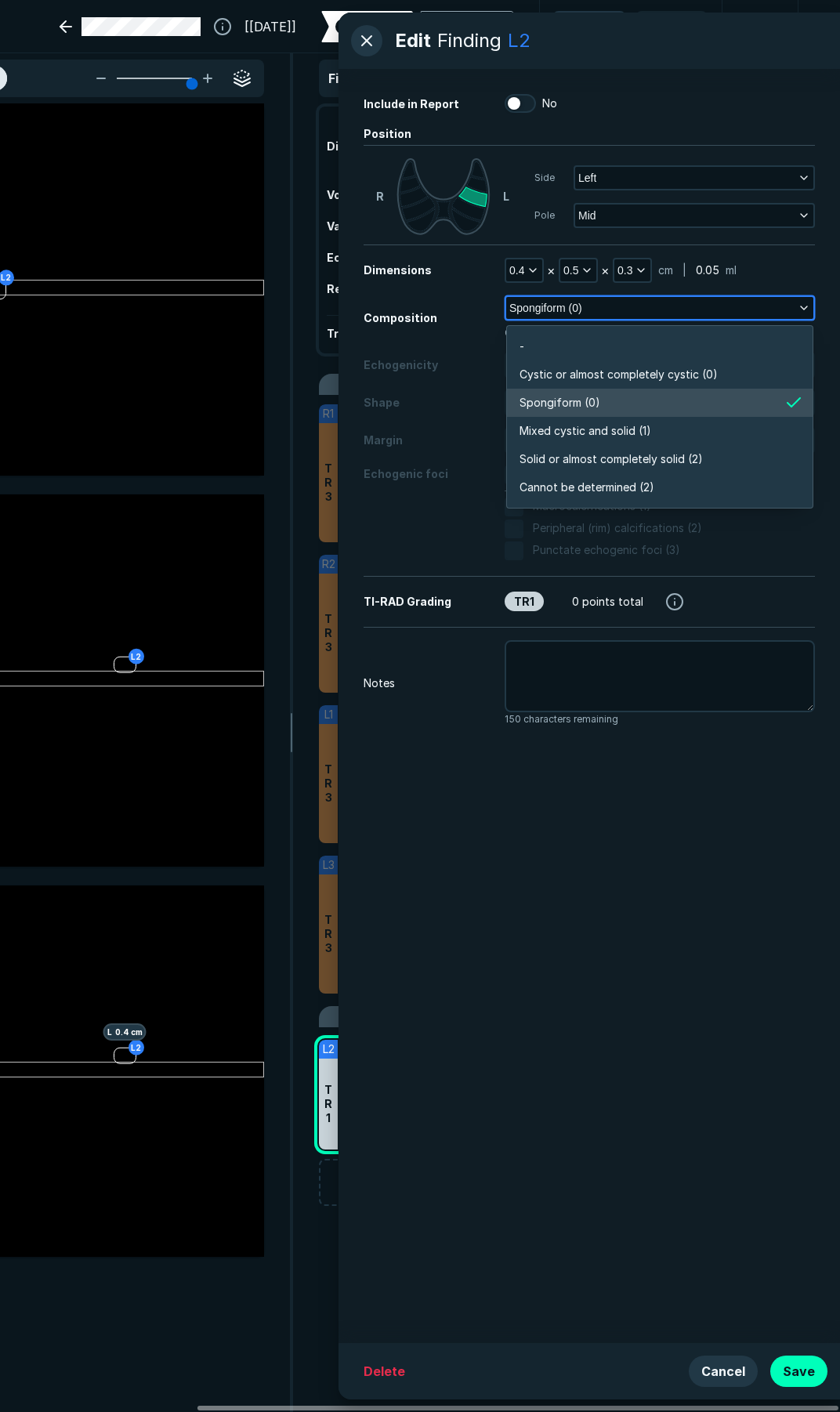
scroll to position [2742, 3388]
click at [547, 376] on span "Cystic or almost completely cystic (0)" at bounding box center [618, 374] width 198 height 17
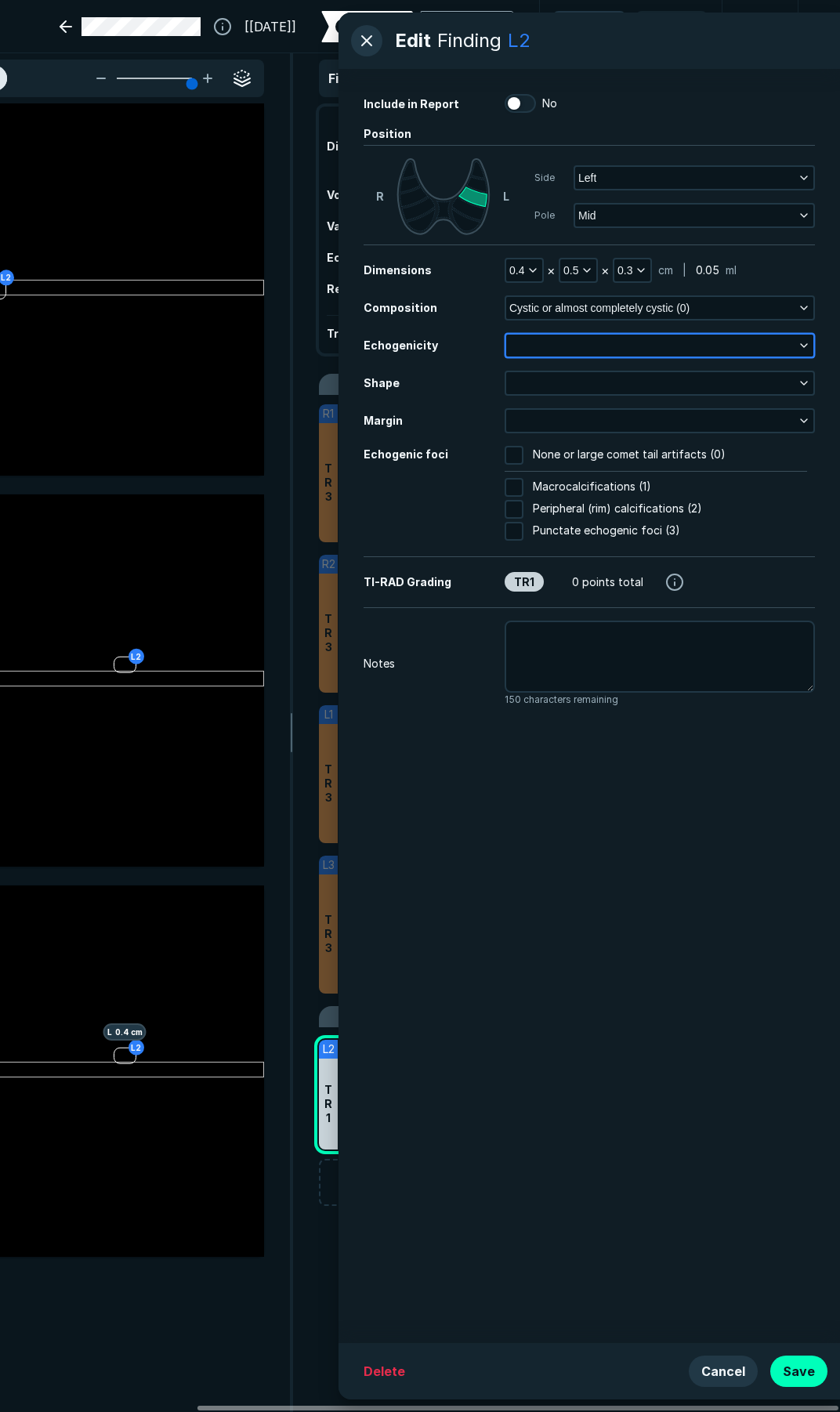
click at [552, 341] on button "button" at bounding box center [660, 346] width 307 height 22
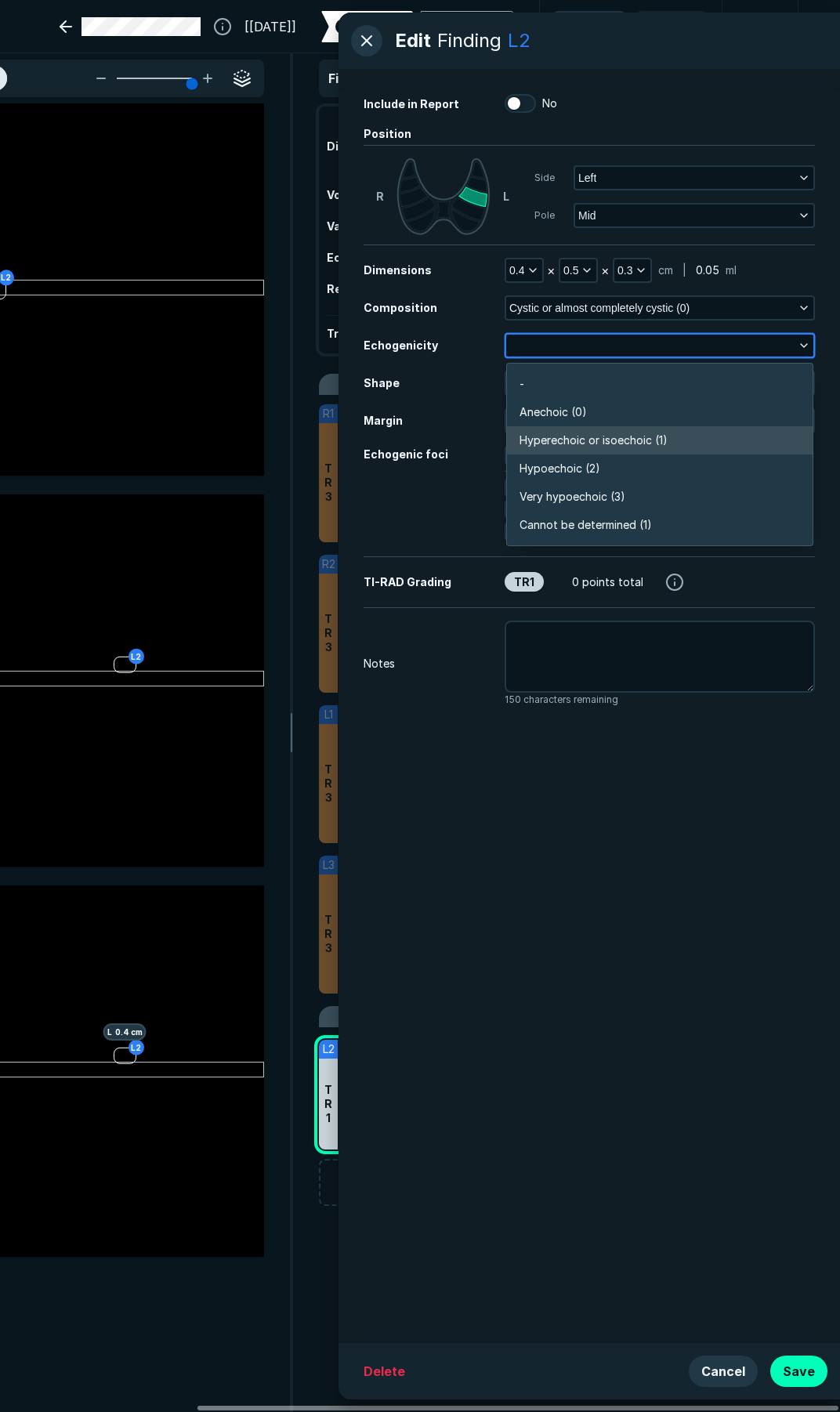
click at [549, 442] on span "Hyperechoic or isoechoic (1)" at bounding box center [593, 440] width 148 height 17
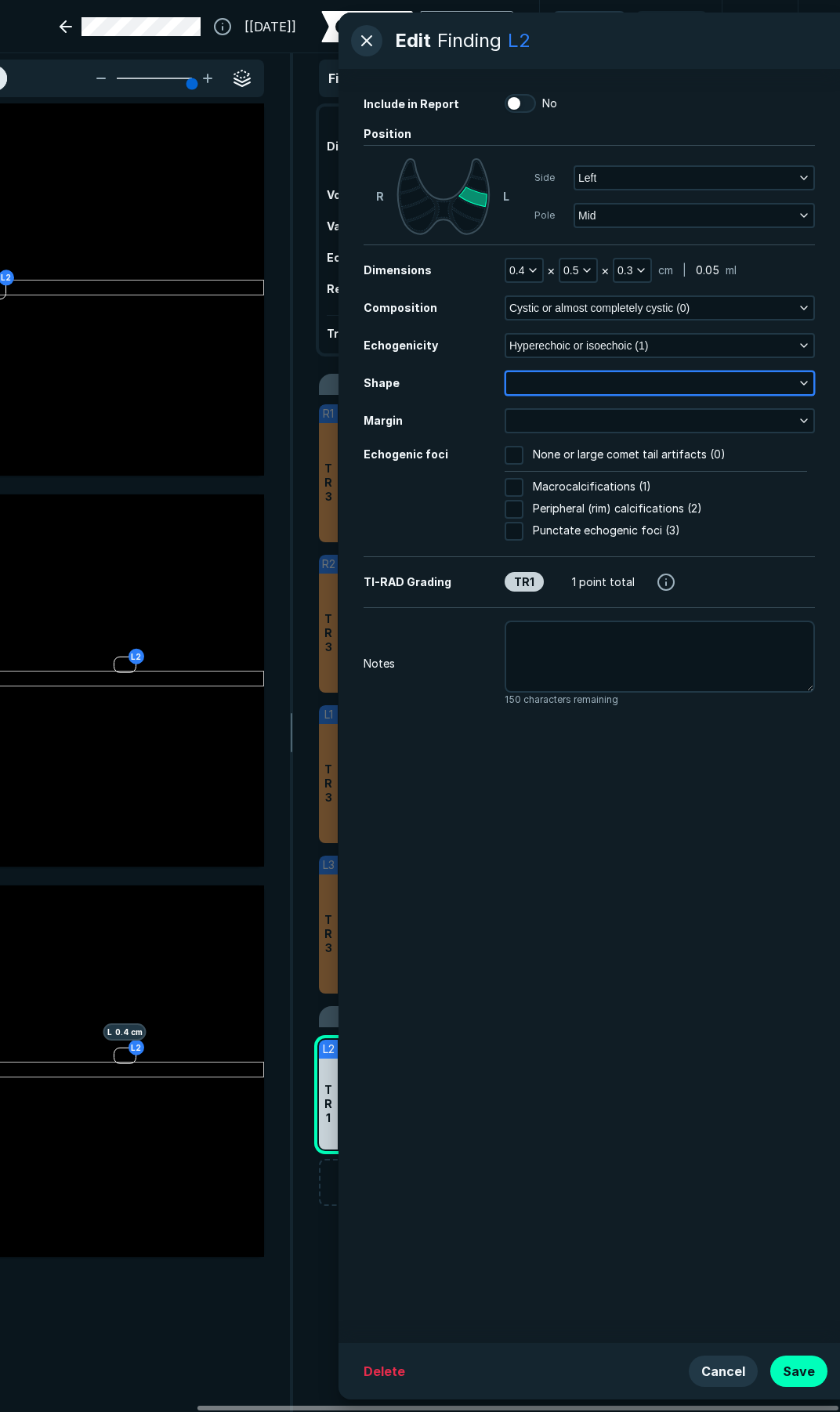
click at [576, 385] on button "button" at bounding box center [660, 383] width 307 height 22
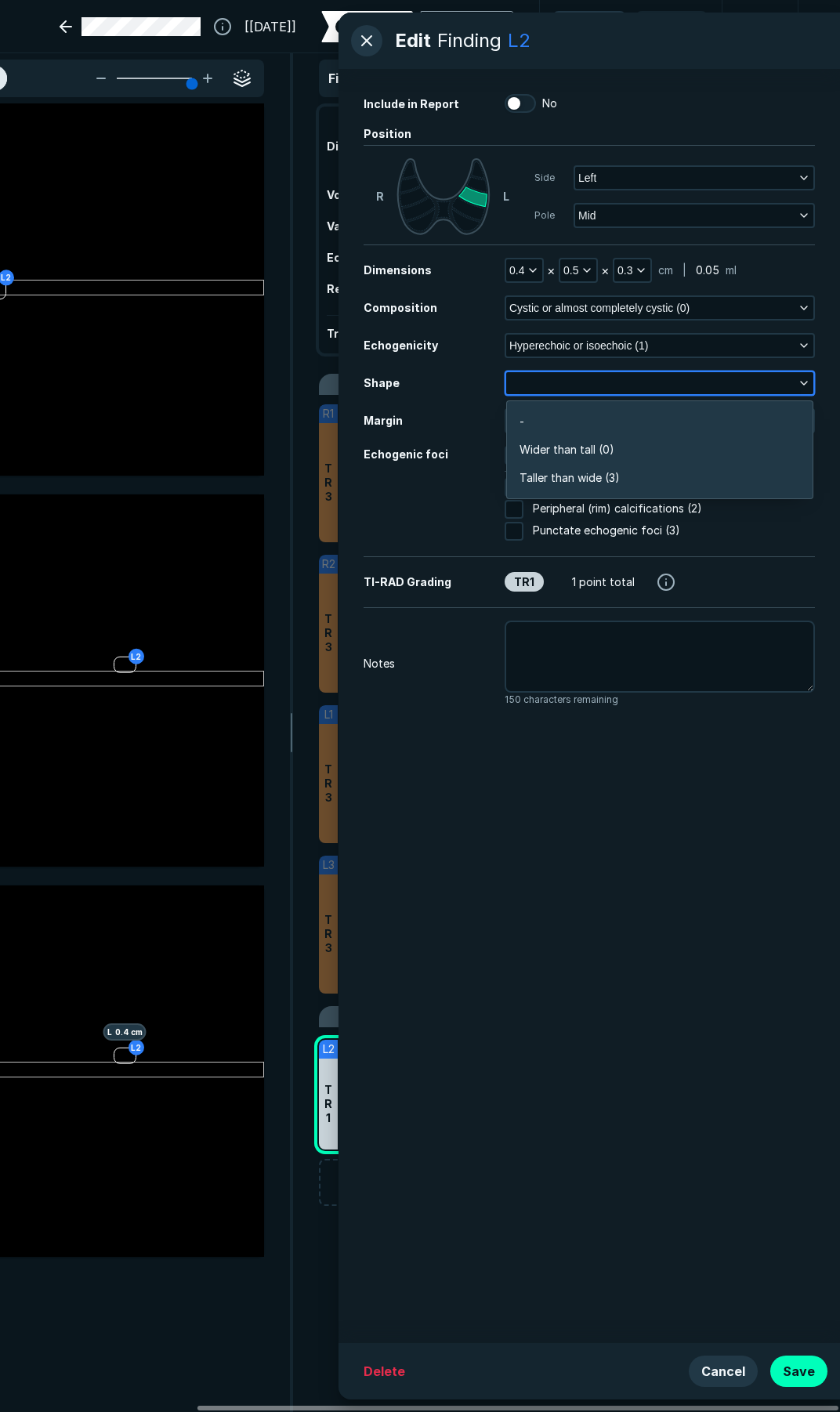
scroll to position [2362, 3388]
click at [570, 446] on span "Wider than tall (0)" at bounding box center [566, 450] width 95 height 17
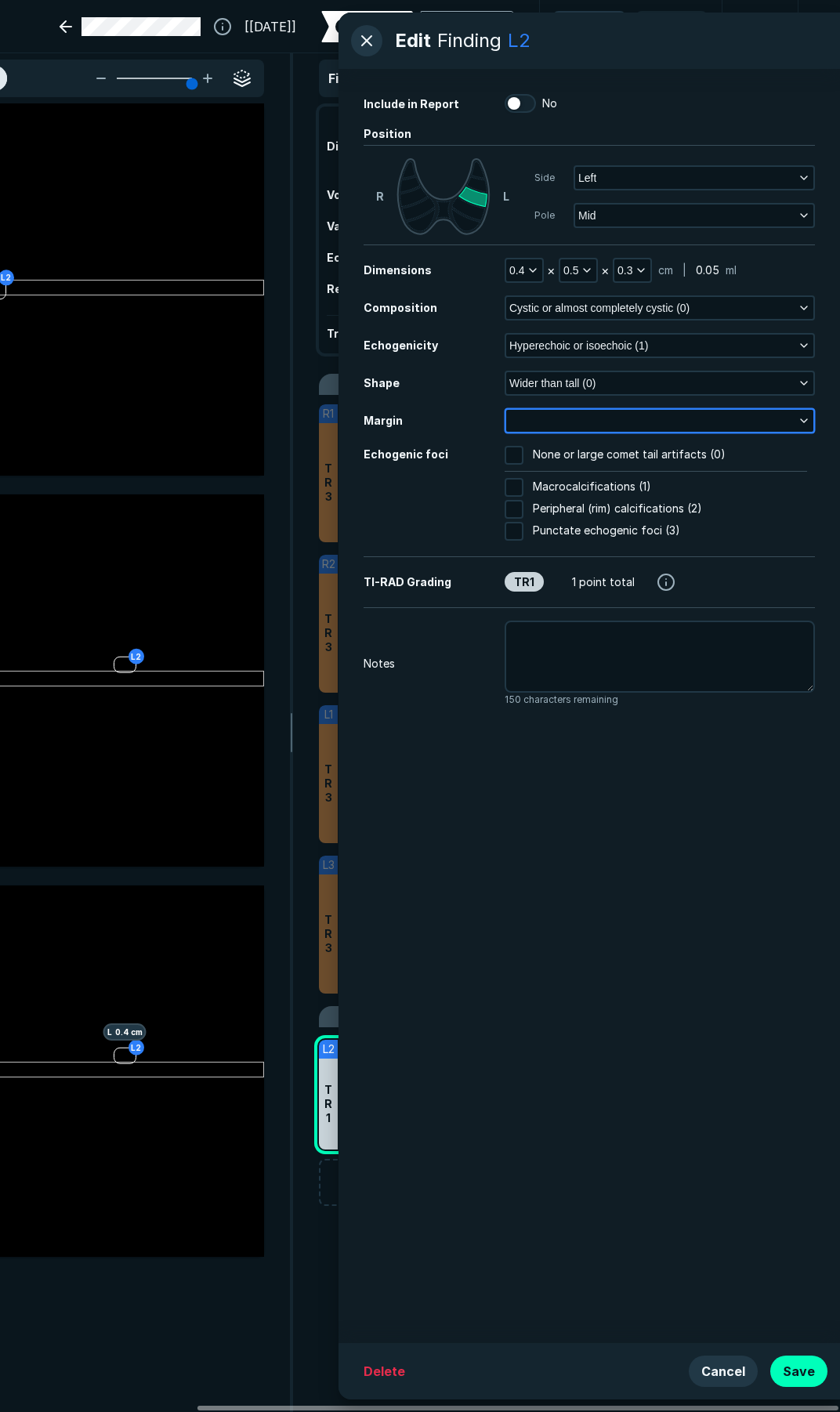
click at [571, 424] on button "button" at bounding box center [660, 421] width 307 height 22
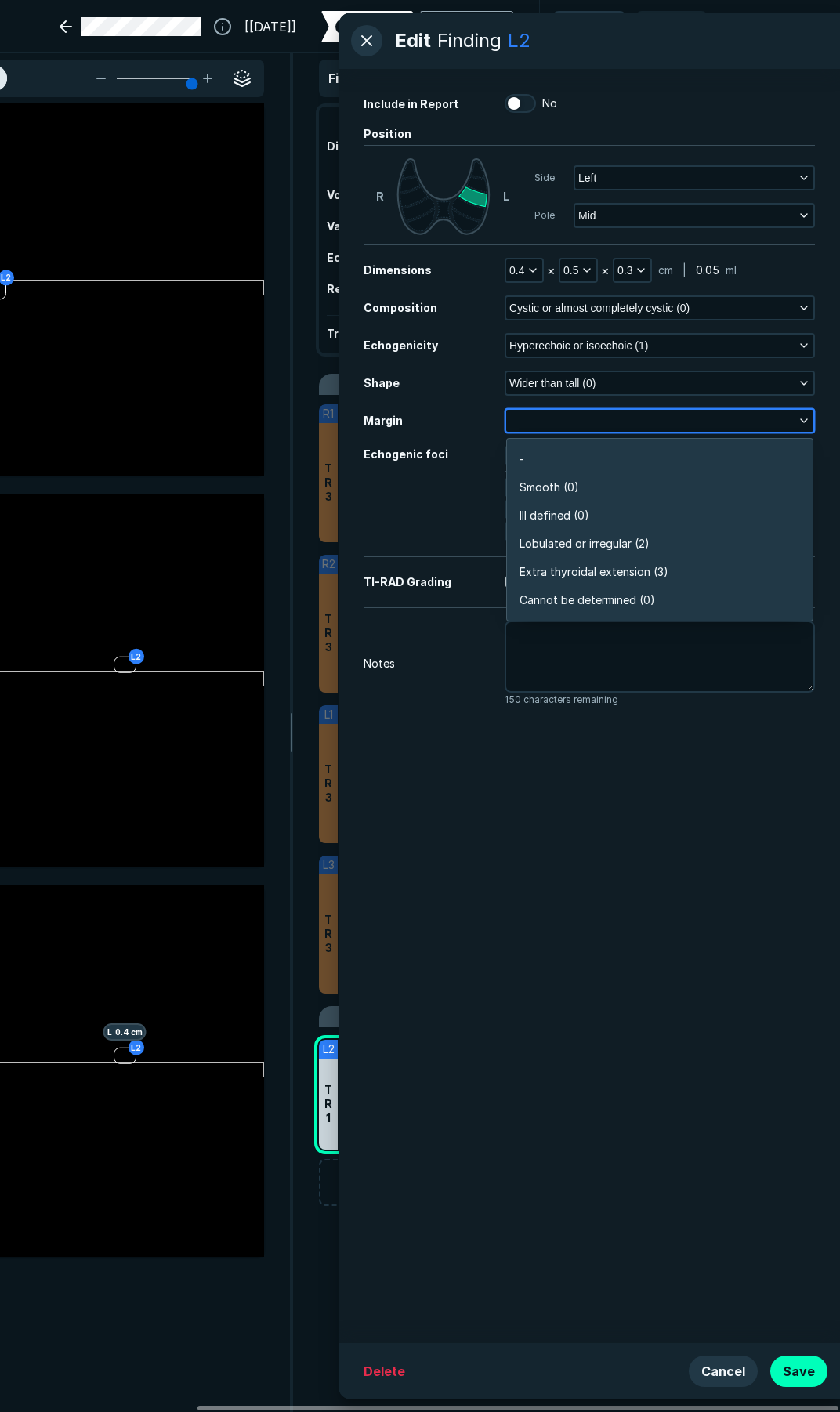
scroll to position [2742, 3388]
click at [564, 483] on span "Smooth (0)" at bounding box center [549, 487] width 59 height 17
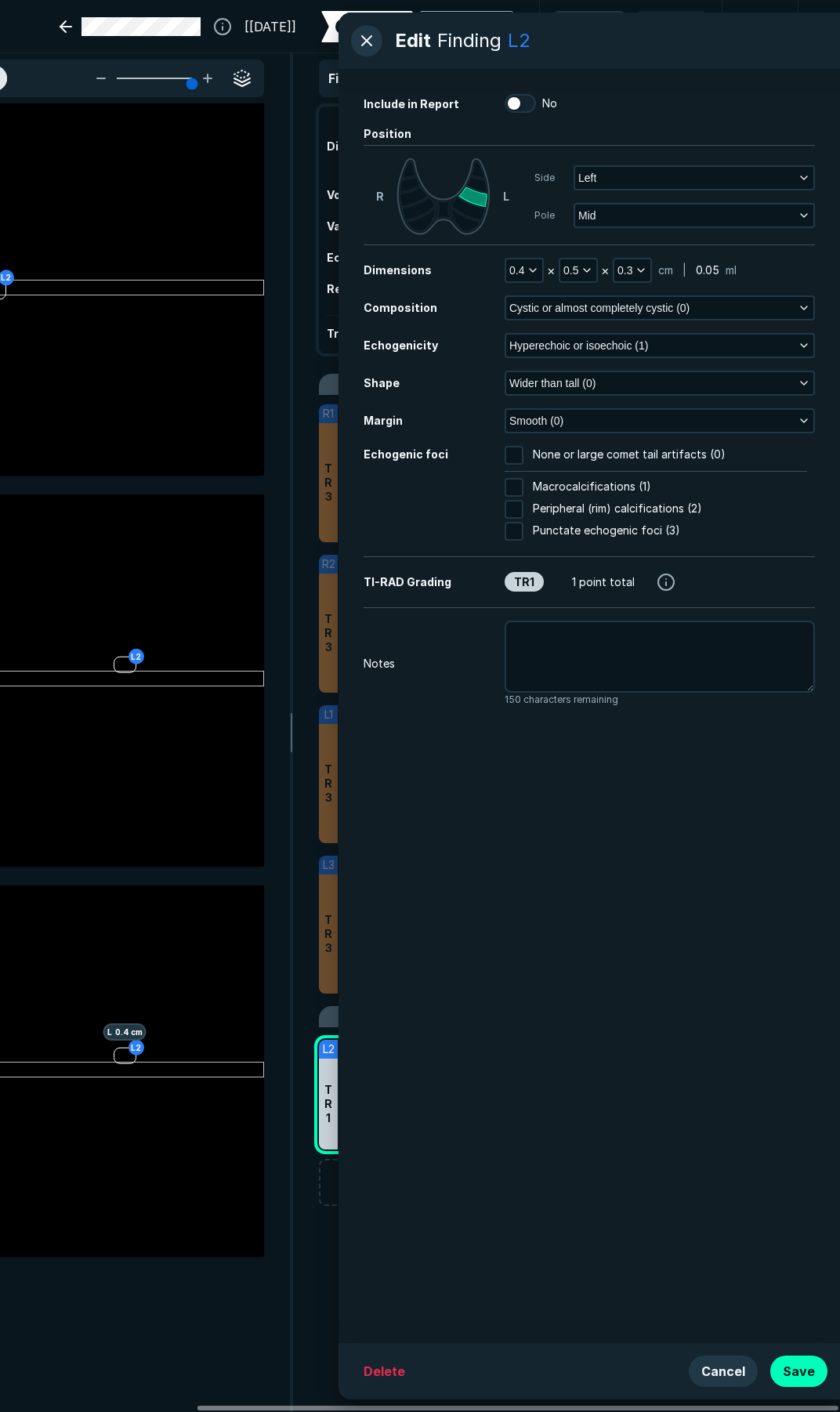
click at [521, 459] on input "None or large comet tail artifacts (0)" at bounding box center [514, 455] width 19 height 19
checkbox input "true"
click at [804, 1361] on button "Save" at bounding box center [799, 1371] width 58 height 31
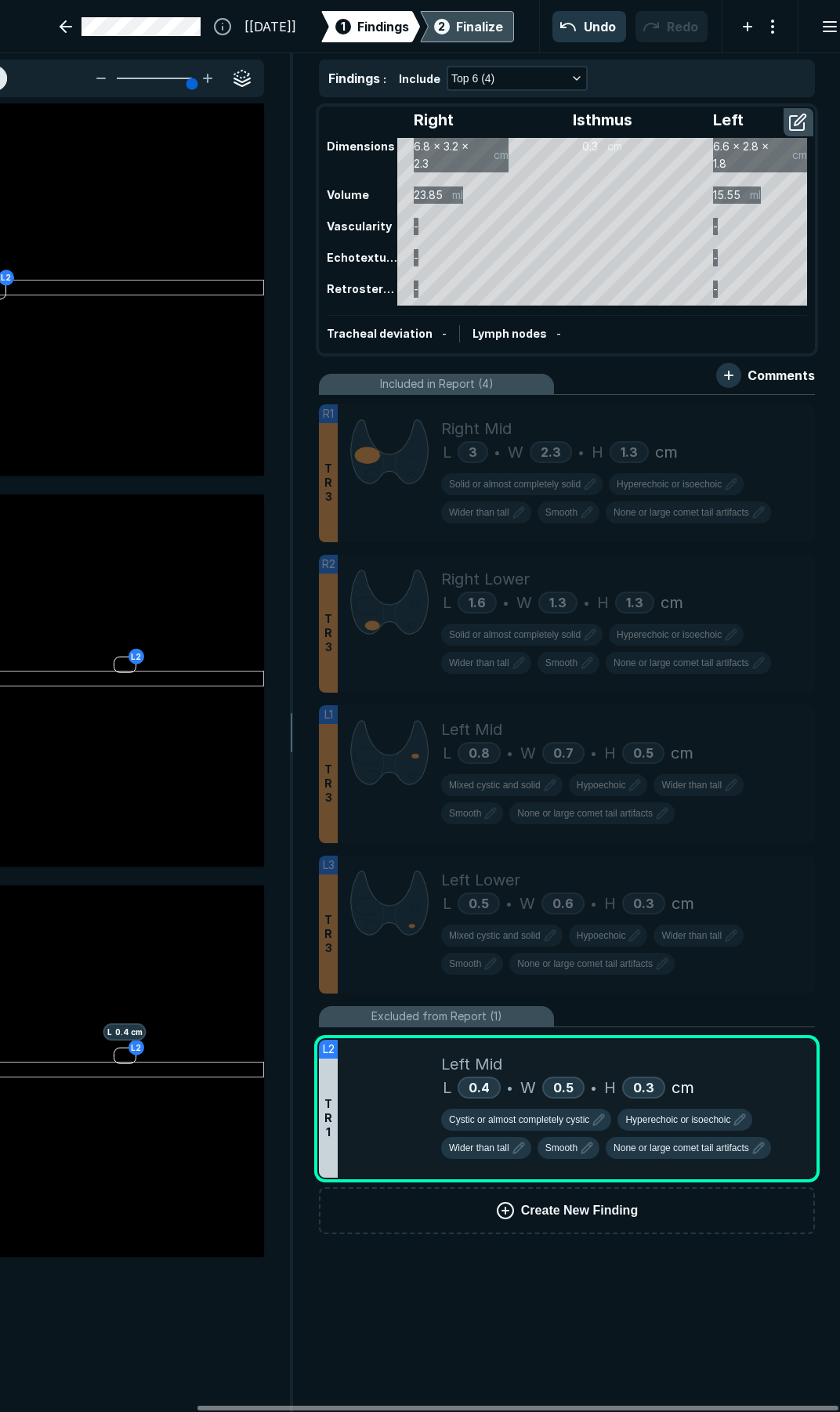
click at [447, 14] on div "2 Finalize" at bounding box center [467, 26] width 72 height 31
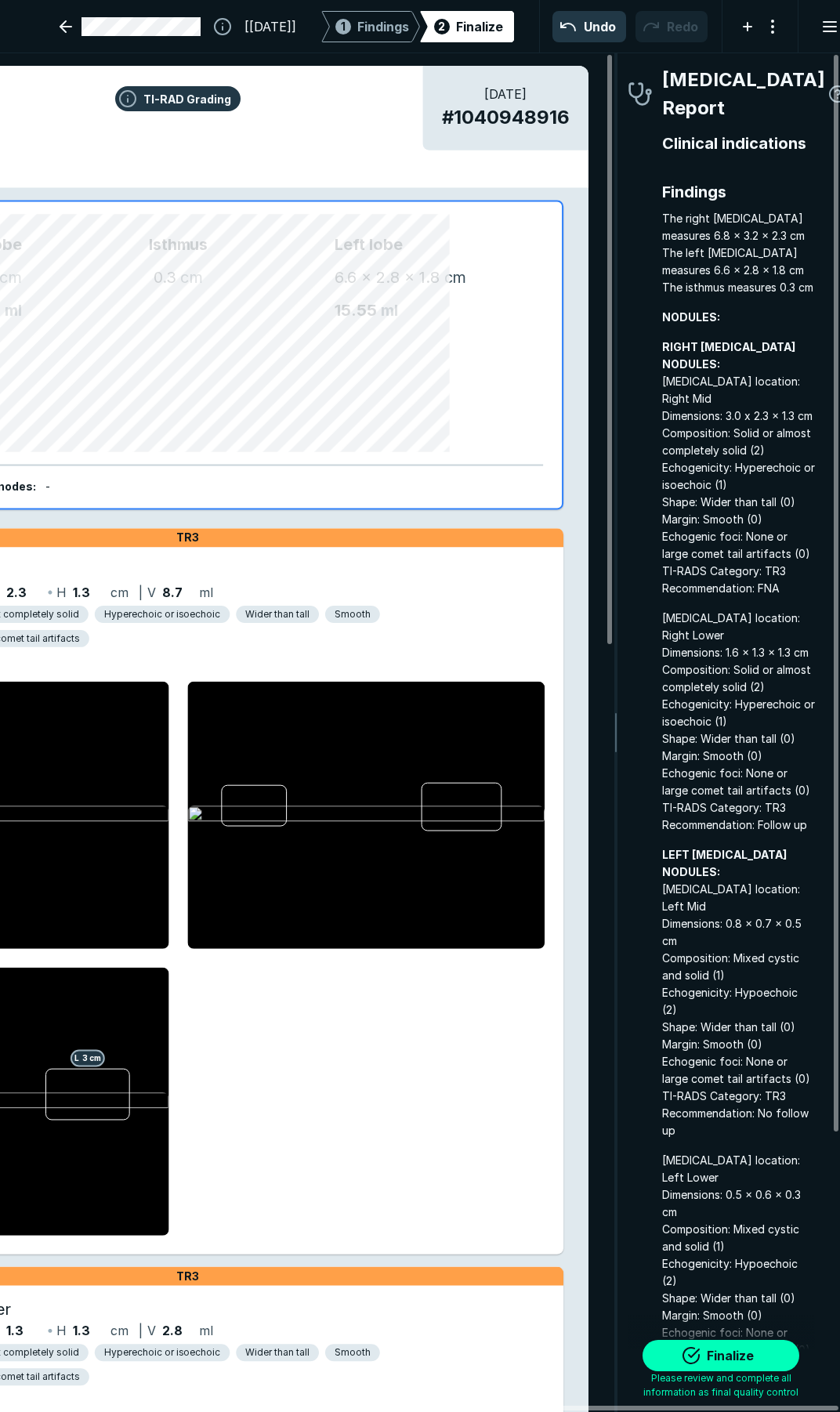
scroll to position [8038, 2832]
click at [748, 1350] on button "Finalize" at bounding box center [721, 1355] width 157 height 31
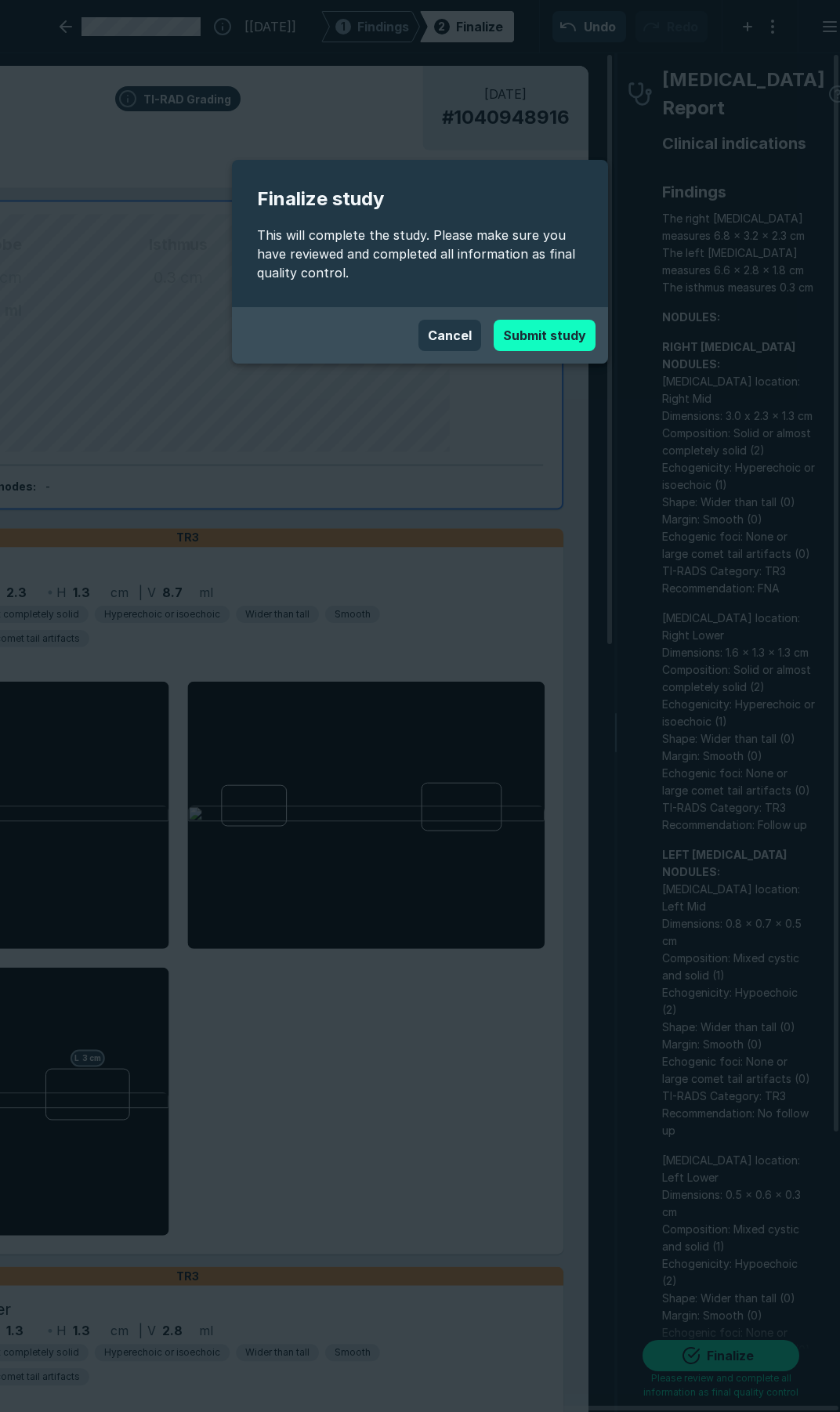
click at [529, 331] on button "Submit study" at bounding box center [544, 335] width 102 height 31
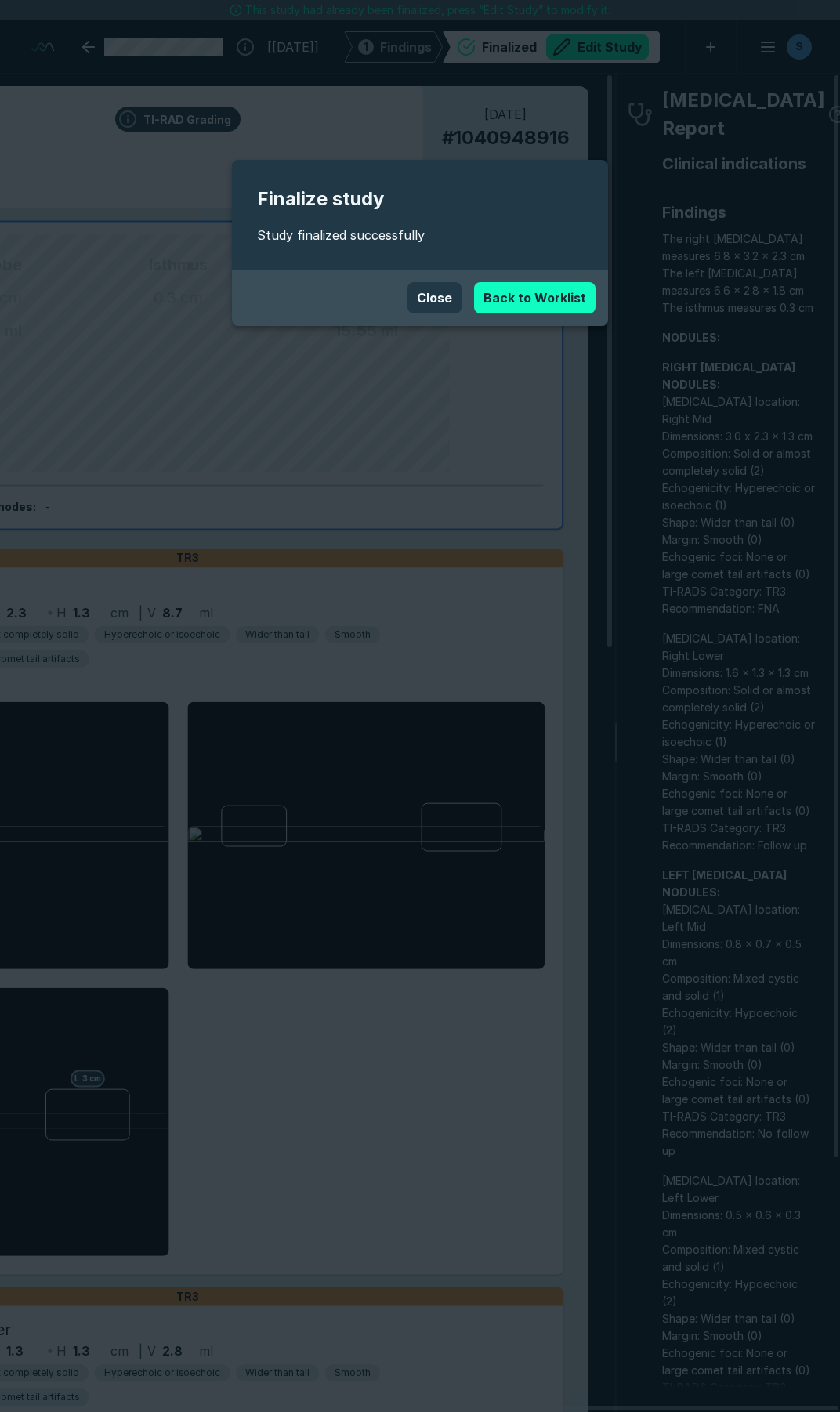
click at [513, 302] on link "Back to Worklist" at bounding box center [534, 297] width 121 height 31
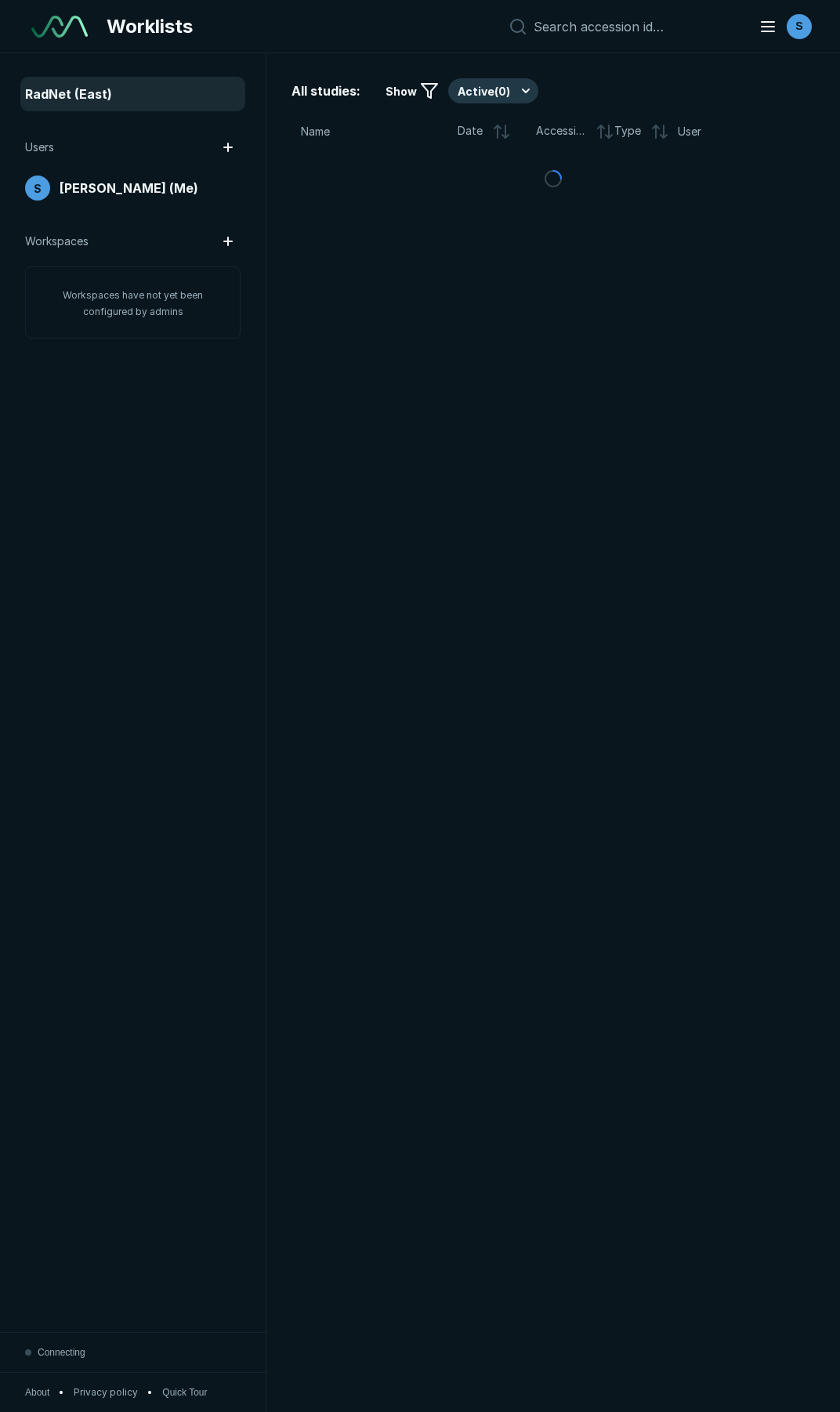
scroll to position [7844, 4343]
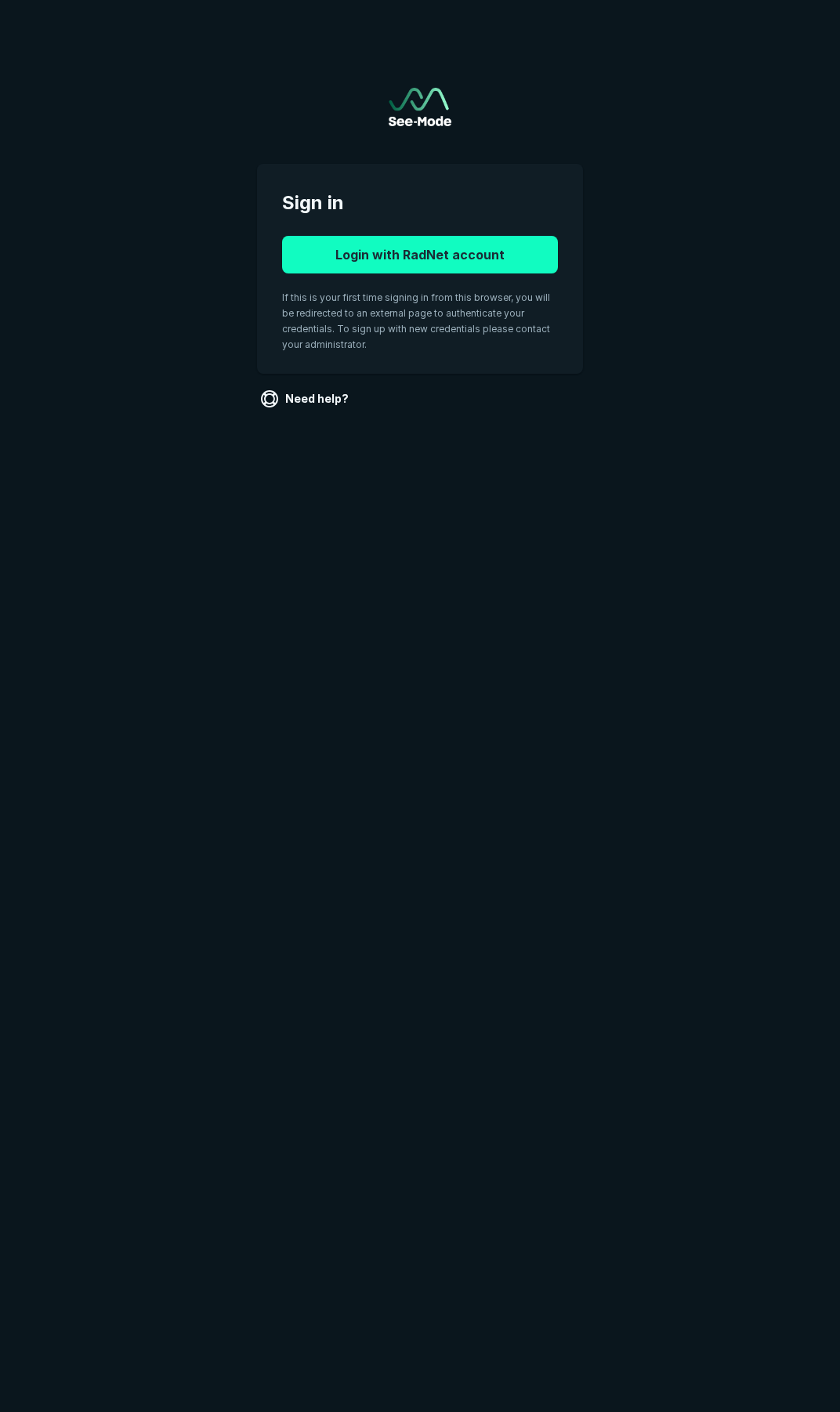
click at [393, 245] on button "Login with RadNet account" at bounding box center [420, 254] width 276 height 37
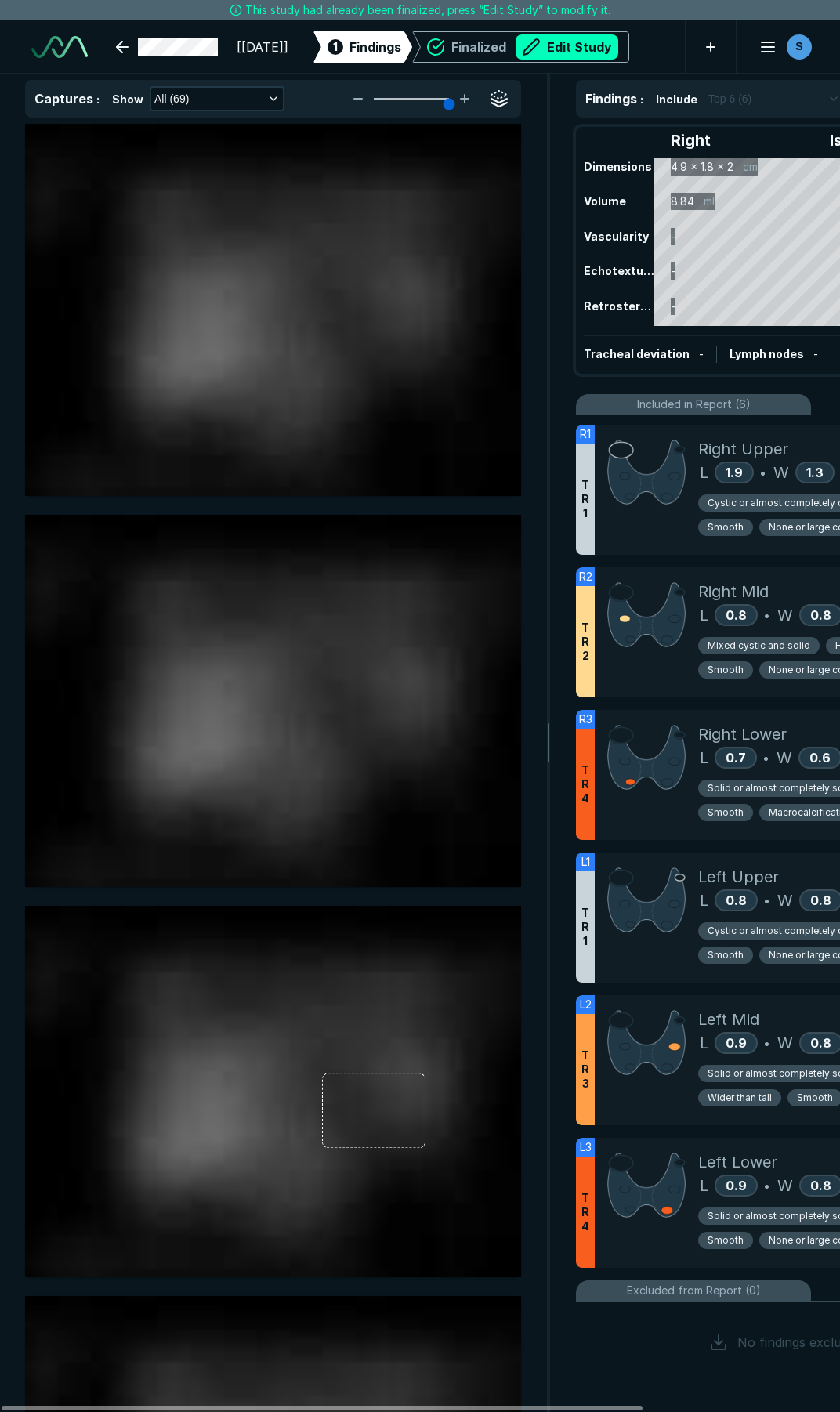
scroll to position [8004, 5793]
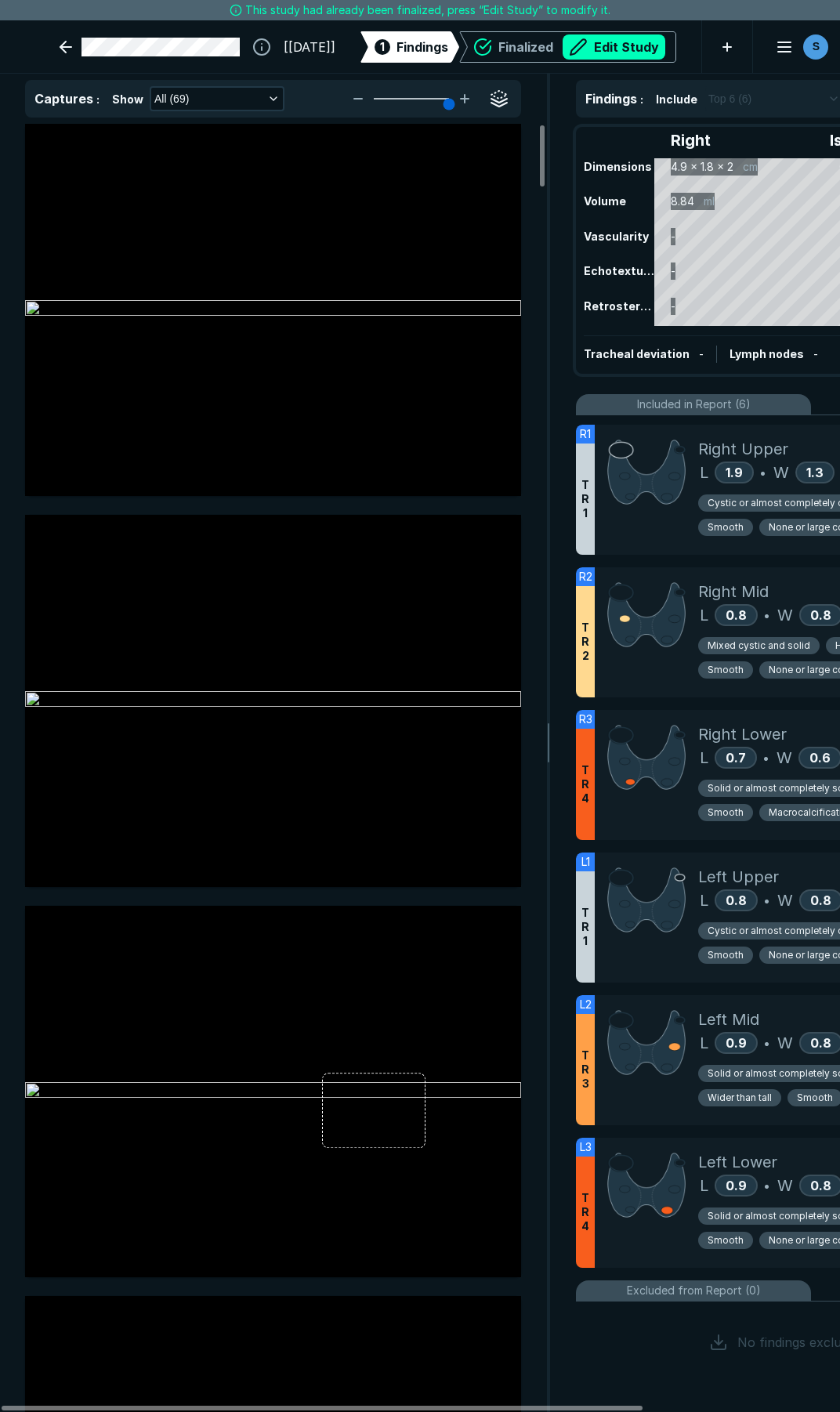
drag, startPoint x: 584, startPoint y: 36, endPoint x: 595, endPoint y: 108, distance: 72.8
click at [584, 36] on button "Edit Study" at bounding box center [613, 47] width 102 height 25
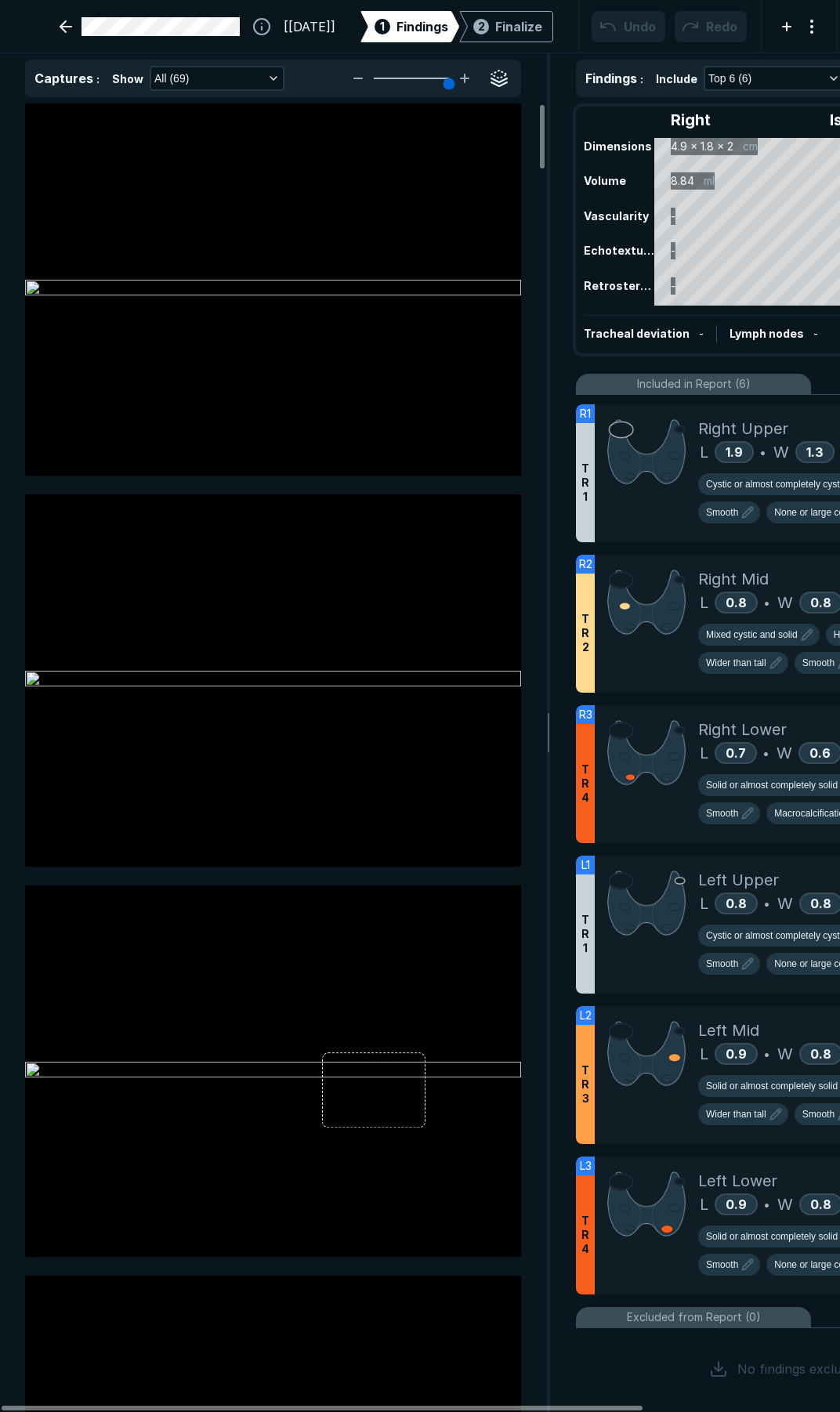
scroll to position [8095, 5793]
click at [659, 532] on div at bounding box center [646, 473] width 103 height 138
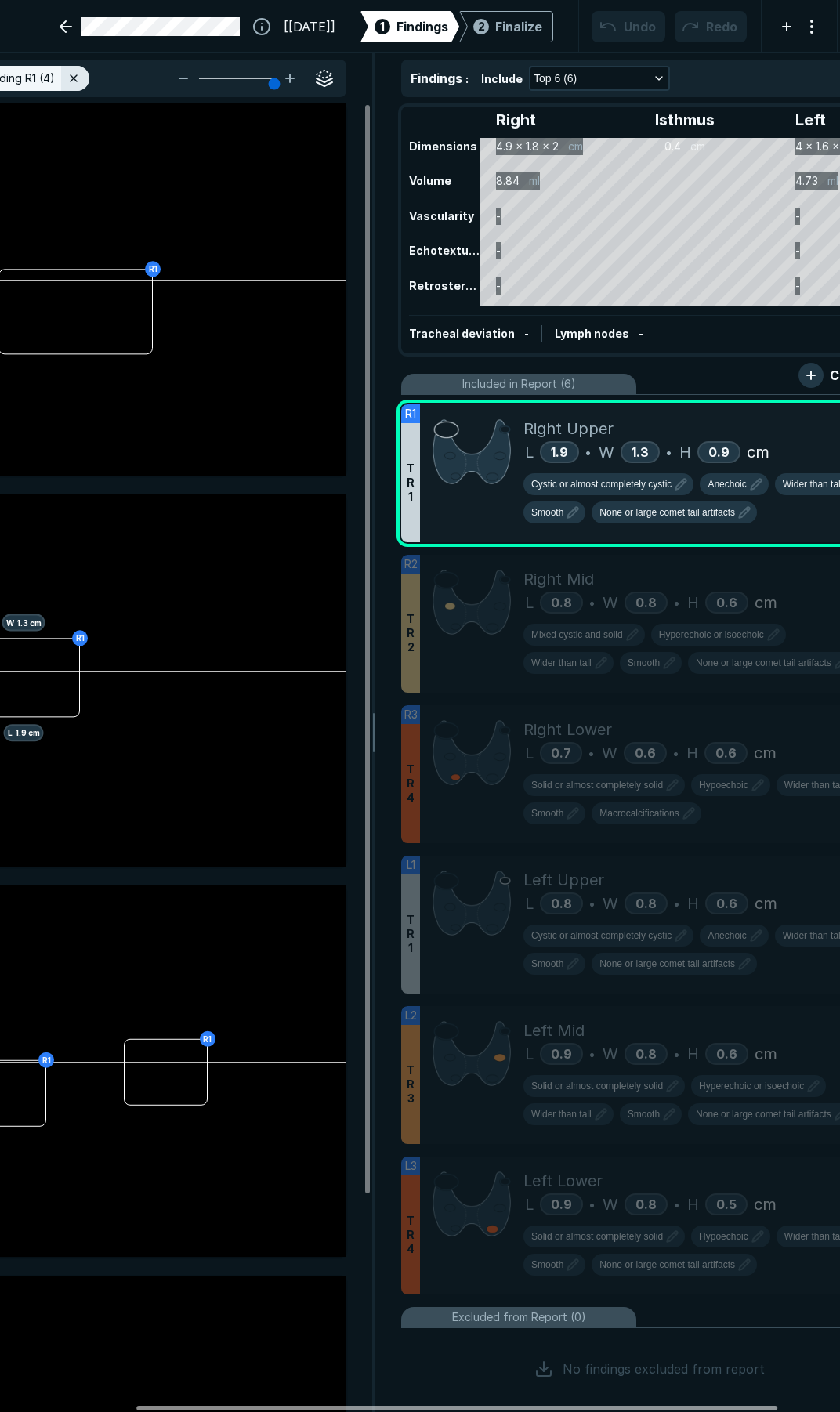
scroll to position [0, 177]
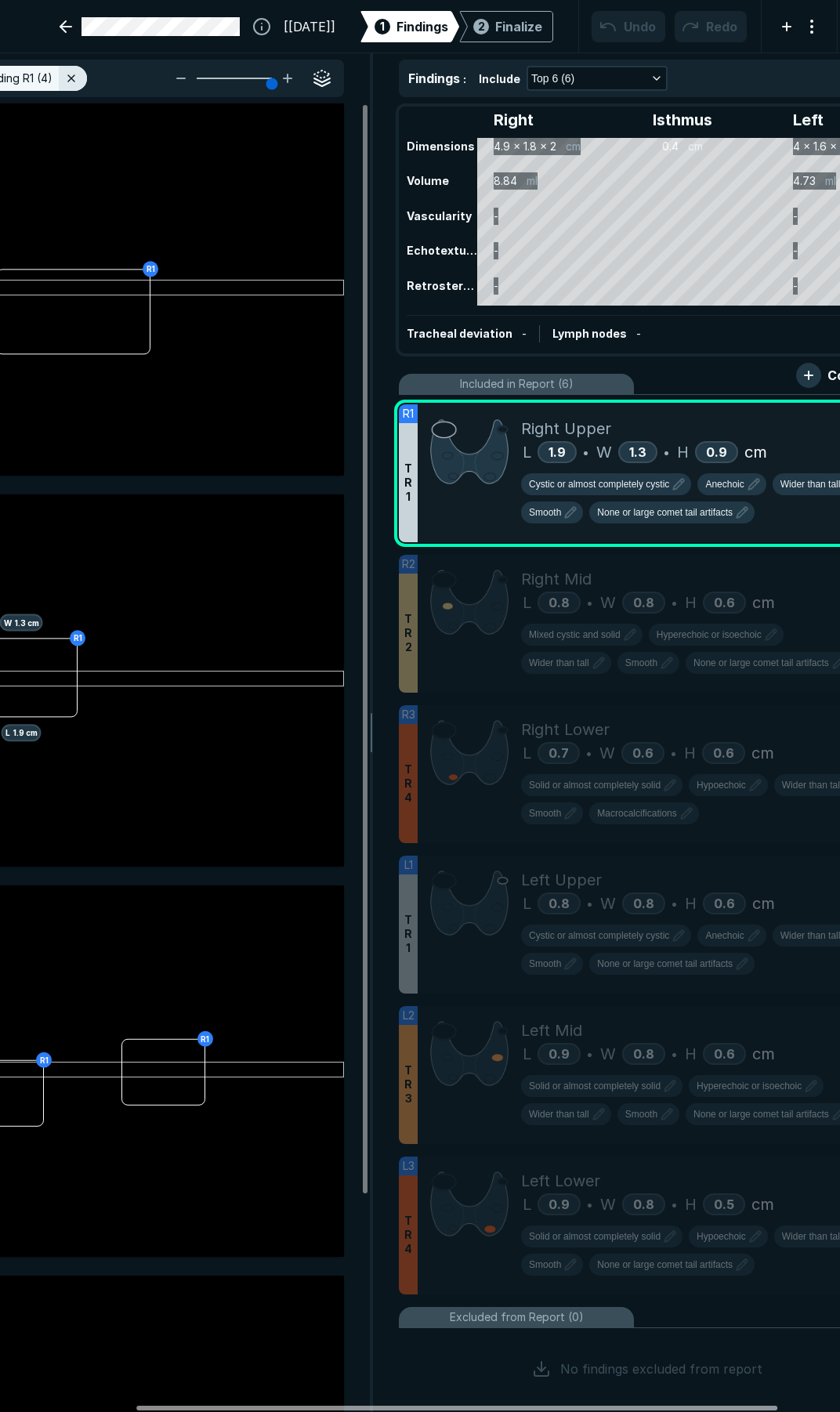
drag, startPoint x: 627, startPoint y: 1407, endPoint x: 762, endPoint y: 1397, distance: 135.4
click at [762, 1406] on div at bounding box center [456, 1409] width 641 height 5
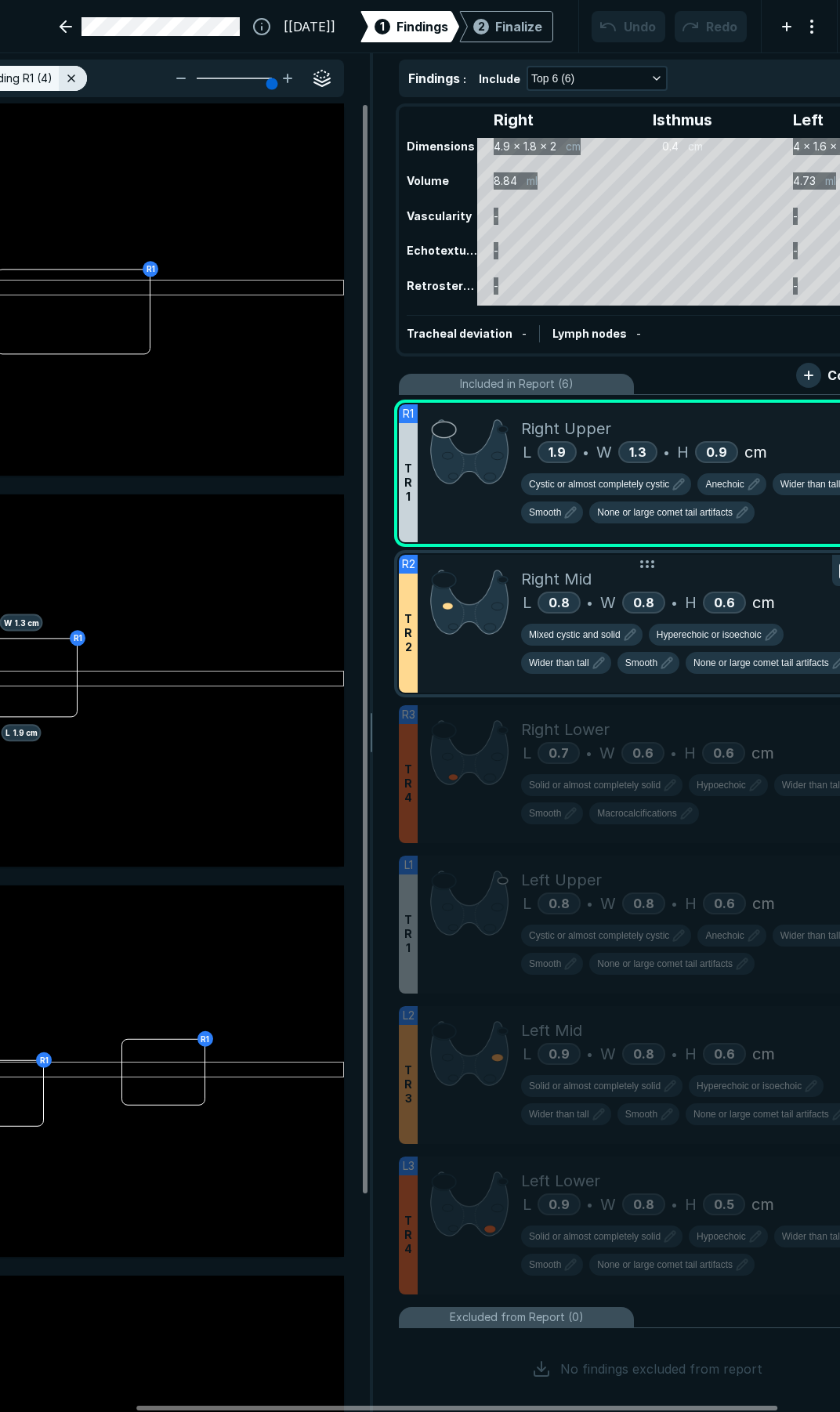
click at [474, 667] on div at bounding box center [469, 623] width 103 height 138
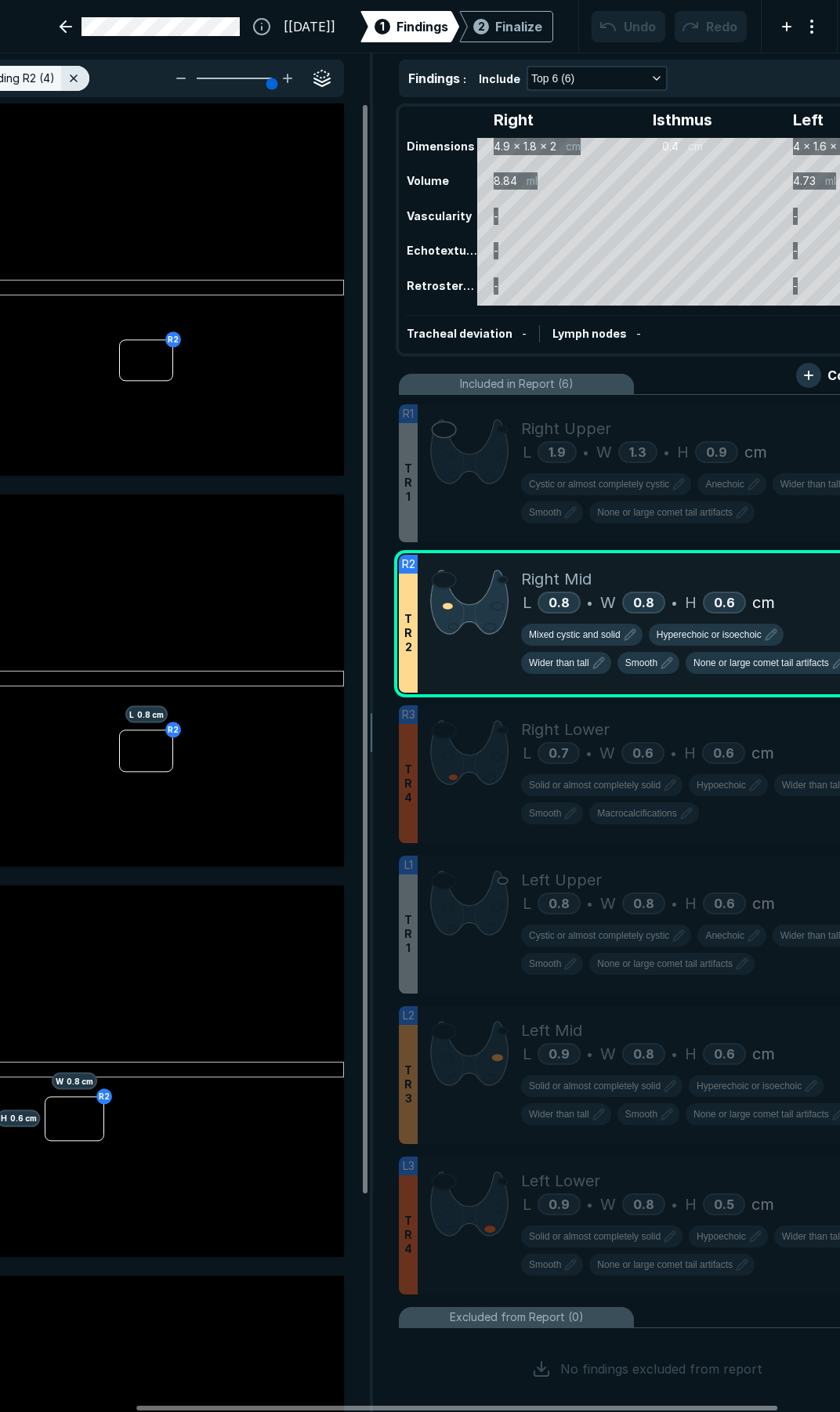
click at [470, 844] on ul "R1 T R 1 Right Upper L 1.9 • W 1.3 • H 0.9 cm Cystic or almost completely cysti…" at bounding box center [647, 904] width 496 height 1018
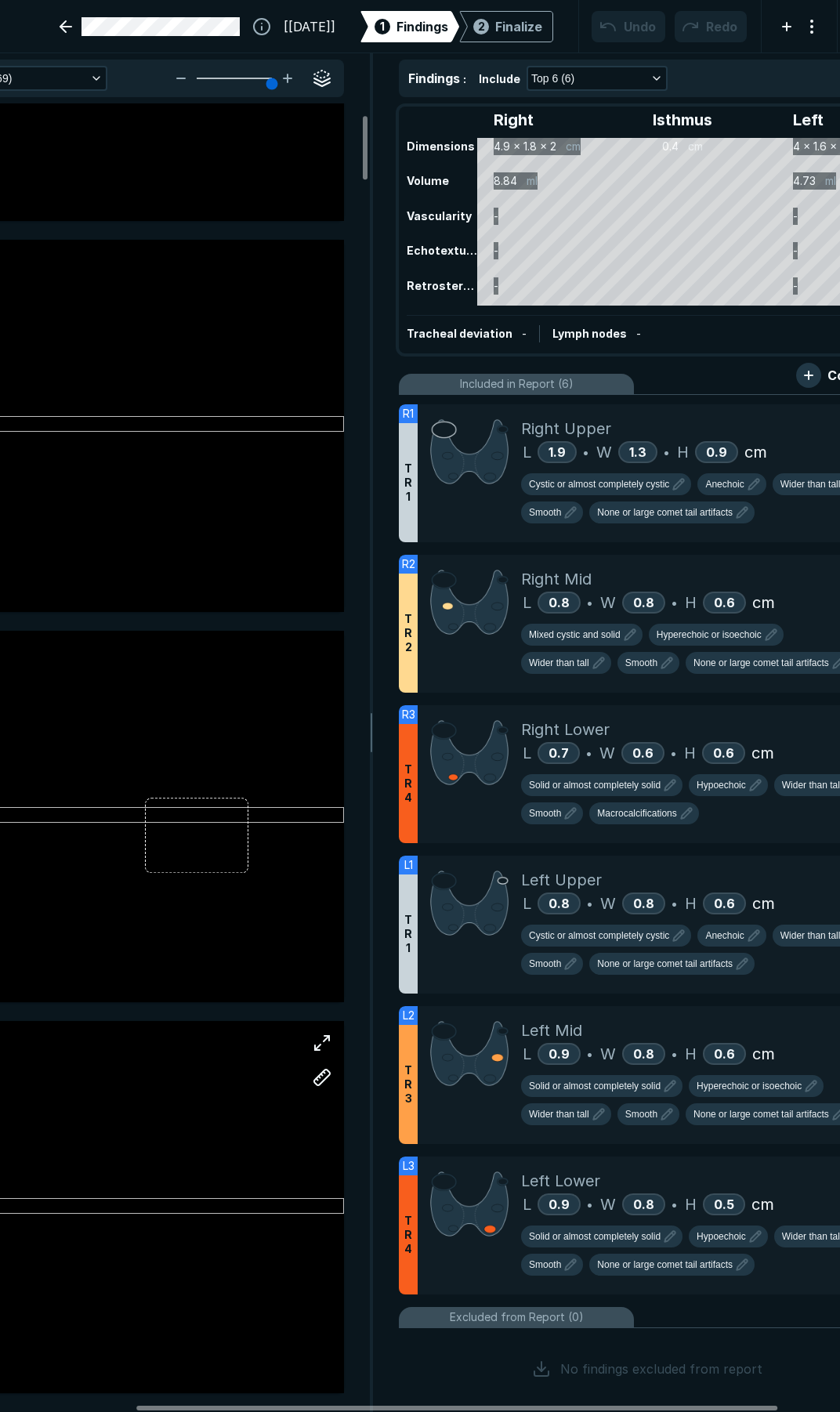
scroll to position [313, 0]
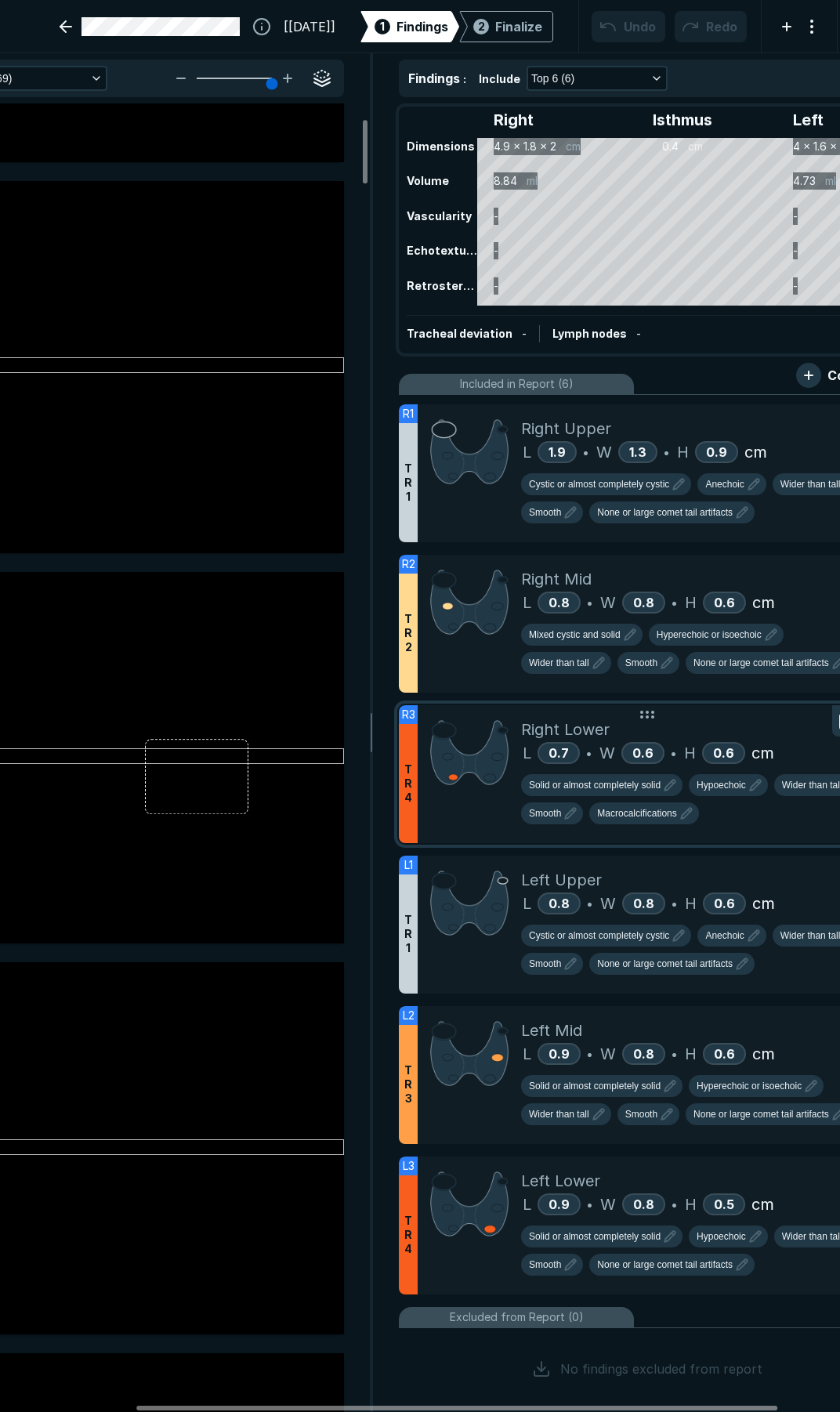
click at [456, 815] on div at bounding box center [469, 774] width 103 height 138
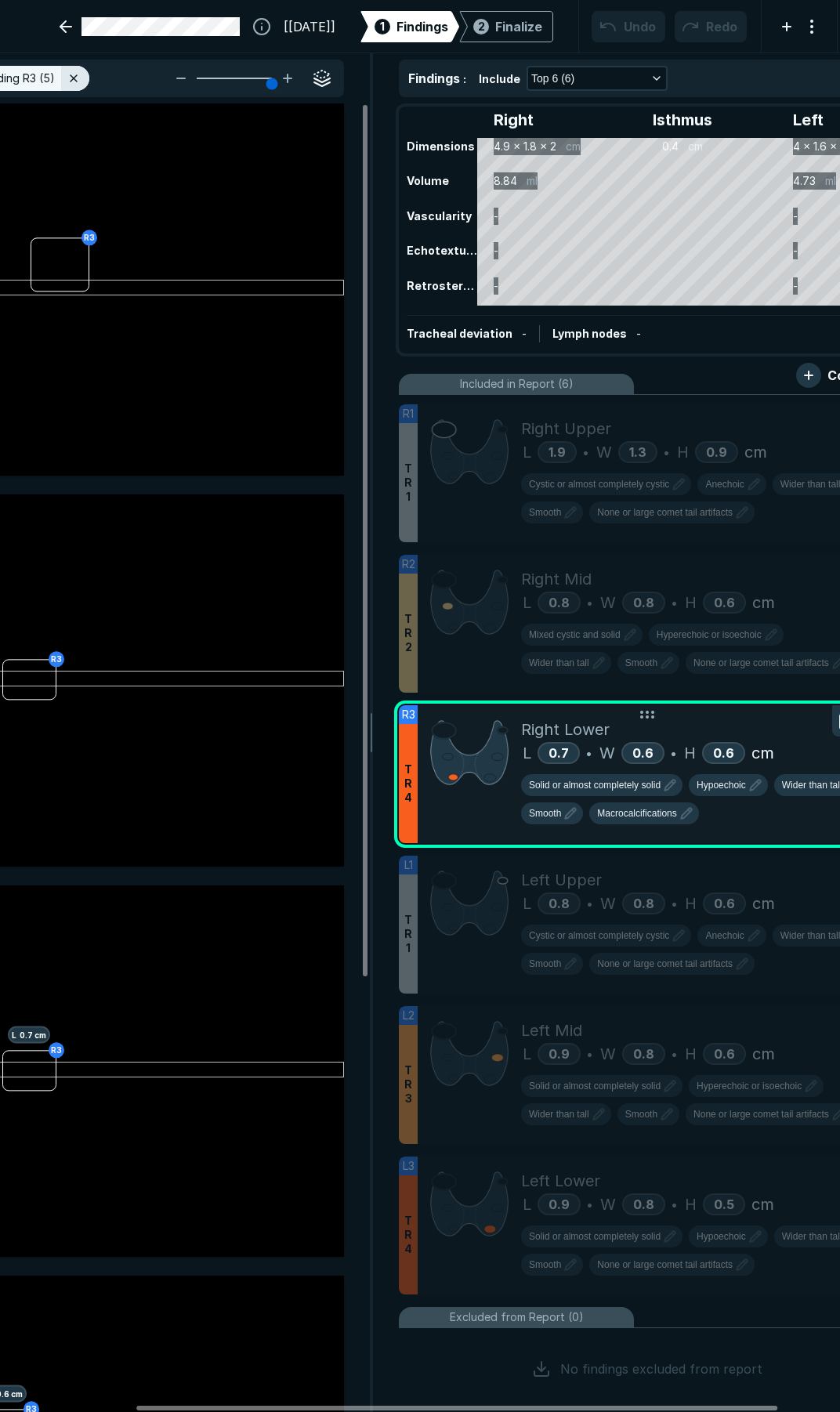
scroll to position [7732, 4220]
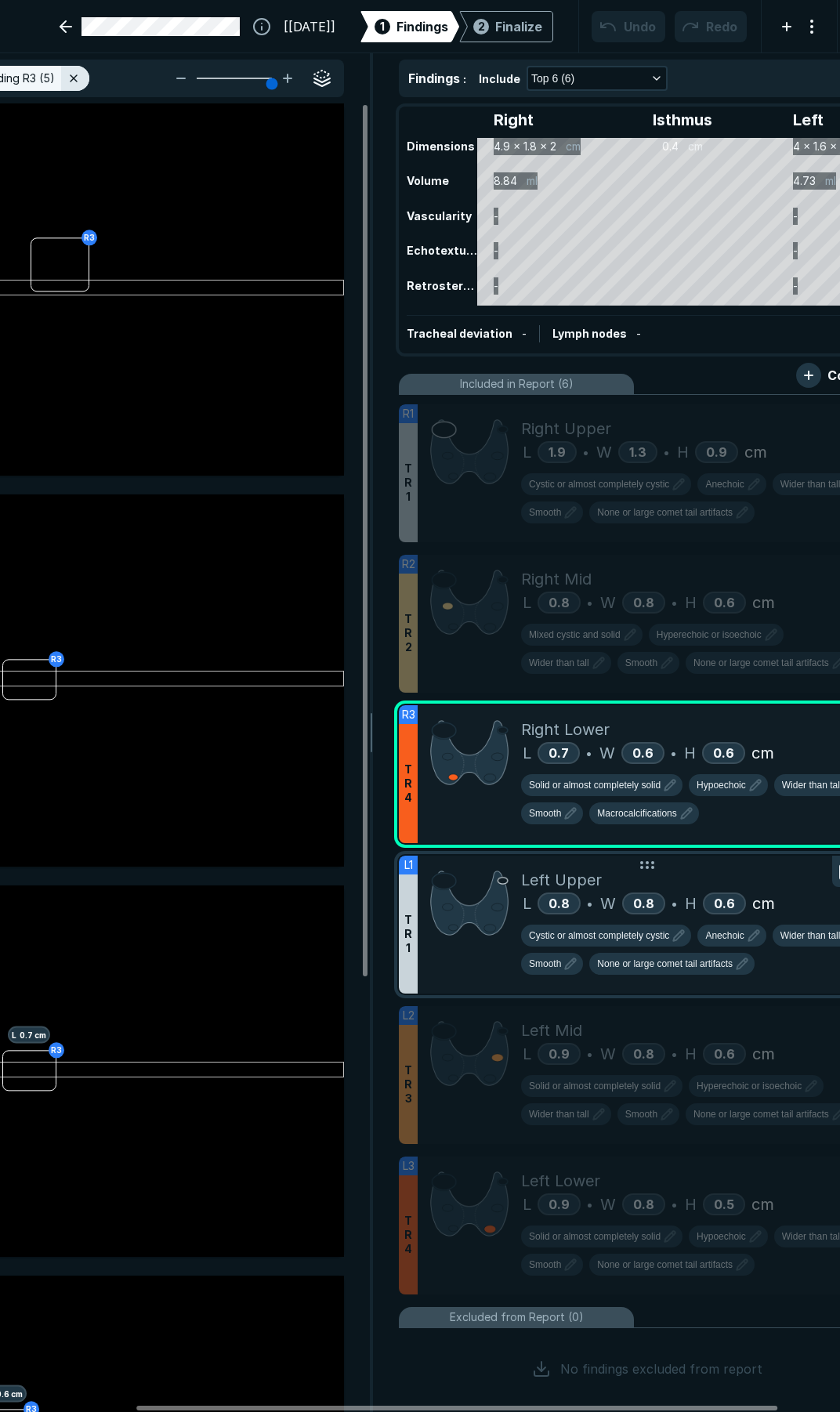
click at [482, 984] on div at bounding box center [469, 924] width 103 height 138
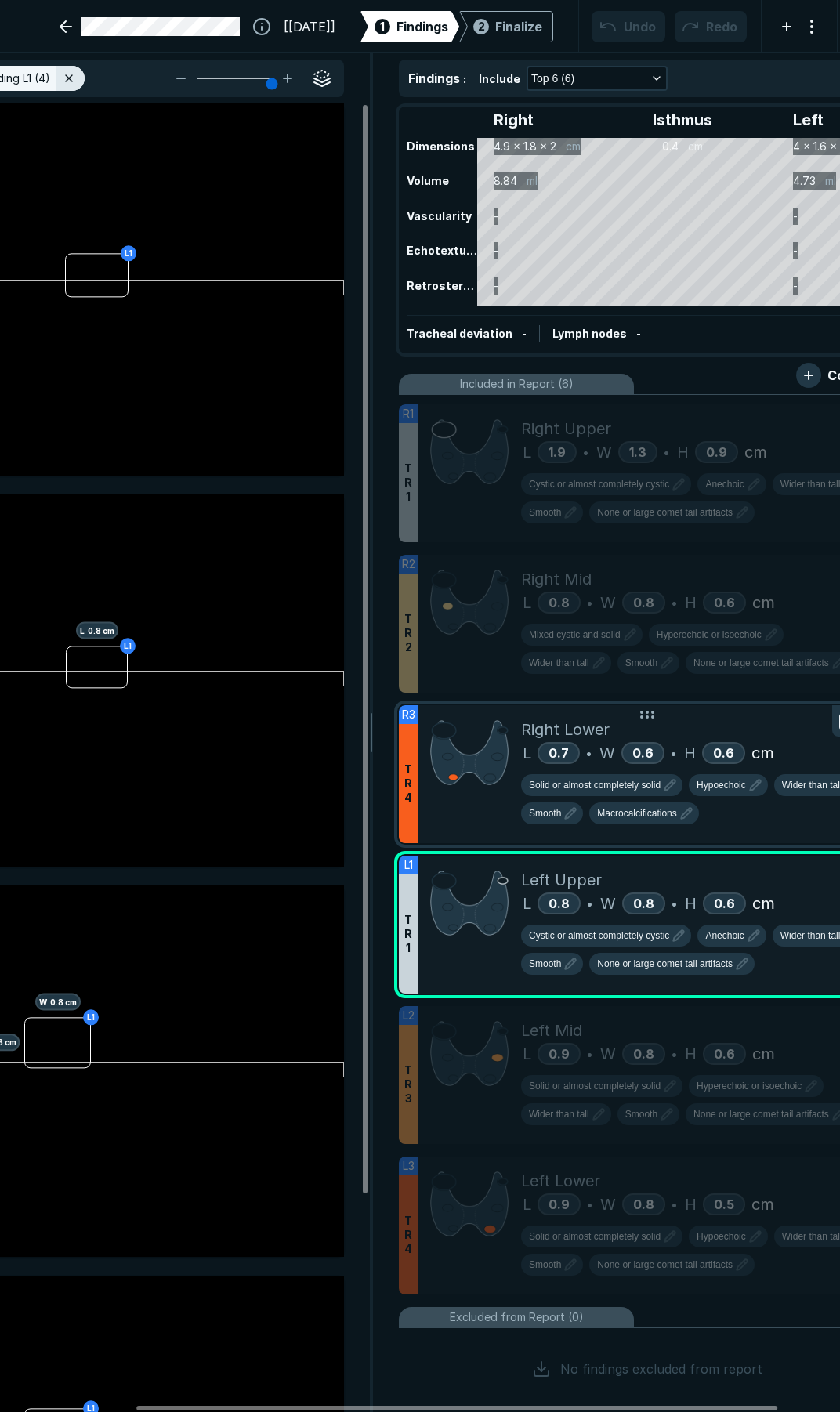
click at [467, 811] on div at bounding box center [469, 774] width 103 height 138
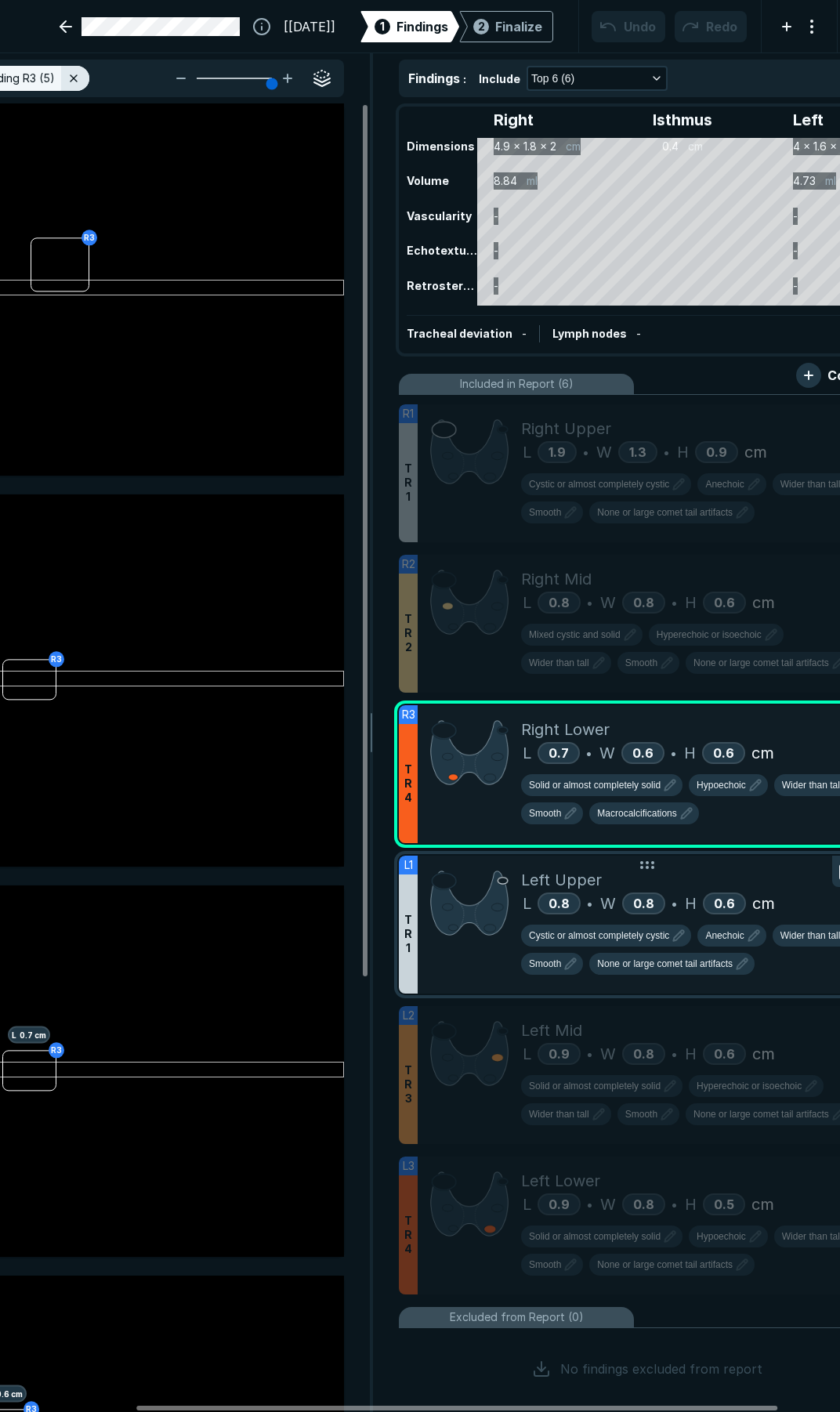
click at [456, 984] on div at bounding box center [469, 924] width 103 height 138
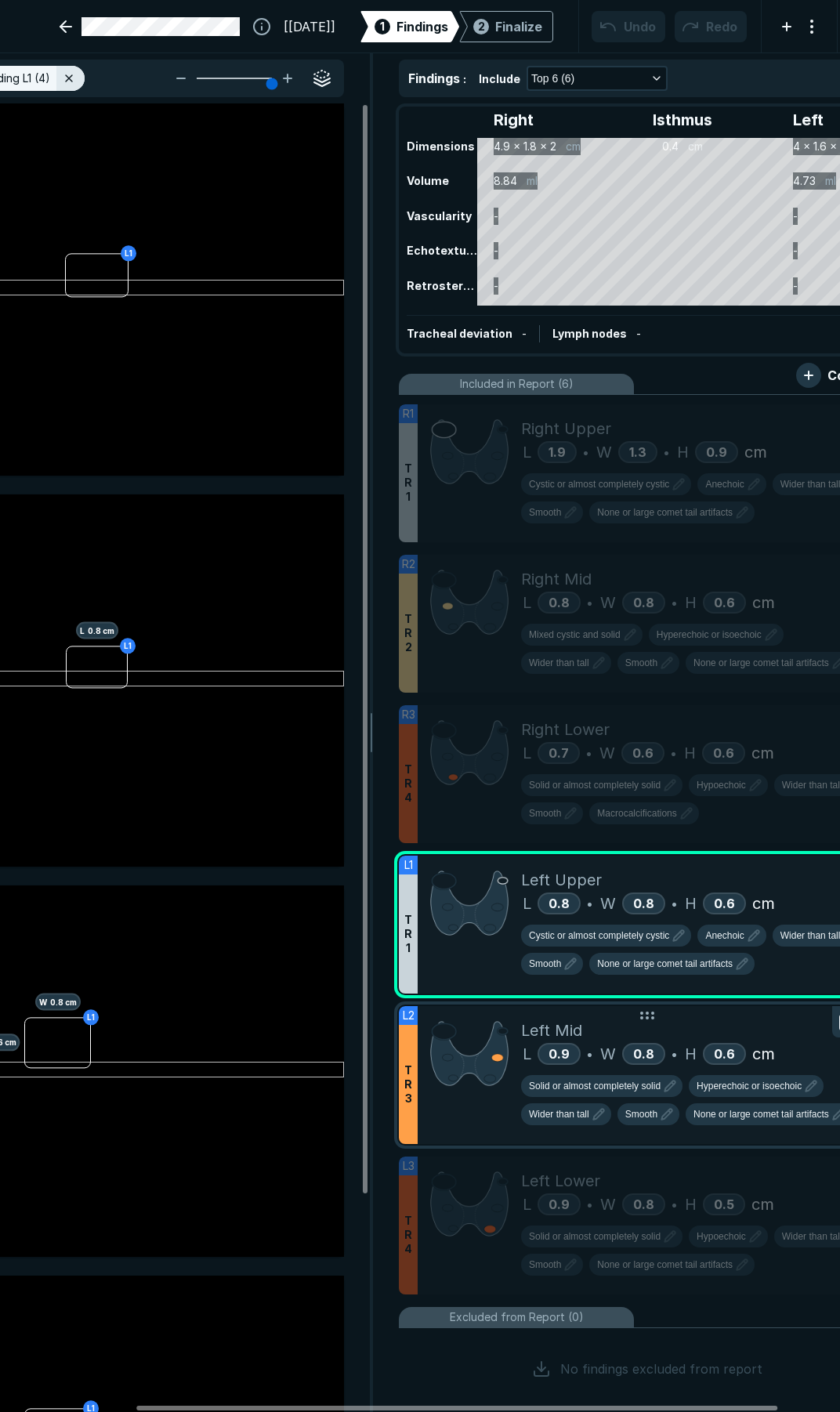
click at [475, 1132] on div at bounding box center [469, 1075] width 103 height 138
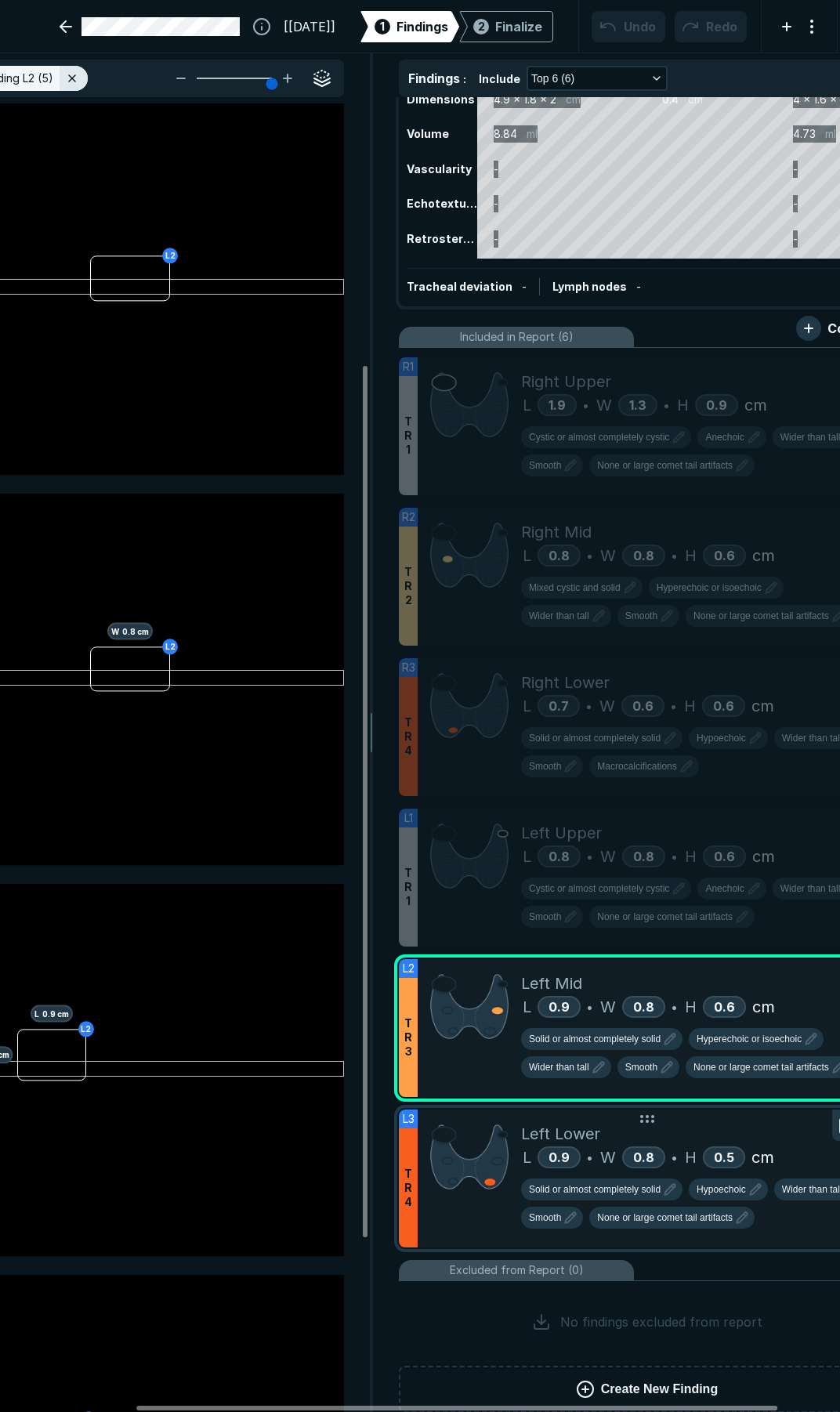
scroll to position [73, 0]
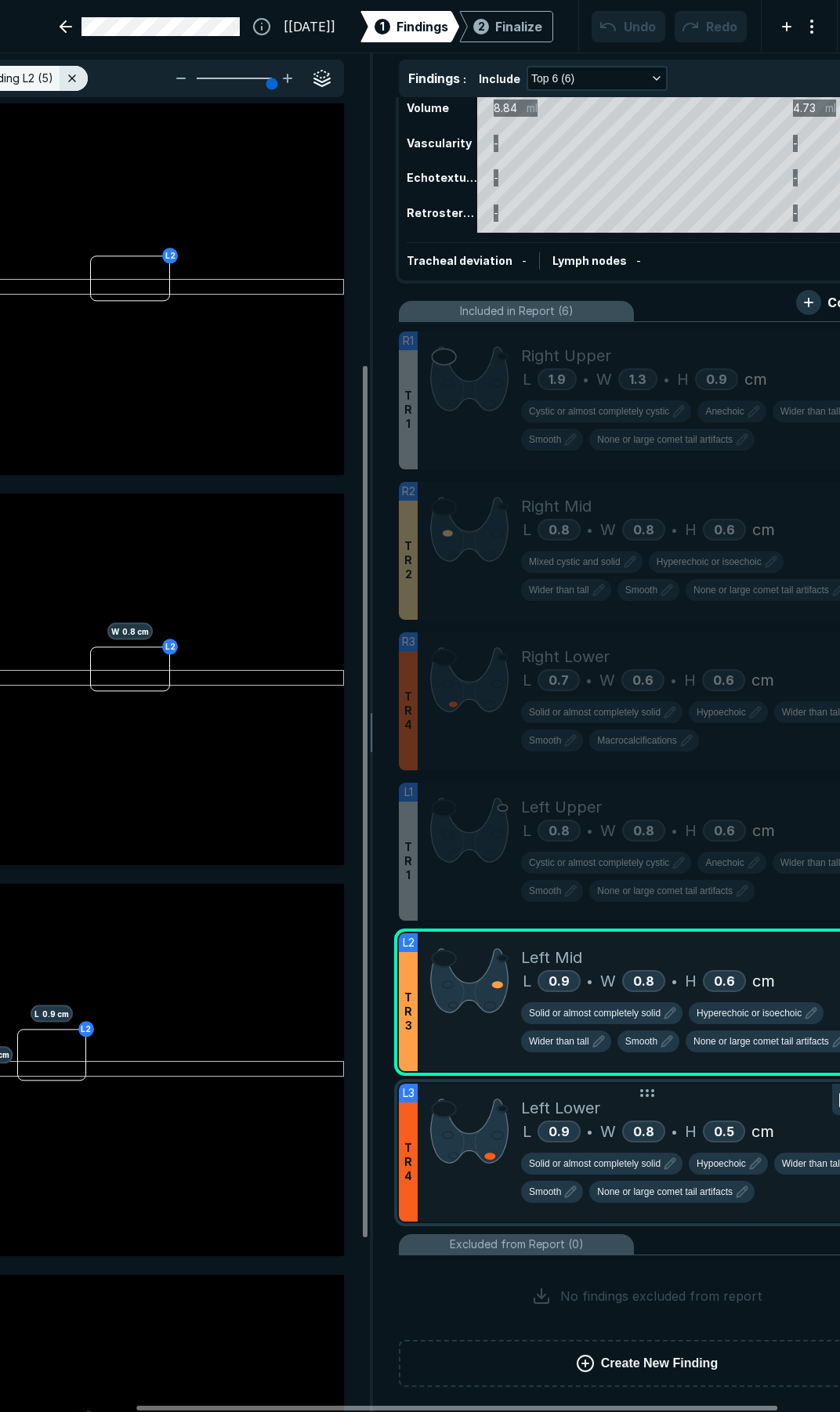
click at [472, 1201] on div at bounding box center [469, 1153] width 103 height 138
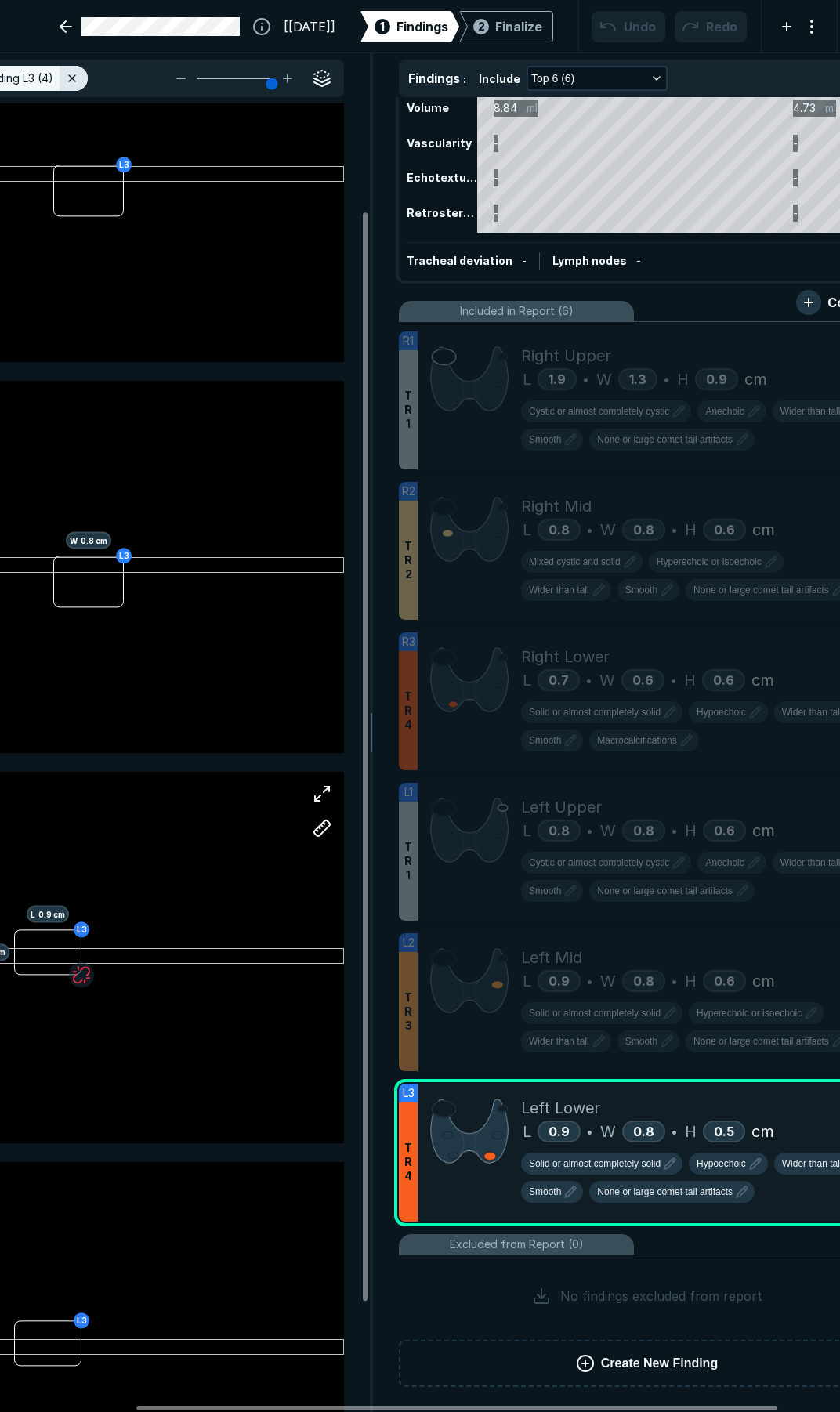
scroll to position [104, 0]
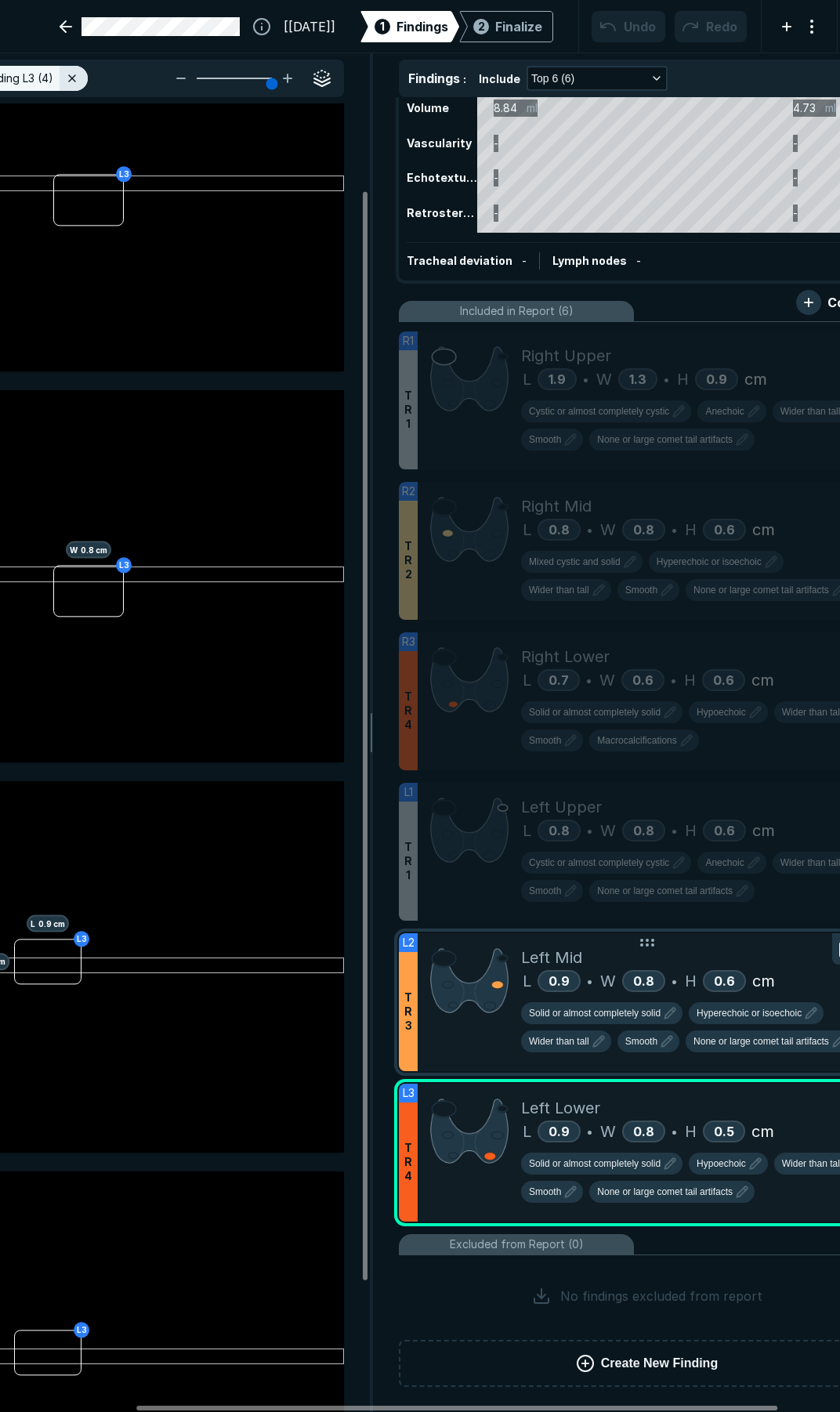
click at [497, 1039] on div at bounding box center [469, 1002] width 103 height 138
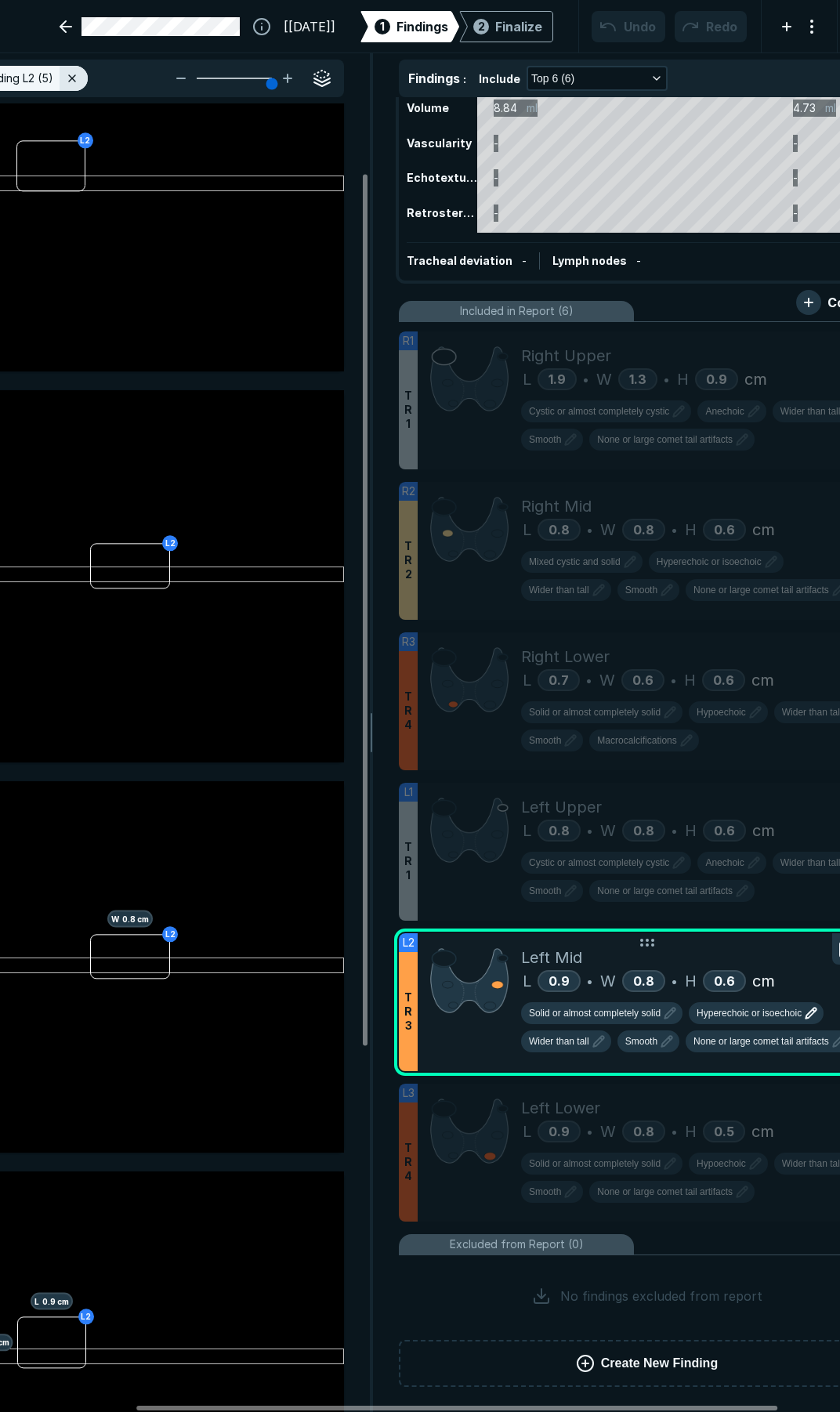
click at [743, 1021] on span "Hyperechoic or isoechoic" at bounding box center [749, 1013] width 105 height 14
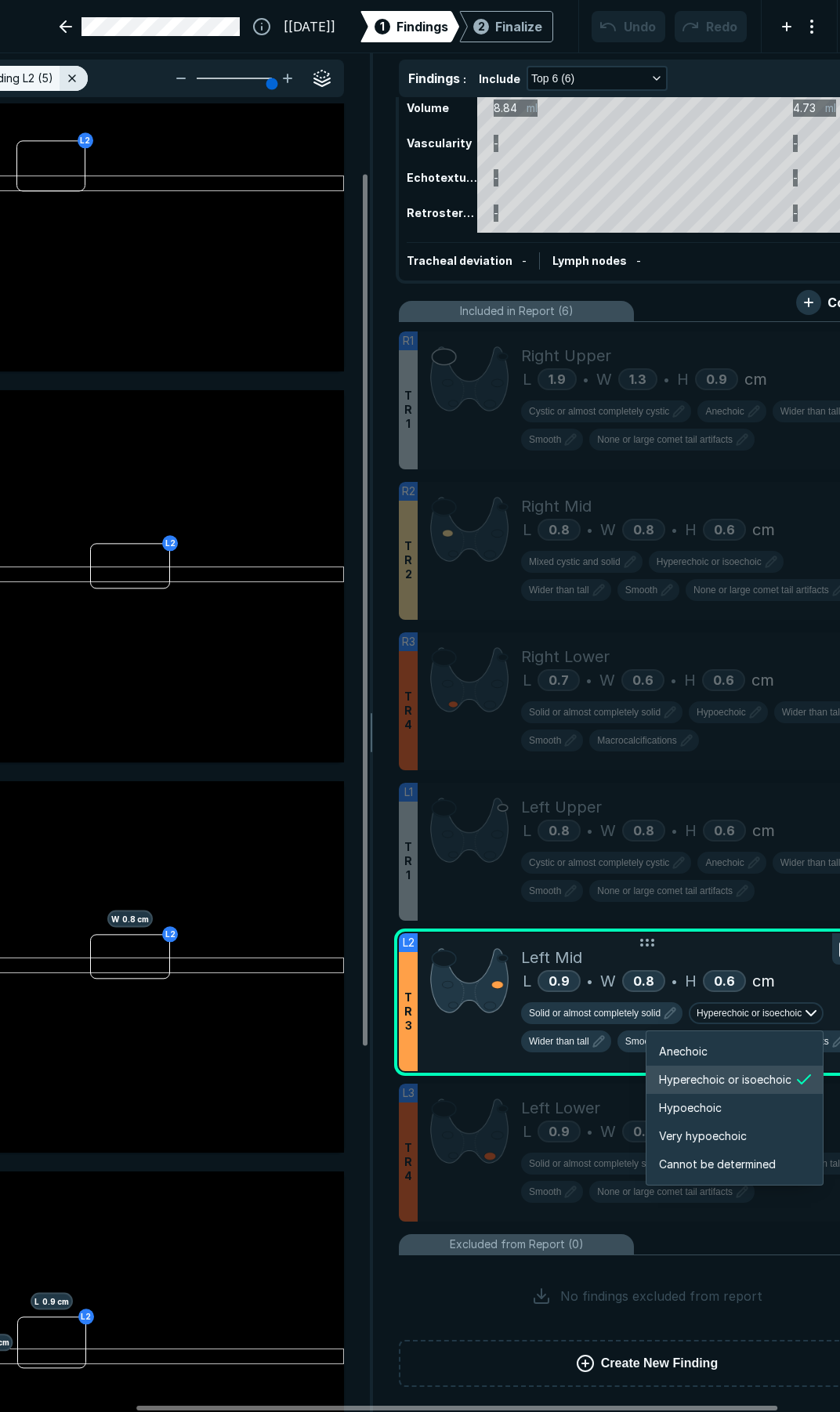
scroll to position [2615, 2808]
click at [686, 1114] on span "Hypoechoic" at bounding box center [690, 1108] width 63 height 17
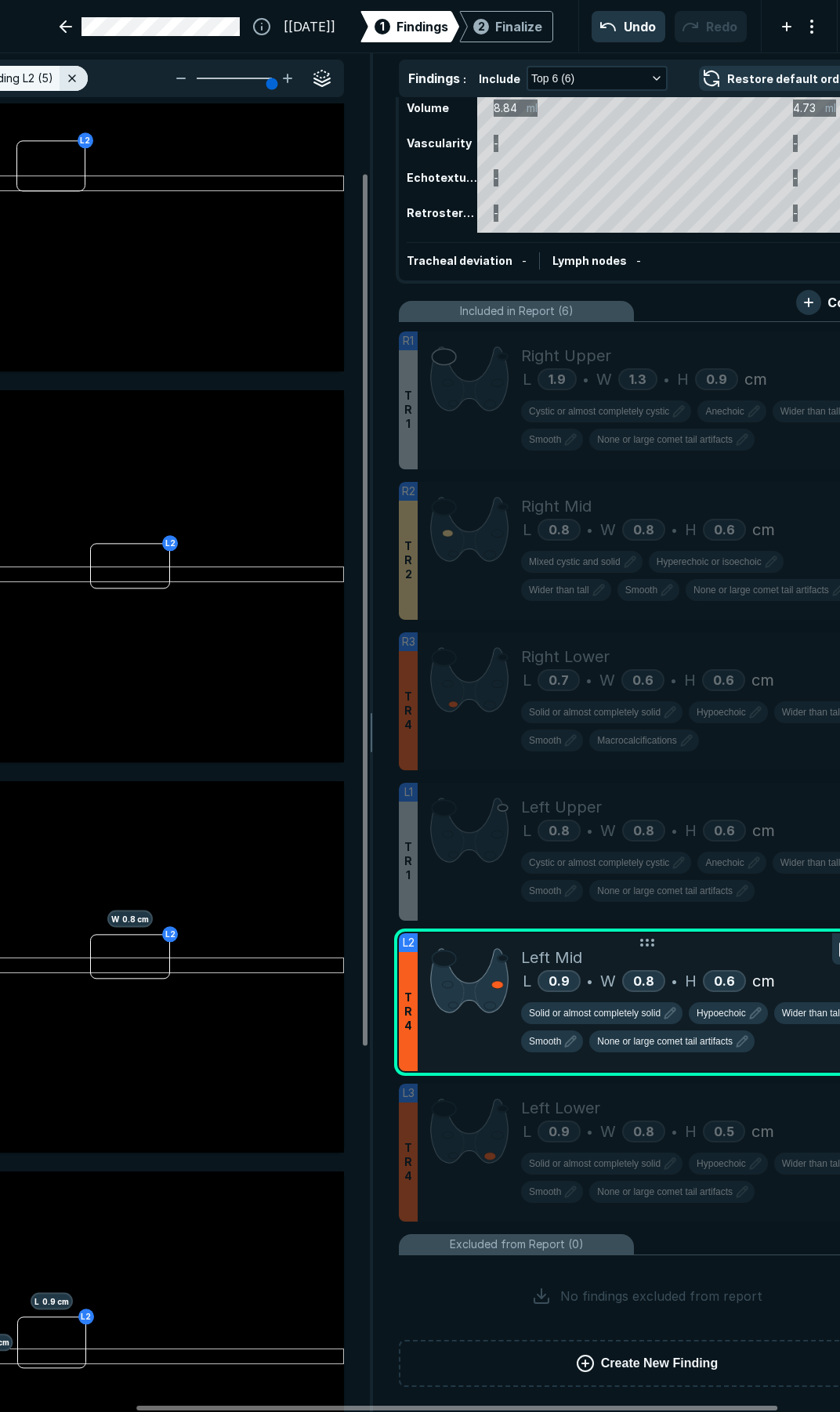
click at [662, 1053] on div "Solid or almost completely solid Hypoechoic Wider than tall Smooth None or larg…" at bounding box center [701, 1030] width 362 height 57
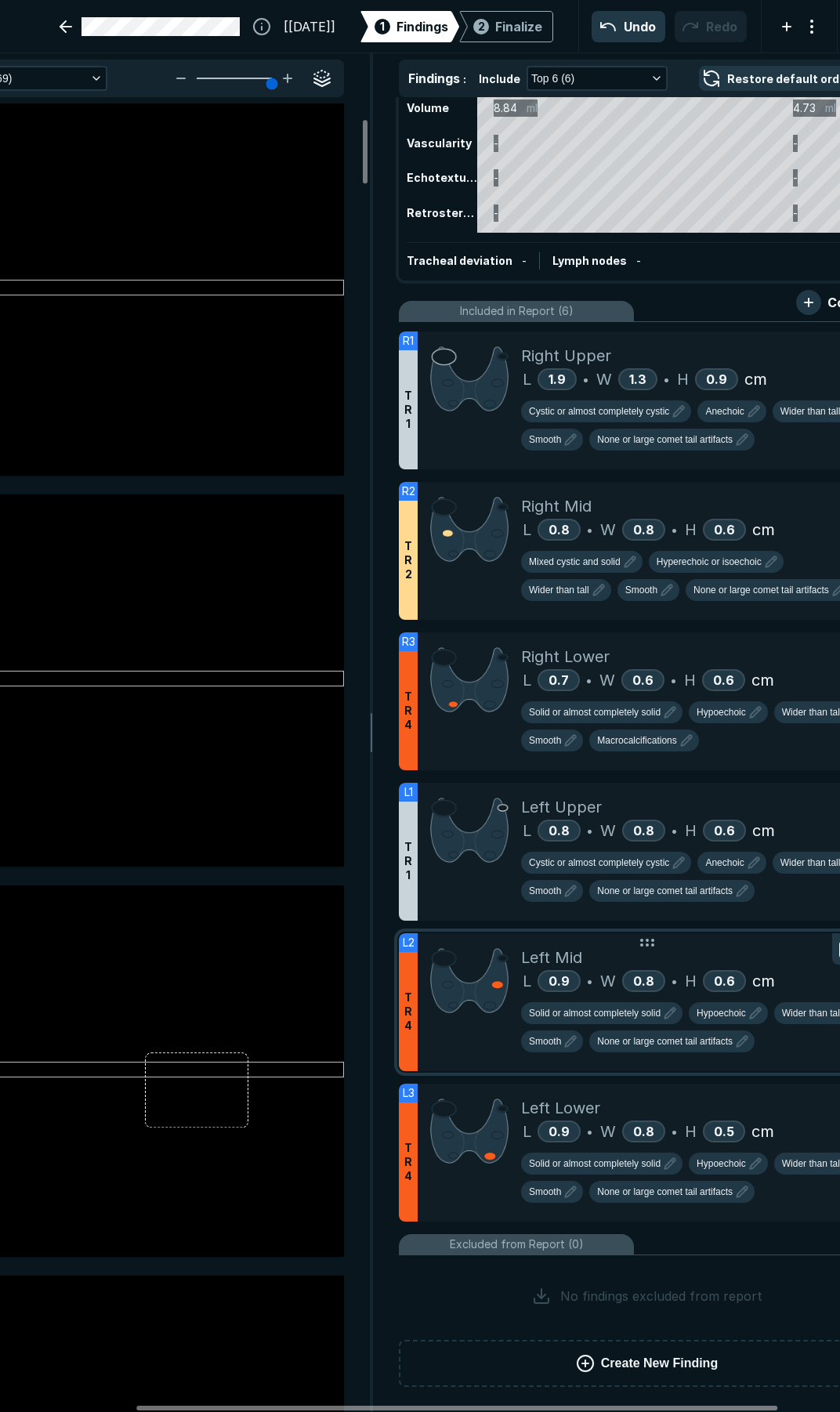
scroll to position [313, 0]
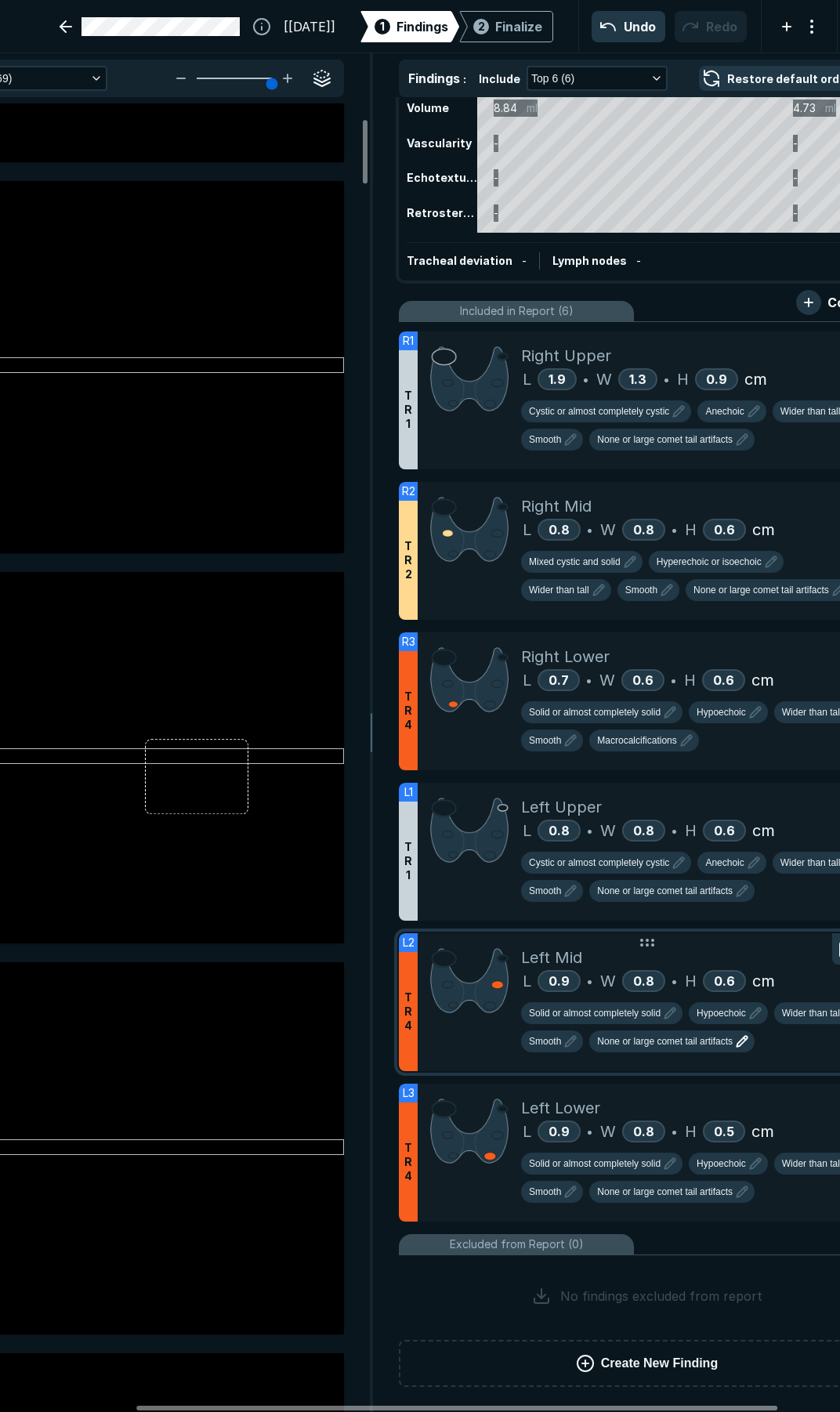
click at [744, 1041] on icon "button" at bounding box center [742, 1042] width 10 height 10
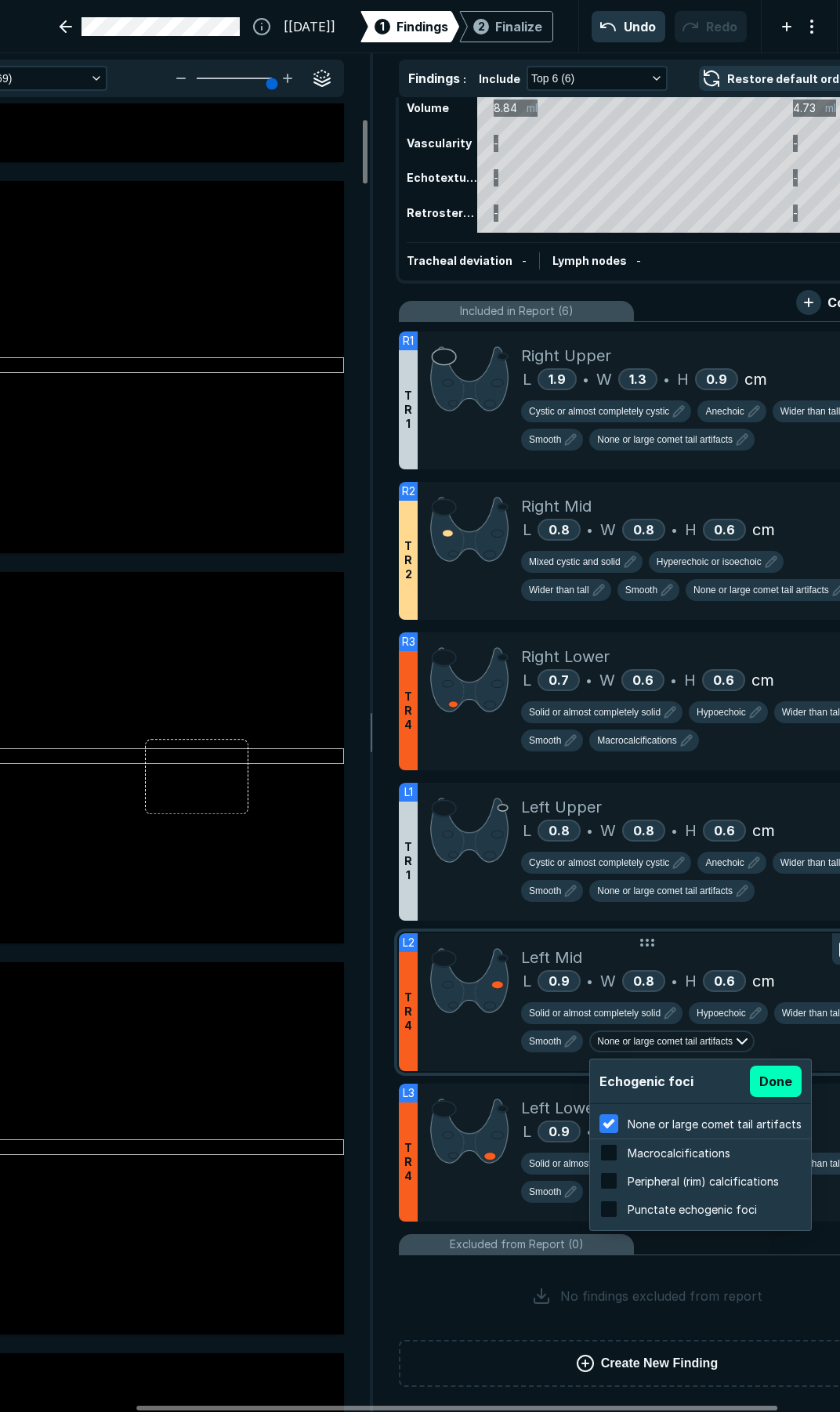
scroll to position [2520, 2988]
click at [614, 1208] on input "checkbox" at bounding box center [609, 1209] width 19 height 19
checkbox input "true"
checkbox input "false"
click at [611, 1208] on div at bounding box center [616, 1203] width 14 height 14
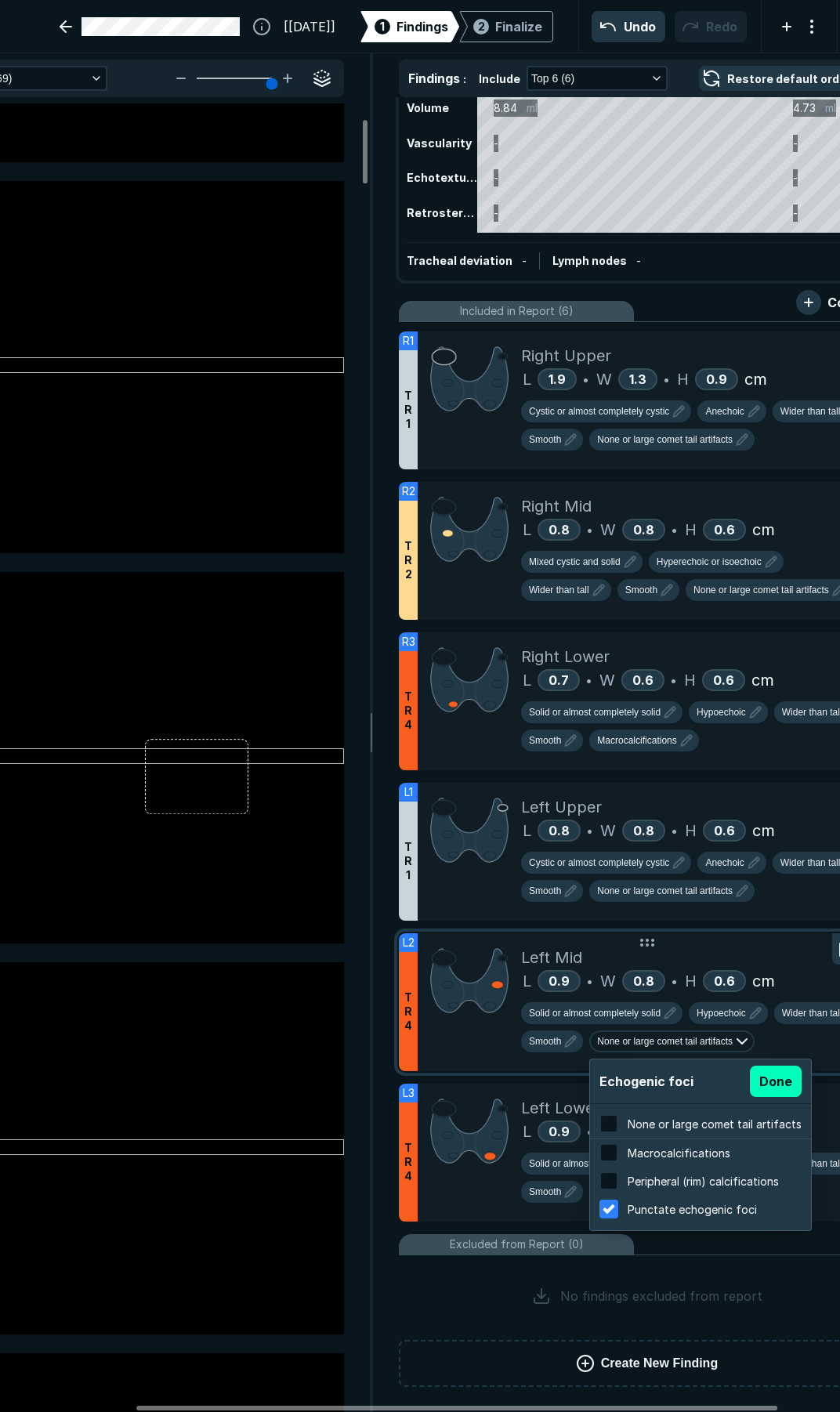
click at [611, 1208] on input "checkbox" at bounding box center [609, 1209] width 19 height 19
checkbox input "false"
checkbox input "true"
click at [609, 1211] on input "checkbox" at bounding box center [609, 1209] width 19 height 19
checkbox input "true"
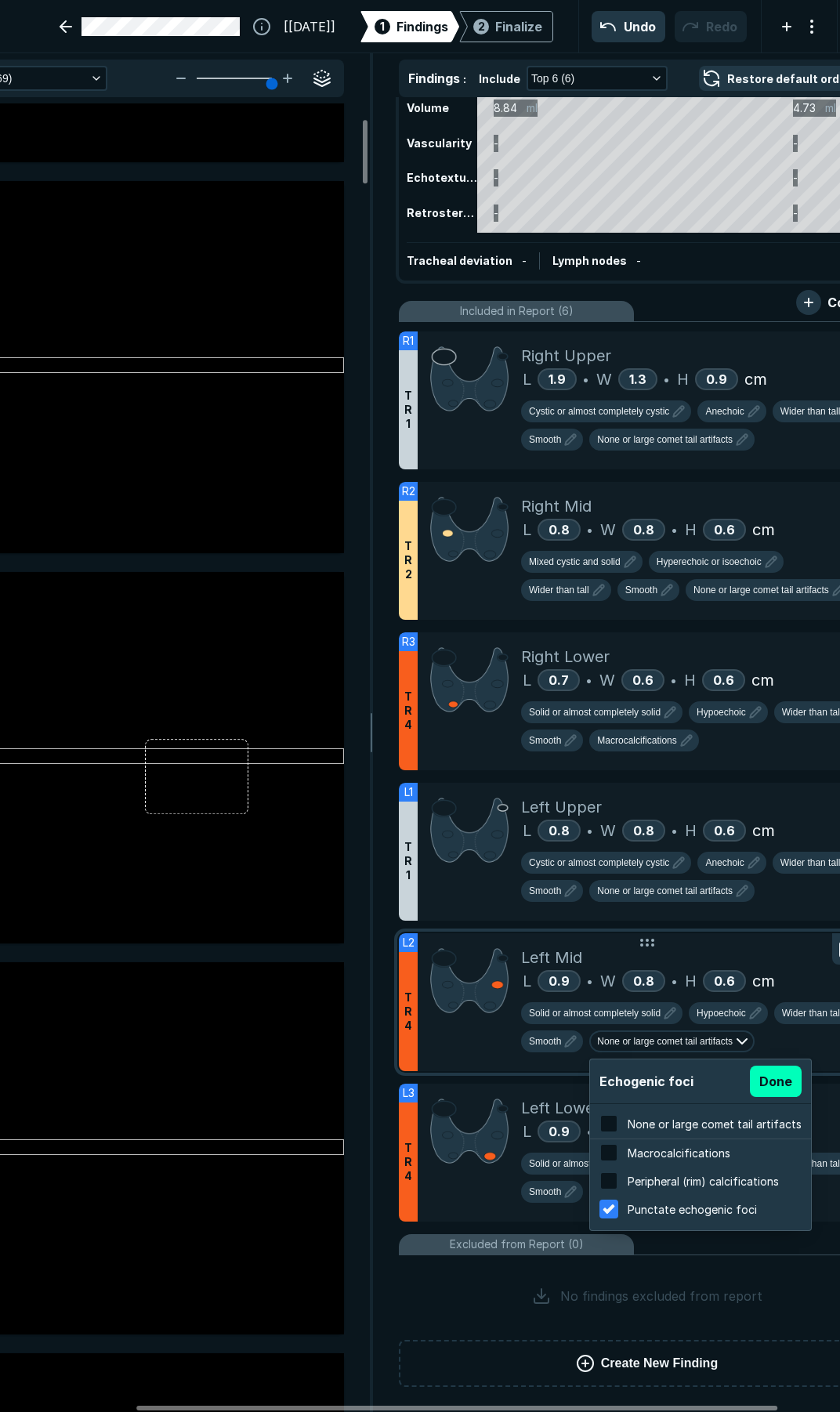
checkbox input "false"
click at [777, 1080] on button "Done" at bounding box center [775, 1081] width 52 height 31
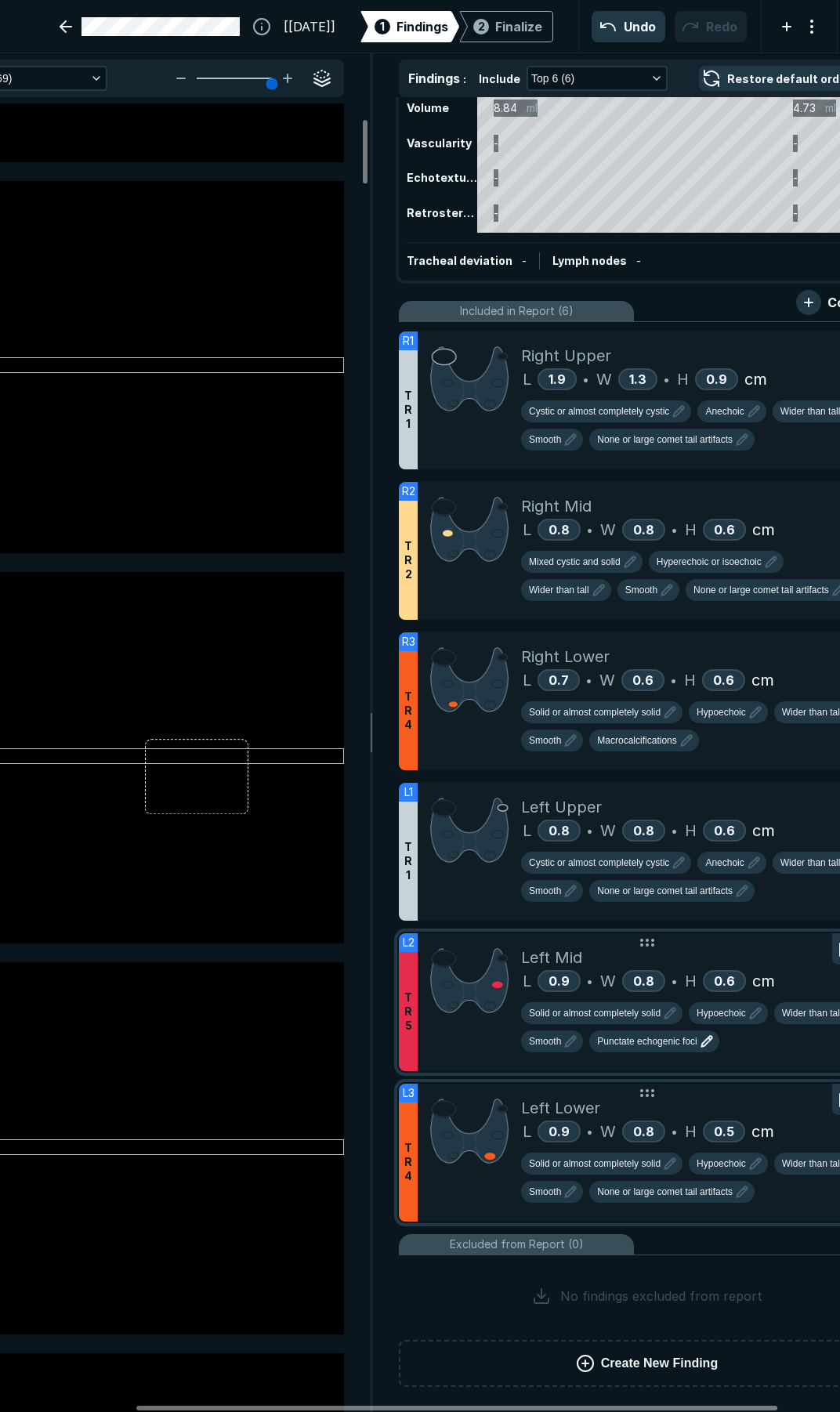
click at [472, 1188] on div at bounding box center [469, 1153] width 103 height 138
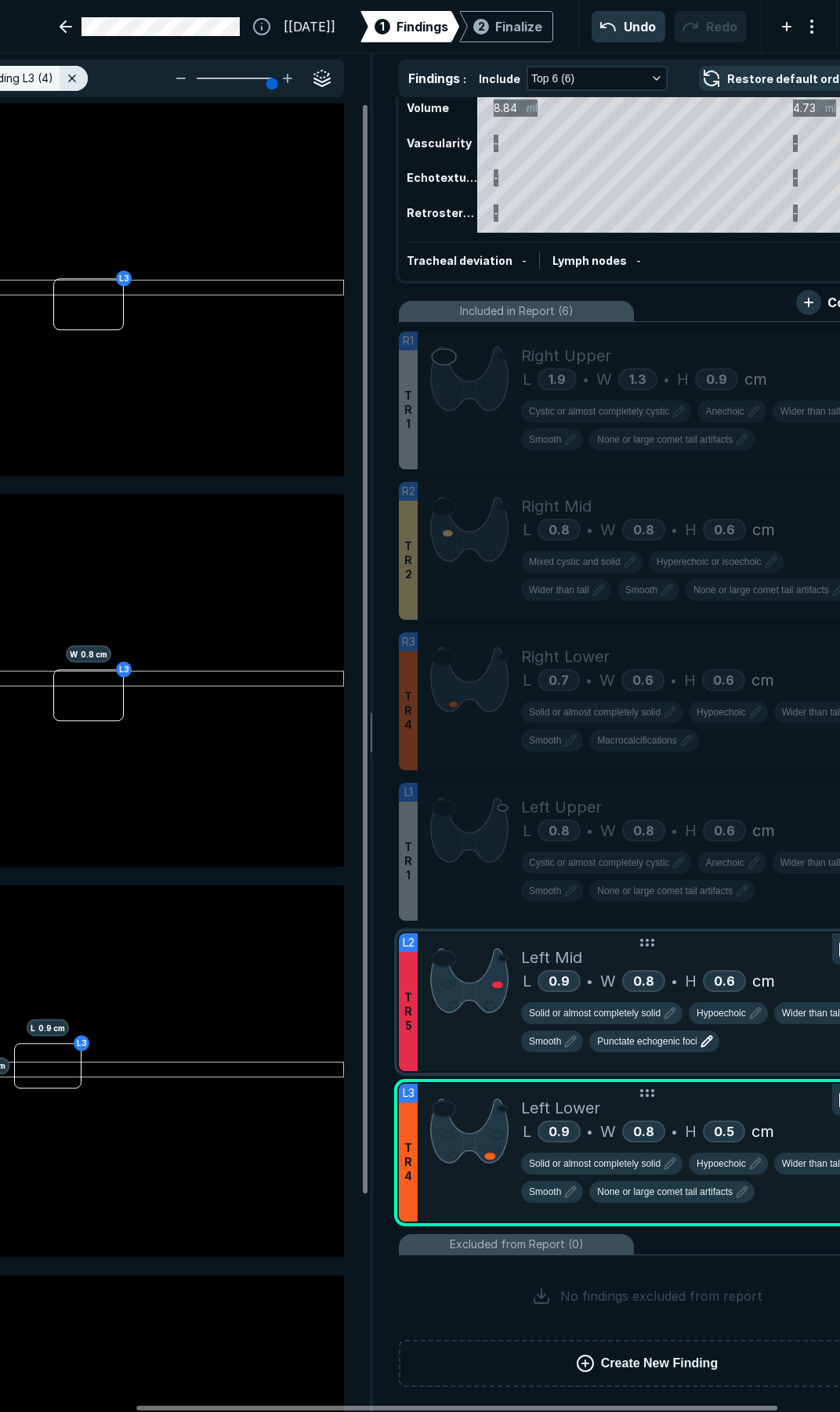
scroll to position [7732, 4220]
click at [502, 23] on div "Finalize" at bounding box center [519, 26] width 47 height 19
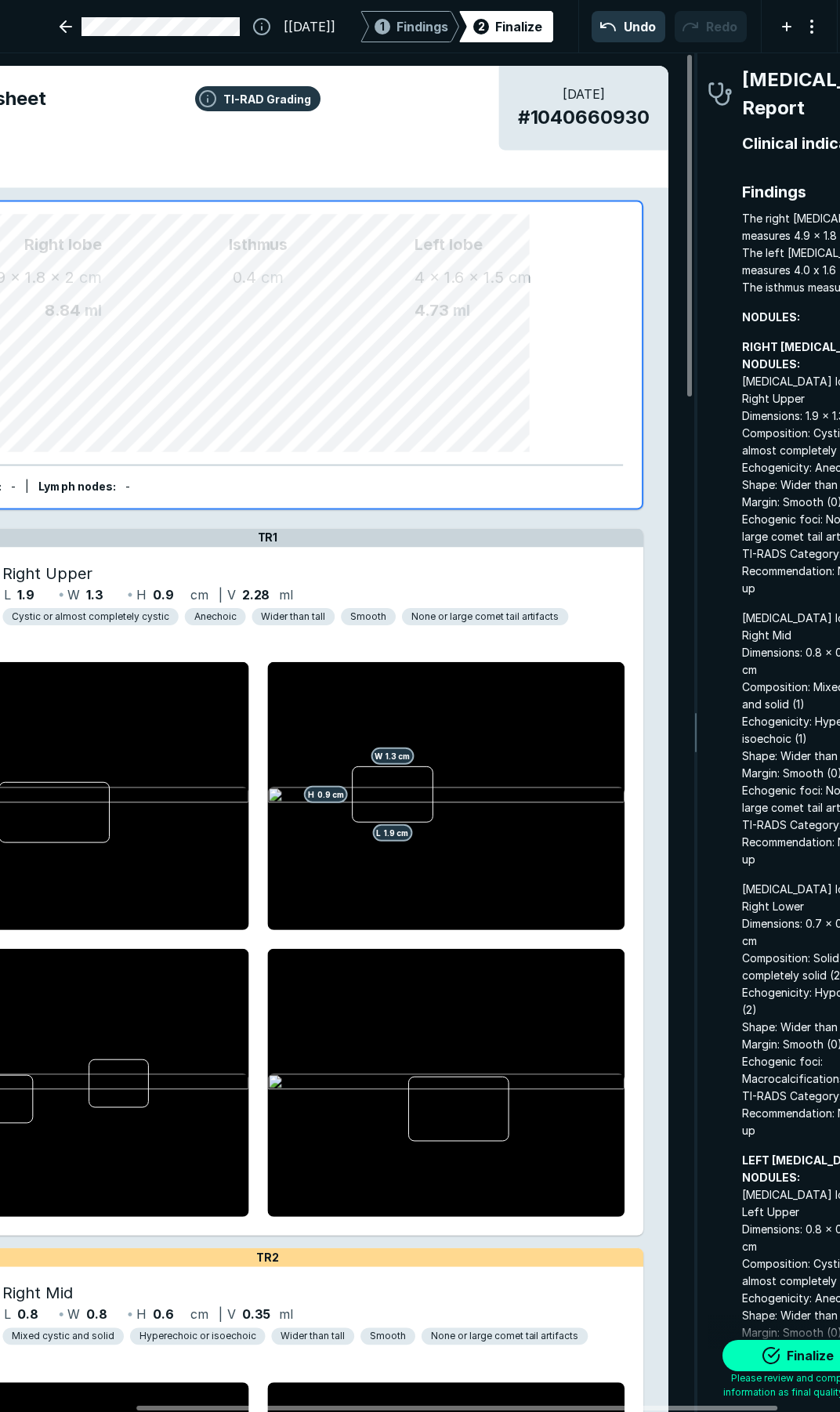
scroll to position [8038, 2832]
click at [770, 1362] on button "Finalize" at bounding box center [800, 1355] width 157 height 31
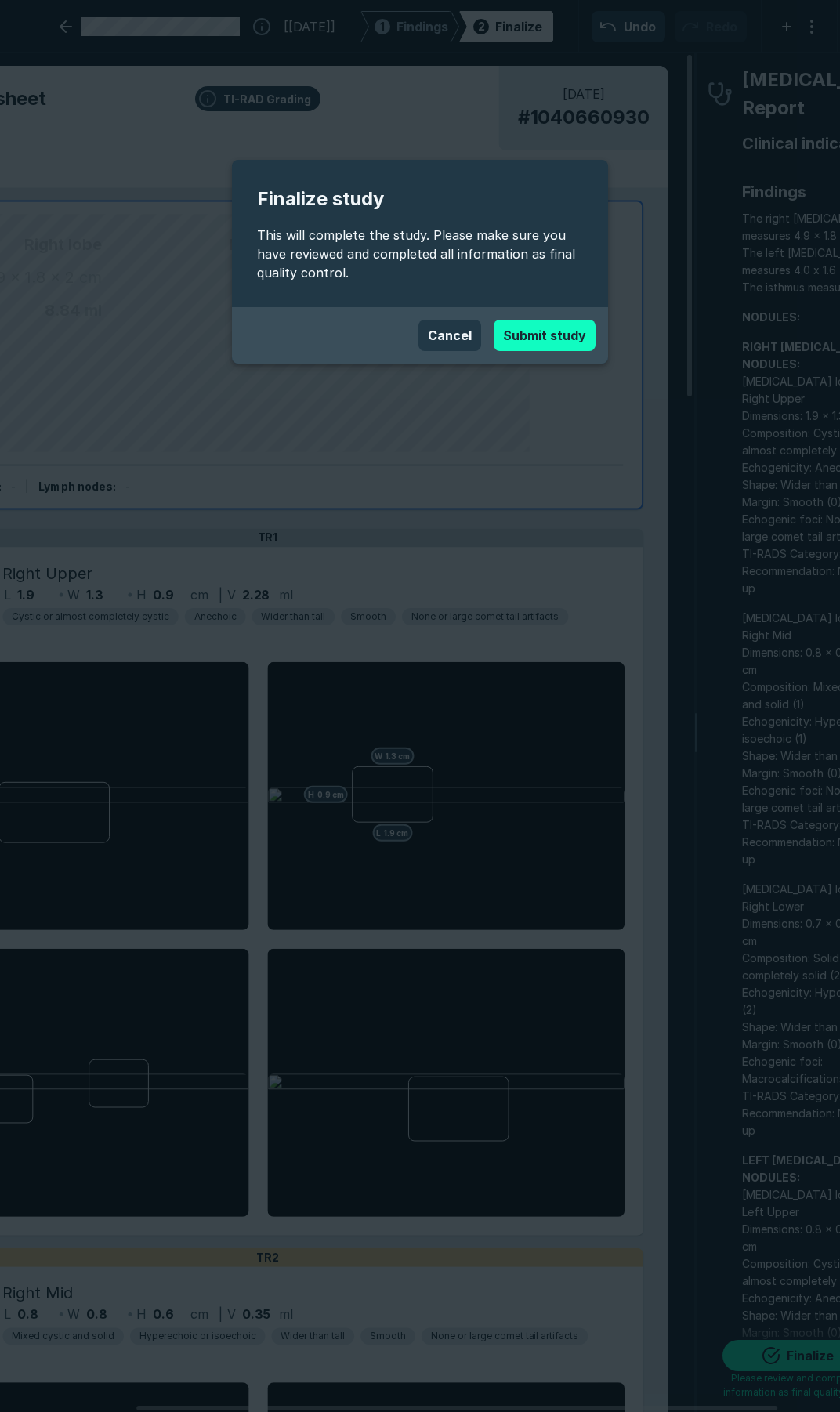
click at [528, 337] on button "Submit study" at bounding box center [544, 335] width 102 height 31
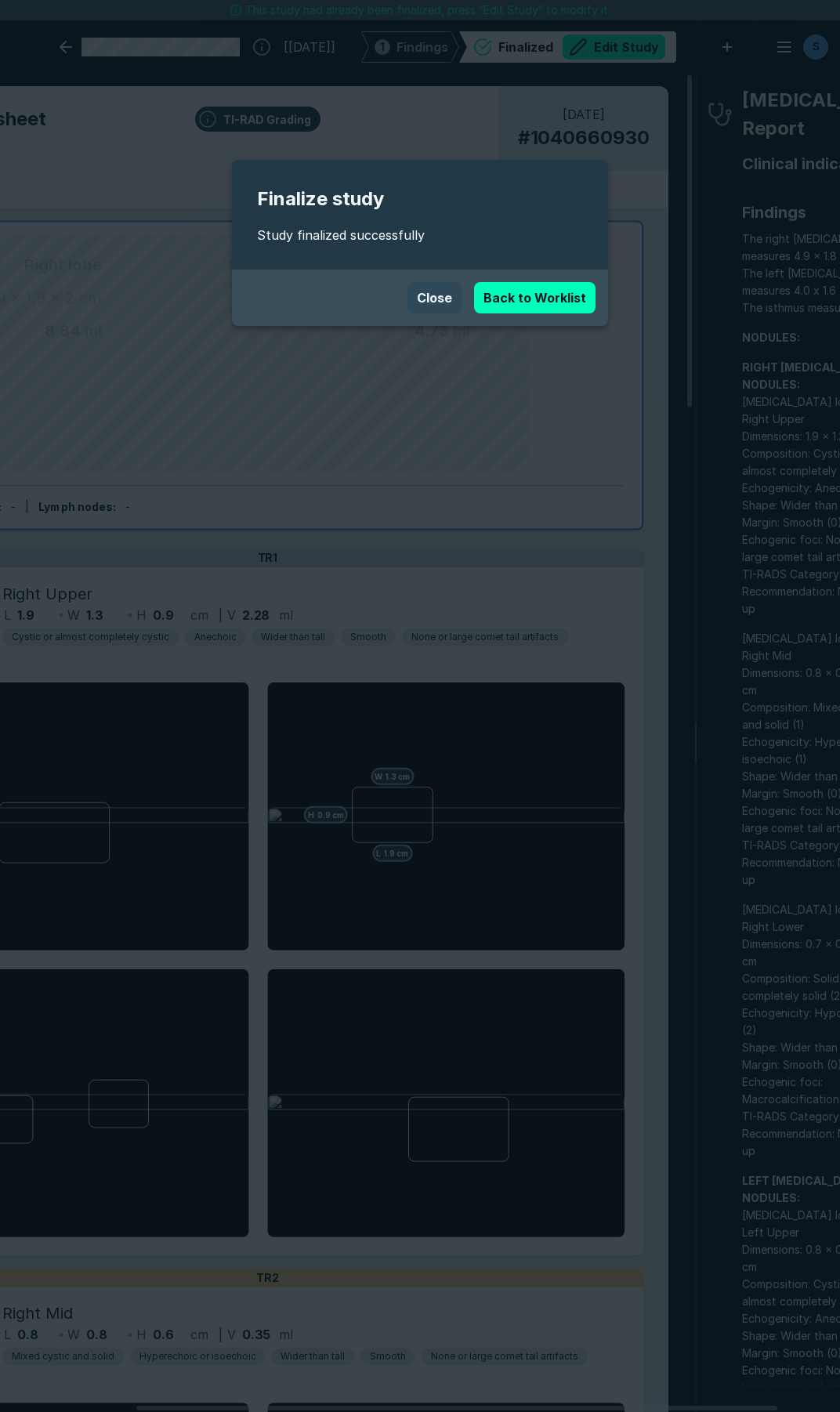
click at [427, 287] on button "Close" at bounding box center [434, 297] width 54 height 31
